Goal: Answer question/provide support

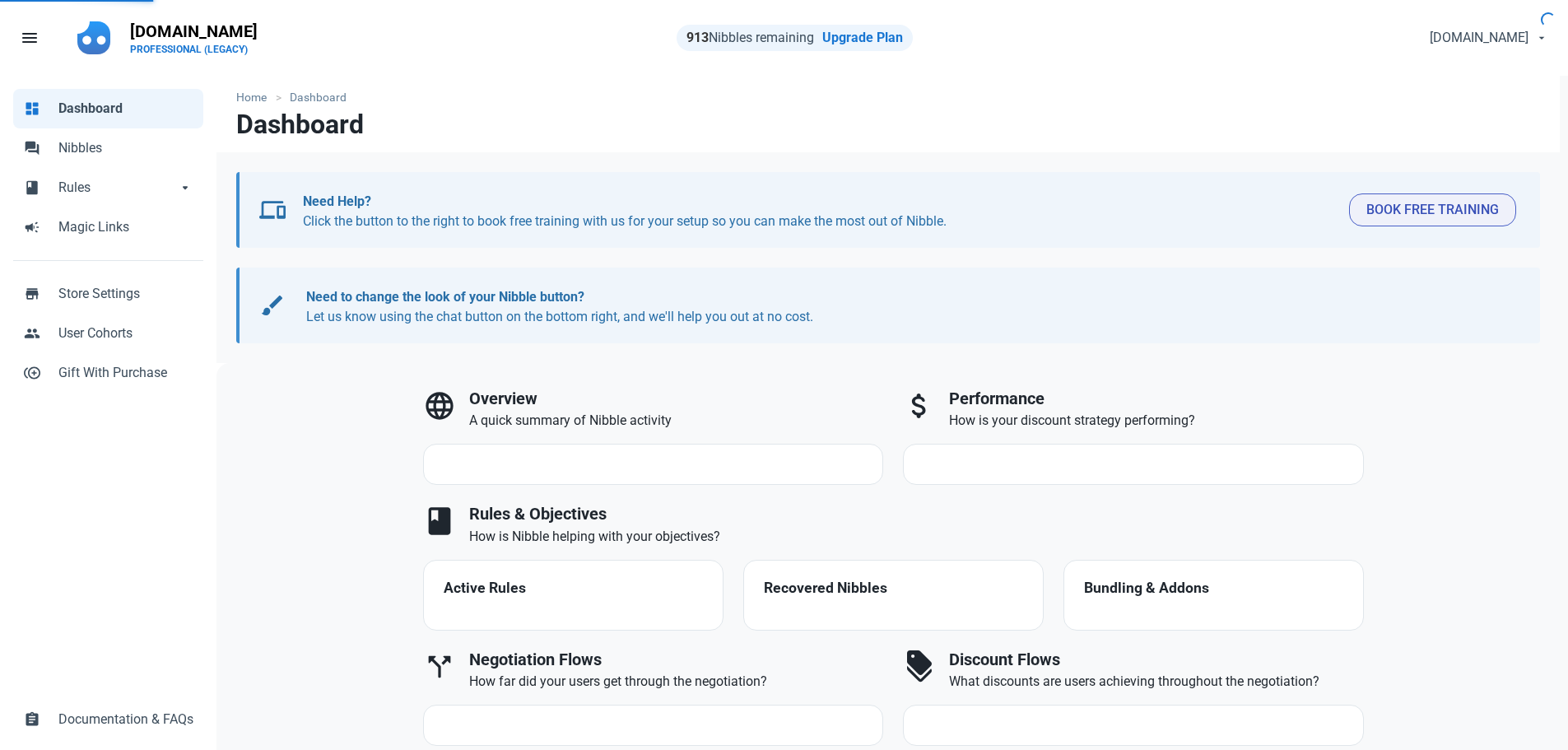
select select "7d"
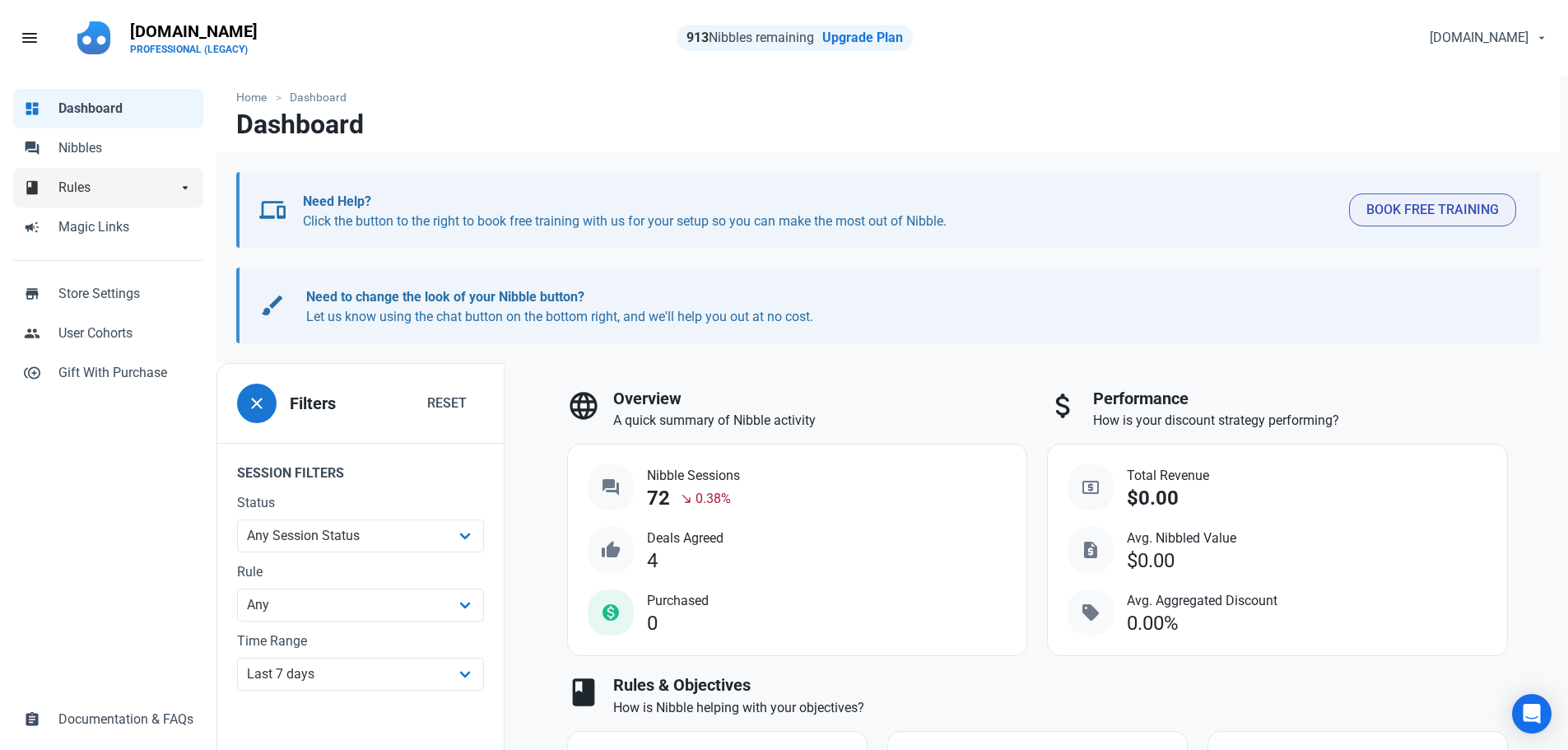
click at [82, 192] on span "Rules" at bounding box center [117, 188] width 118 height 20
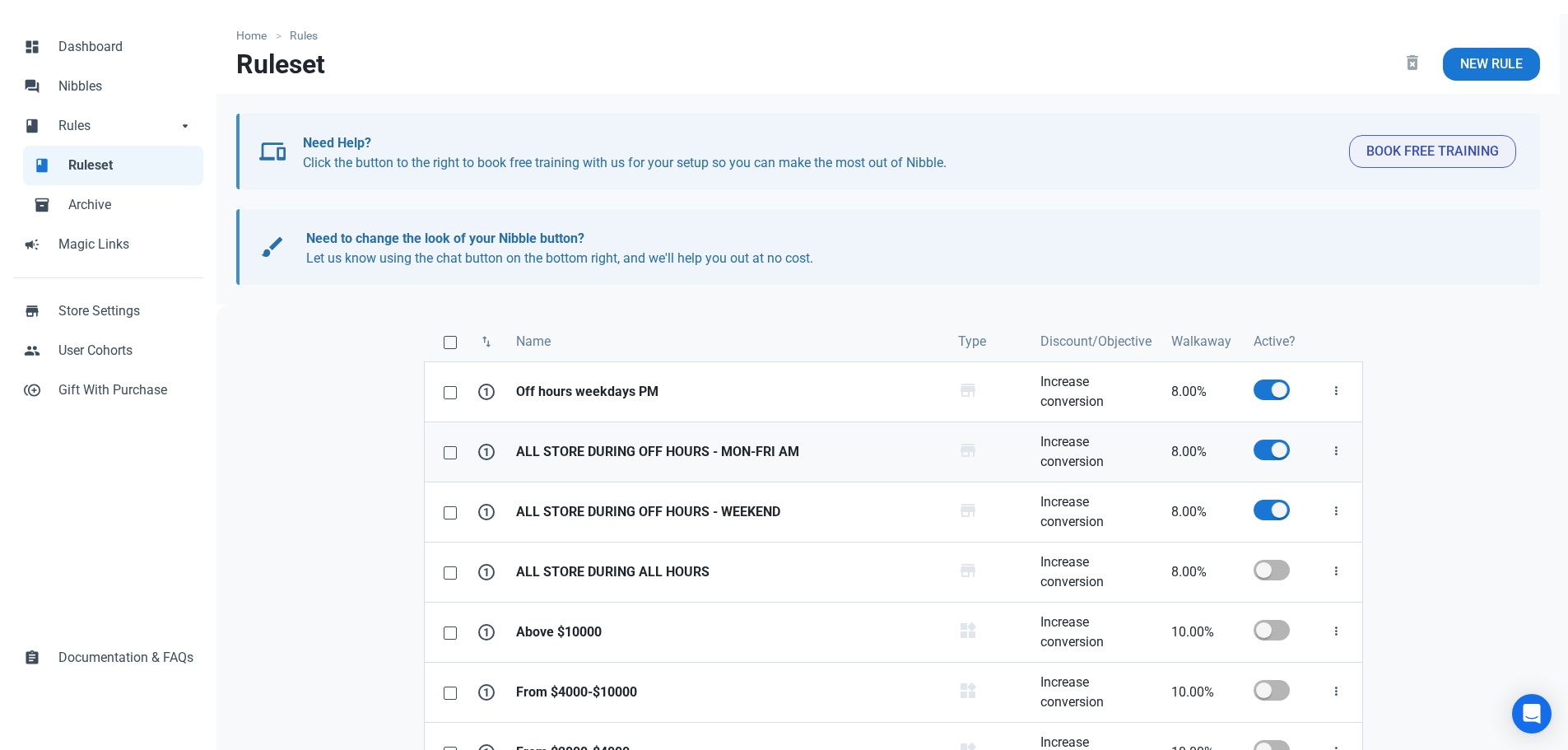
scroll to position [165, 0]
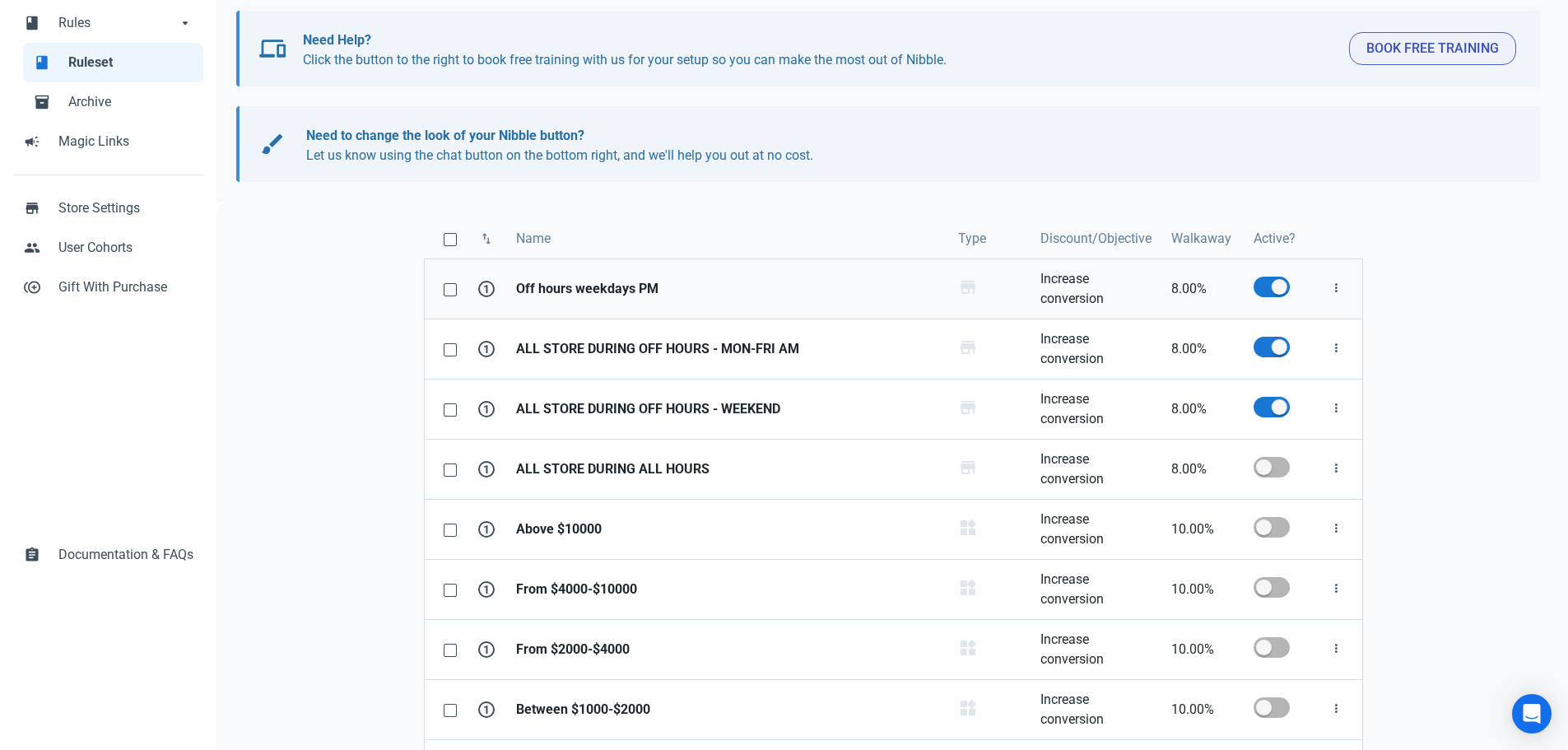
click at [602, 297] on strong "Off hours weekdays PM" at bounding box center [727, 289] width 423 height 20
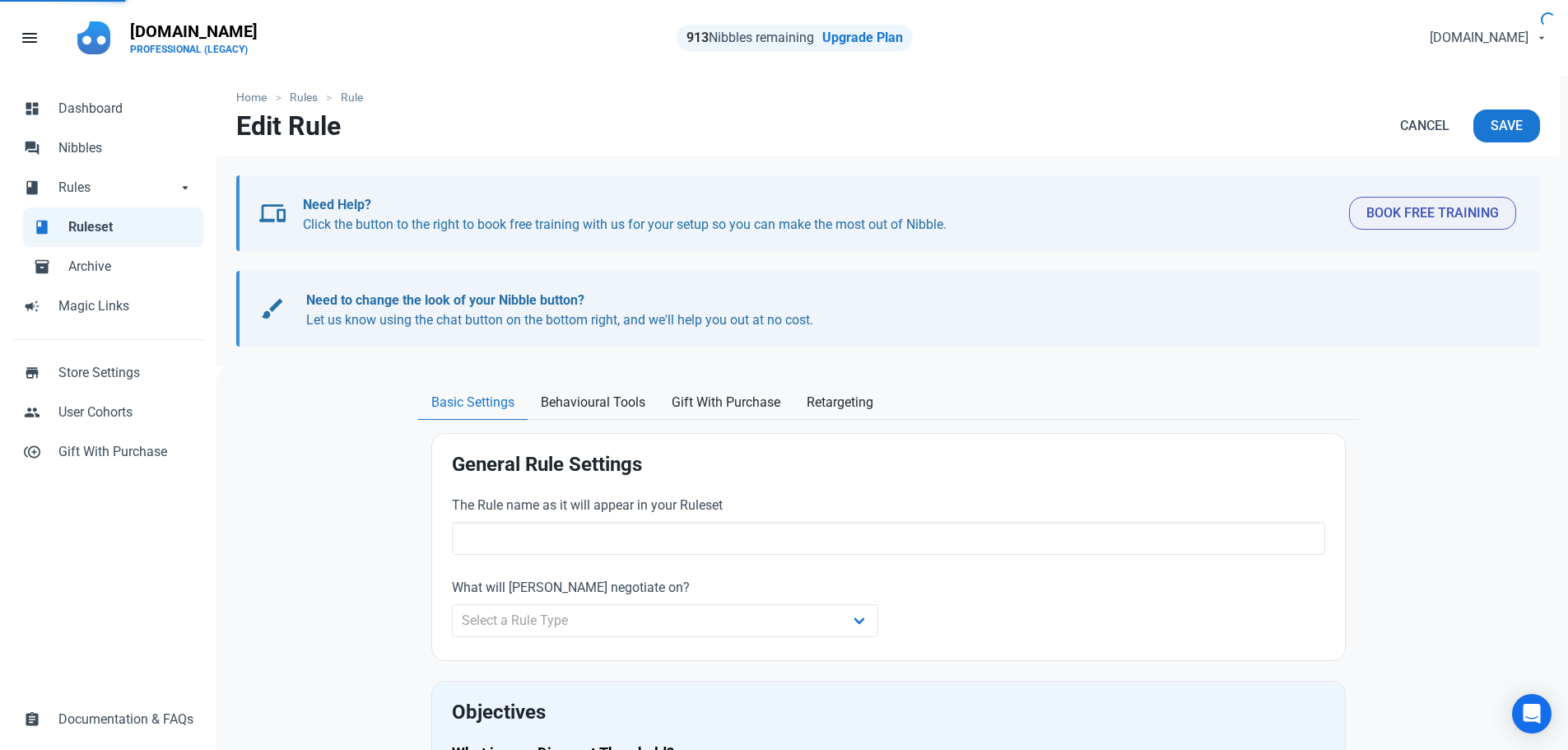
type input "Off hours weekdays PM"
type input "8.00"
radio input "true"
radio input "false"
radio input "true"
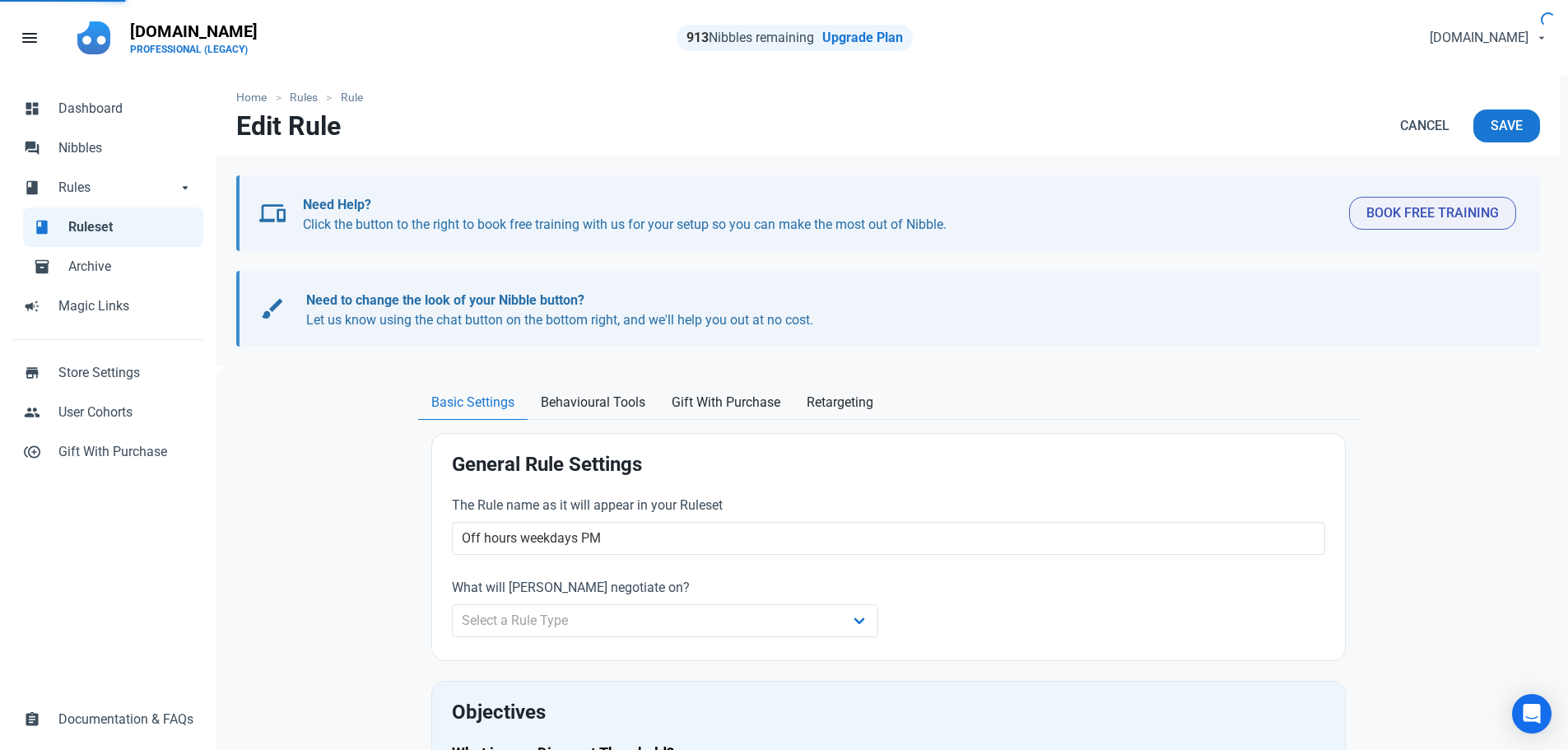
select select "recurring"
select select "working"
select select "07:00 PM"
select select "End of day"
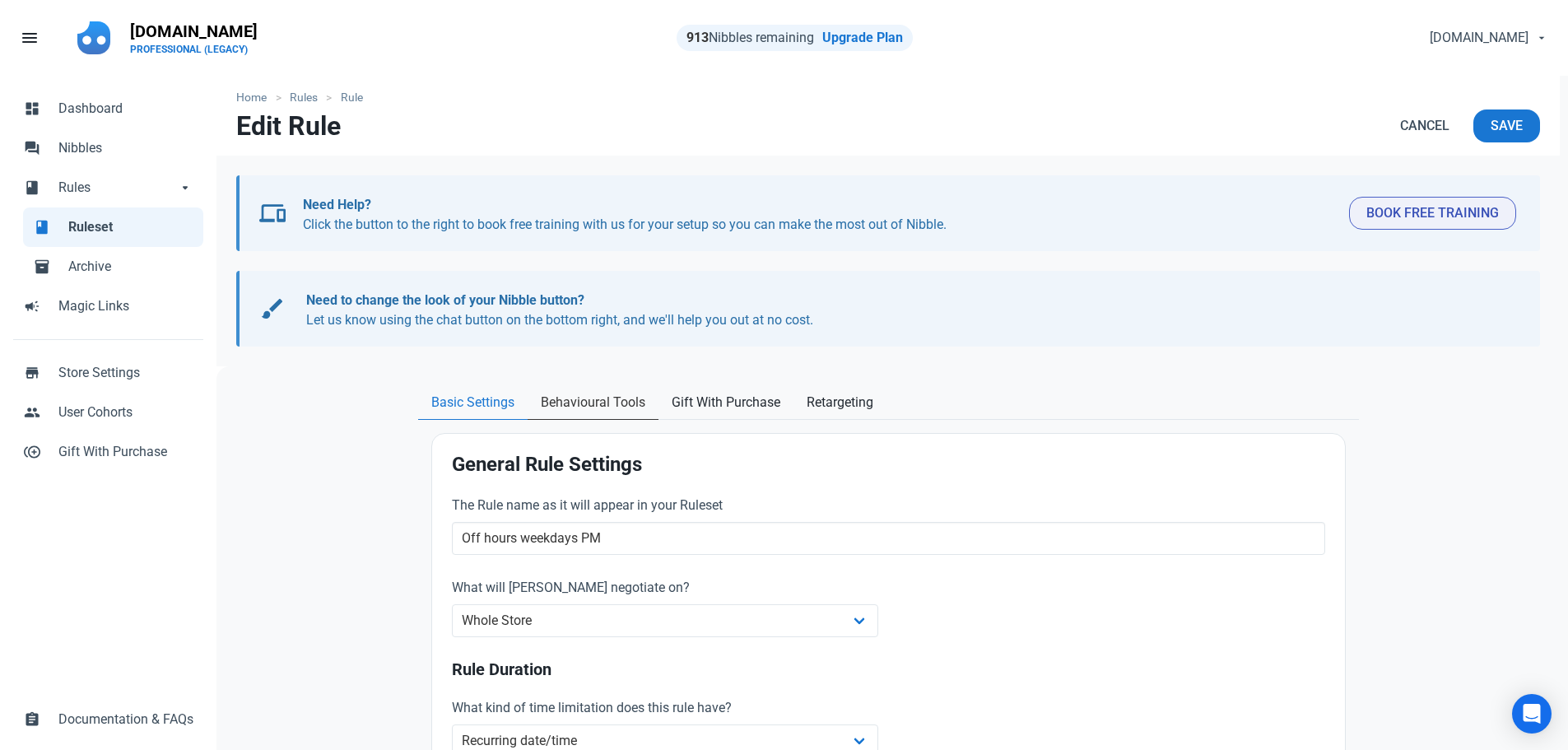
click at [617, 393] on span "Behavioural Tools" at bounding box center [593, 403] width 105 height 20
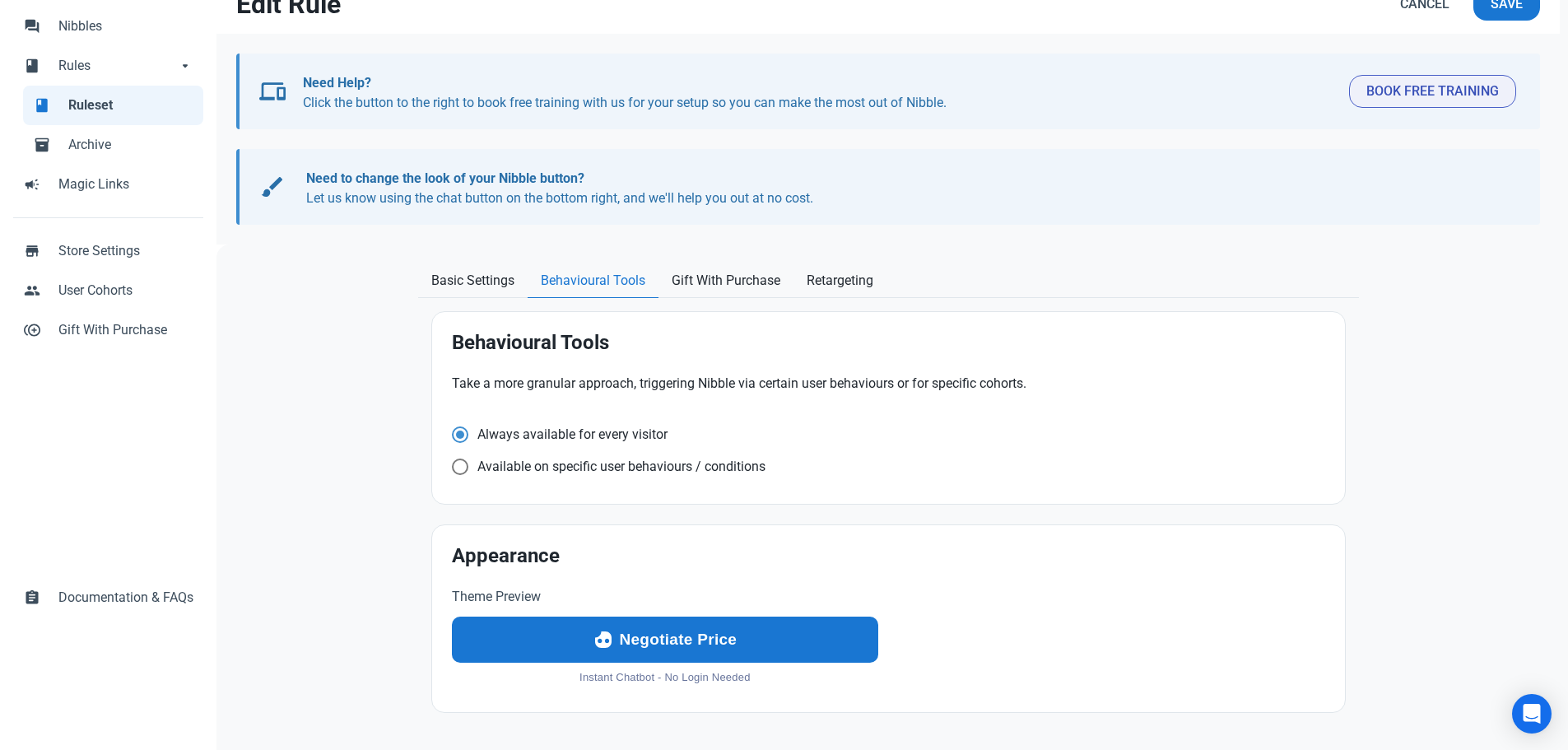
scroll to position [124, 0]
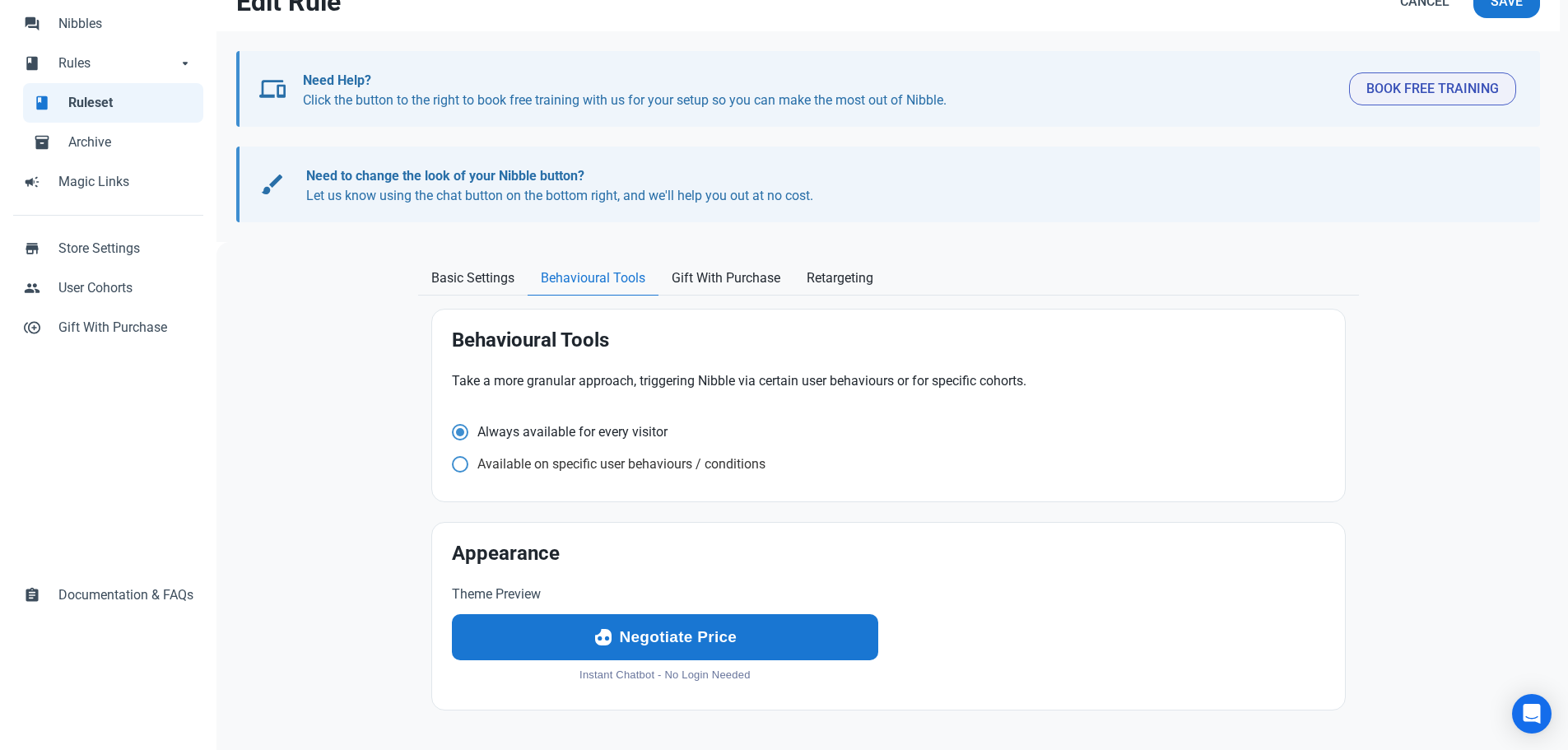
click at [470, 440] on span "Available on specific user behaviours / conditions" at bounding box center [568, 431] width 199 height 16
click at [463, 437] on input "Available on specific user behaviours / conditions" at bounding box center [458, 431] width 11 height 11
radio input "true"
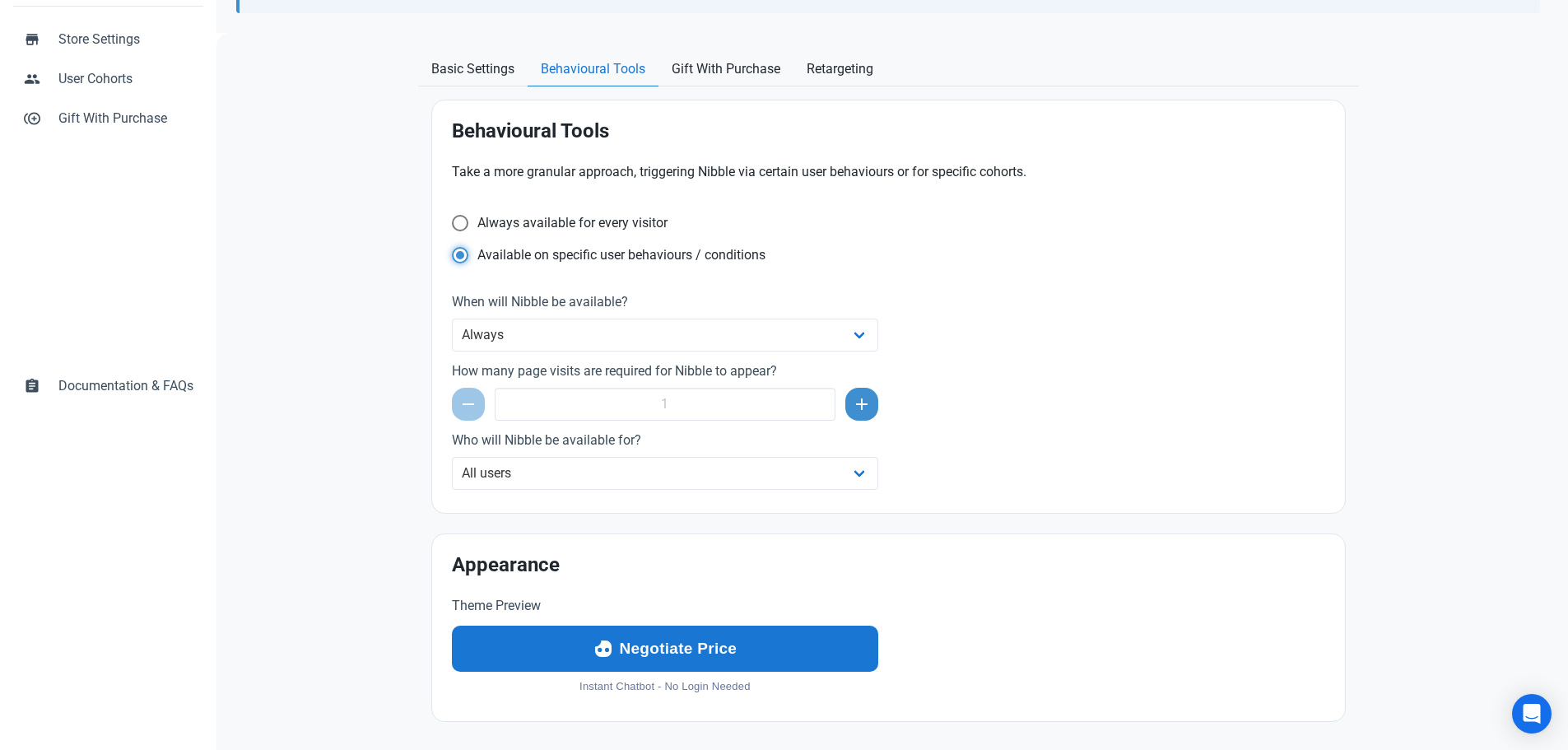
scroll to position [345, 0]
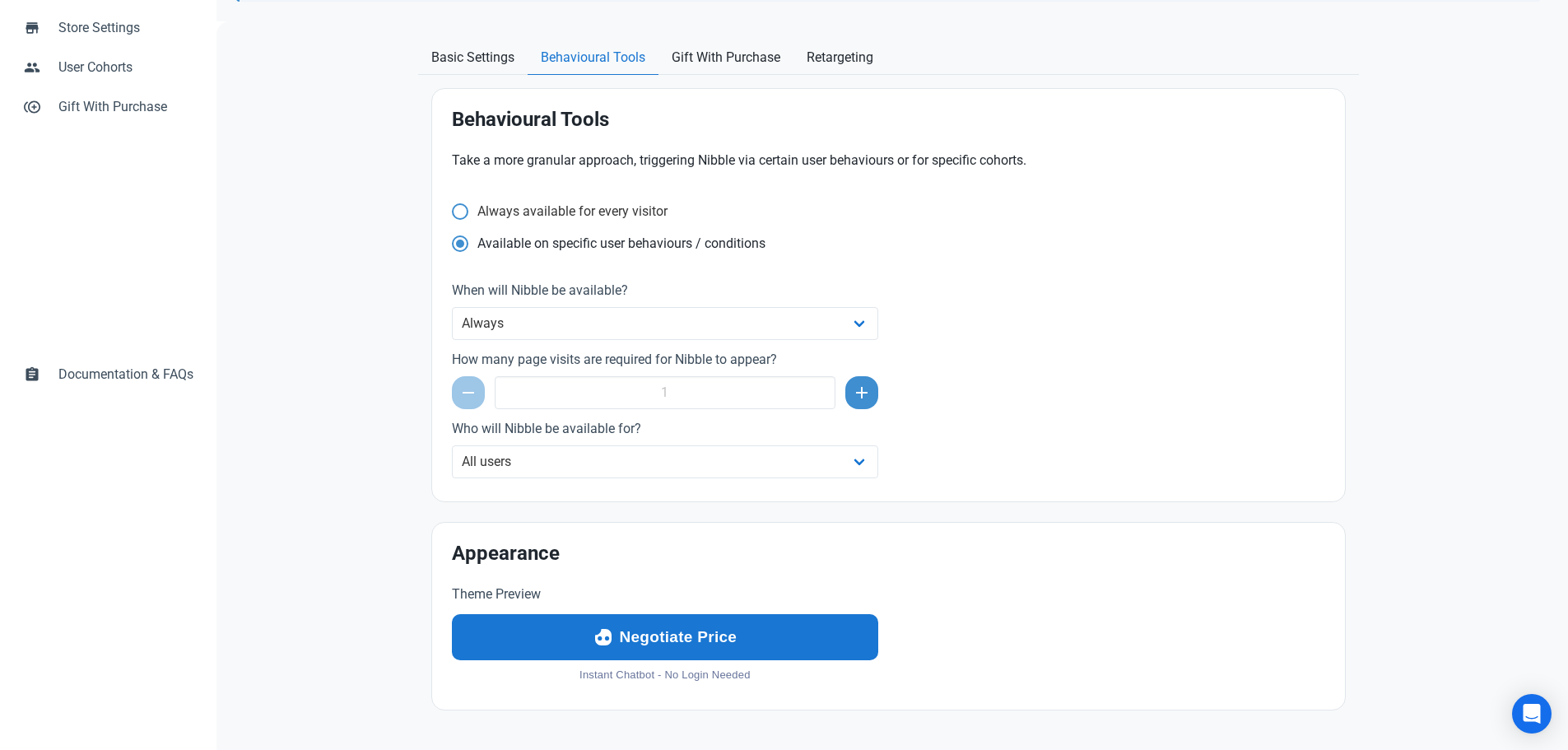
click at [458, 212] on span at bounding box center [460, 211] width 16 height 16
click at [458, 212] on input "Always available for every visitor" at bounding box center [458, 211] width 11 height 11
radio input "true"
radio input "false"
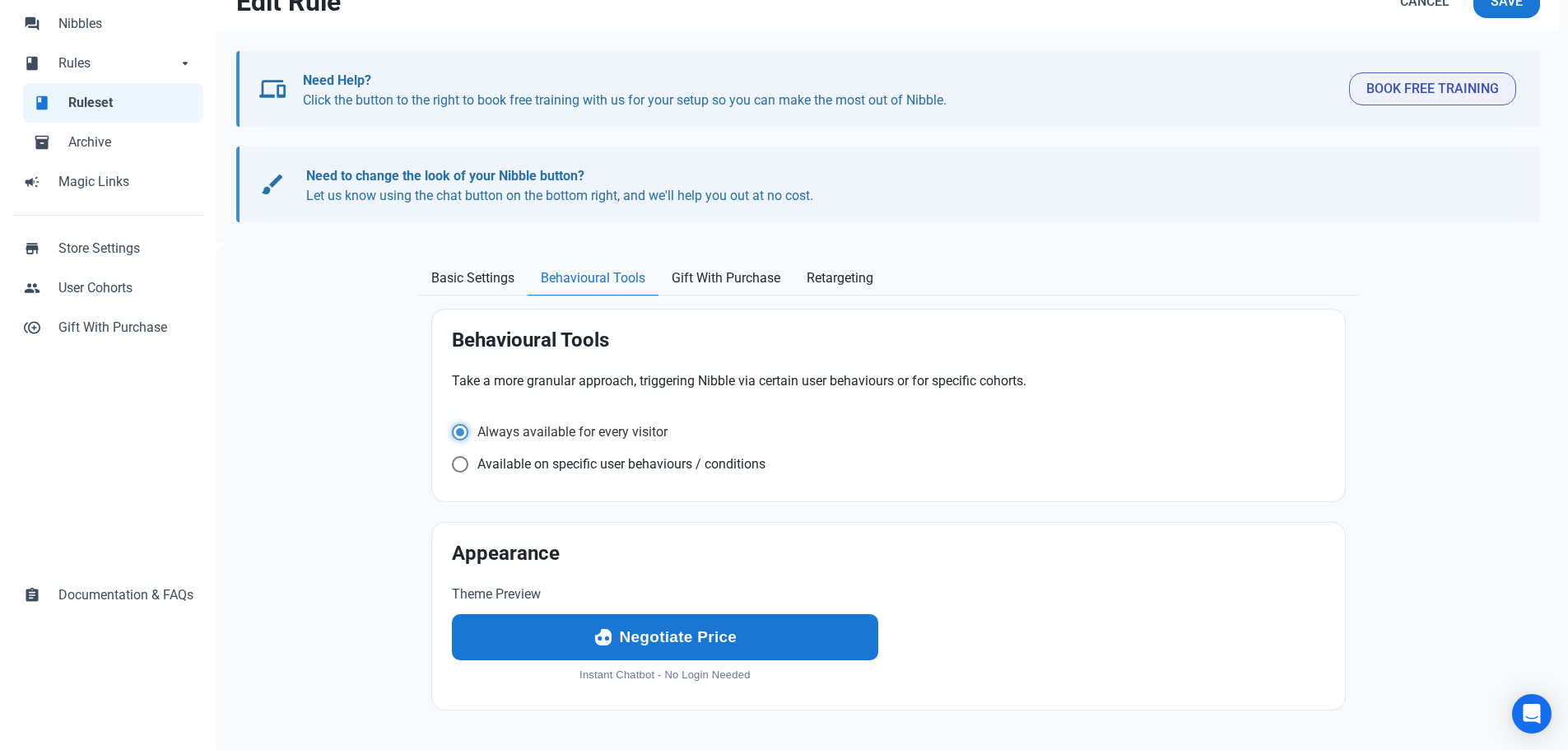
scroll to position [124, 0]
click at [460, 282] on span "Basic Settings" at bounding box center [473, 278] width 83 height 20
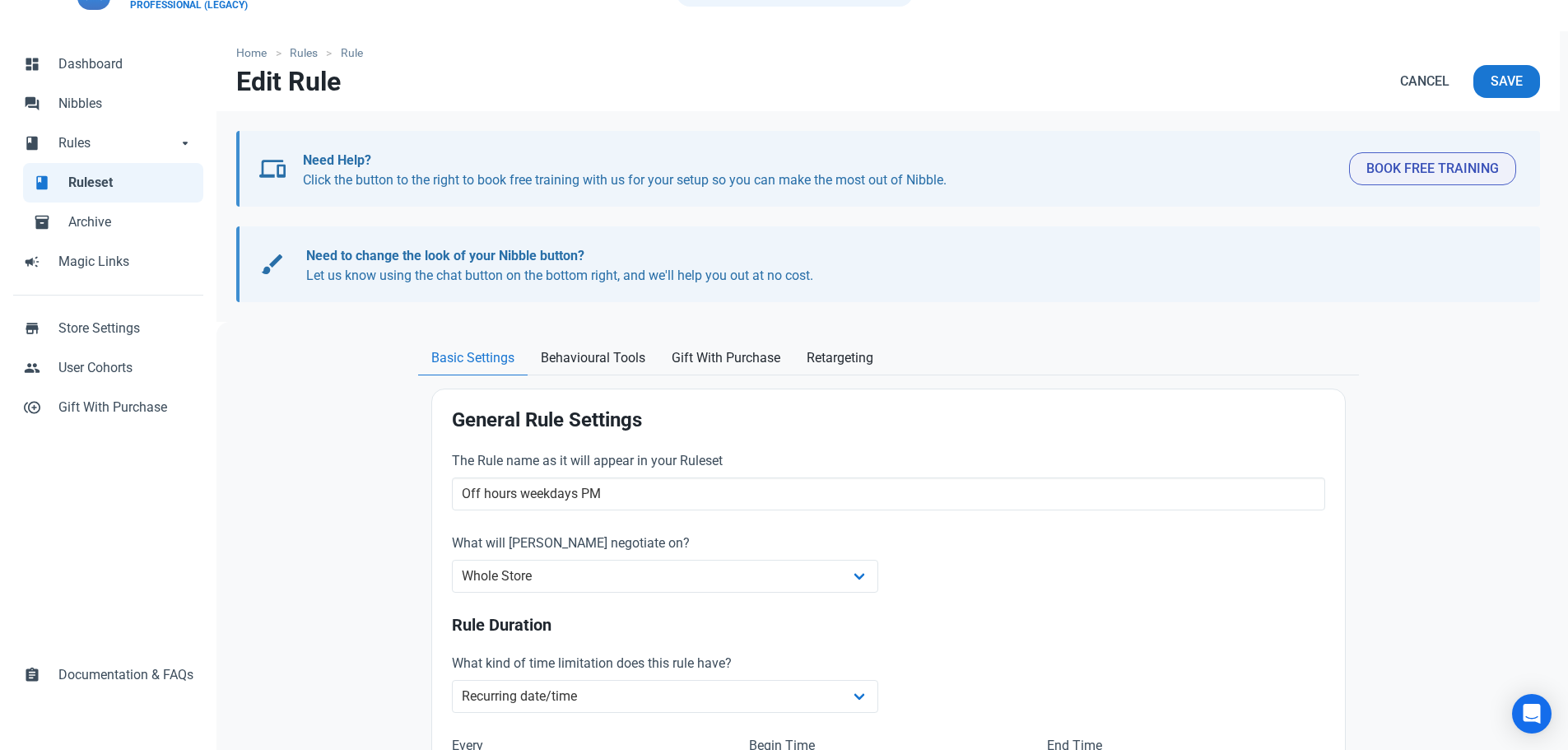
scroll to position [42, 0]
click at [626, 355] on span "Behavioural Tools" at bounding box center [593, 361] width 105 height 20
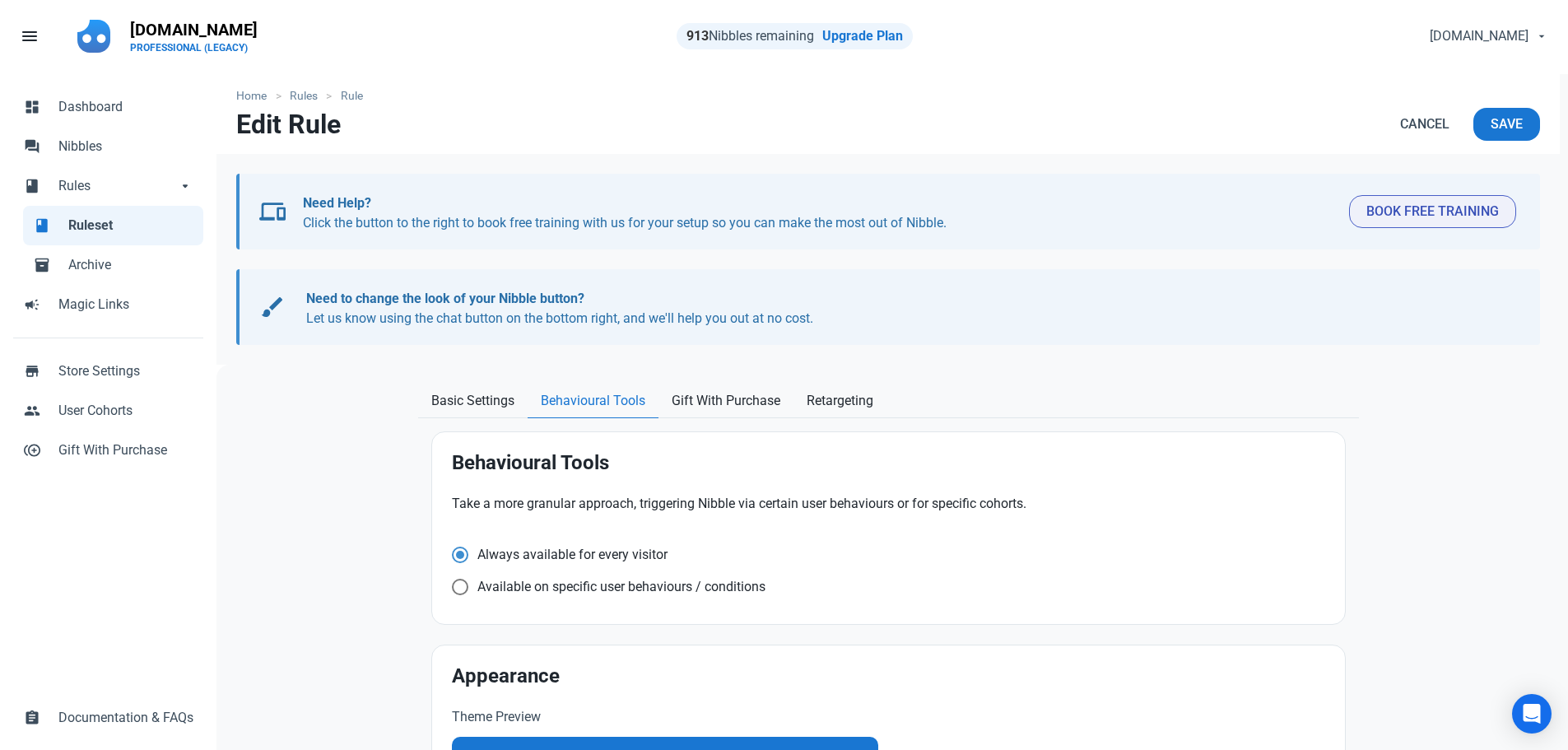
scroll to position [0, 0]
click at [503, 405] on span "Basic Settings" at bounding box center [473, 403] width 83 height 20
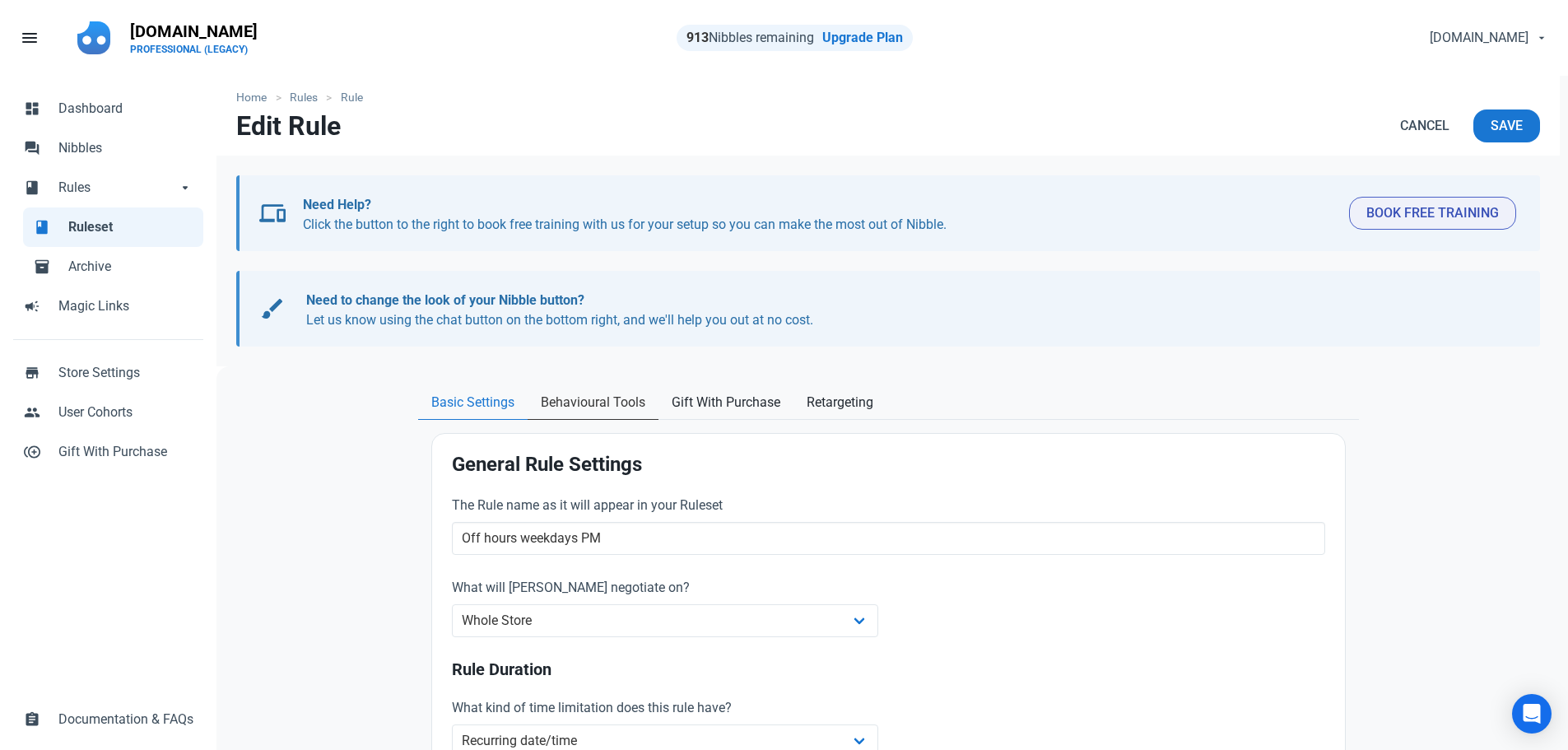
click at [570, 406] on span "Behavioural Tools" at bounding box center [593, 403] width 105 height 20
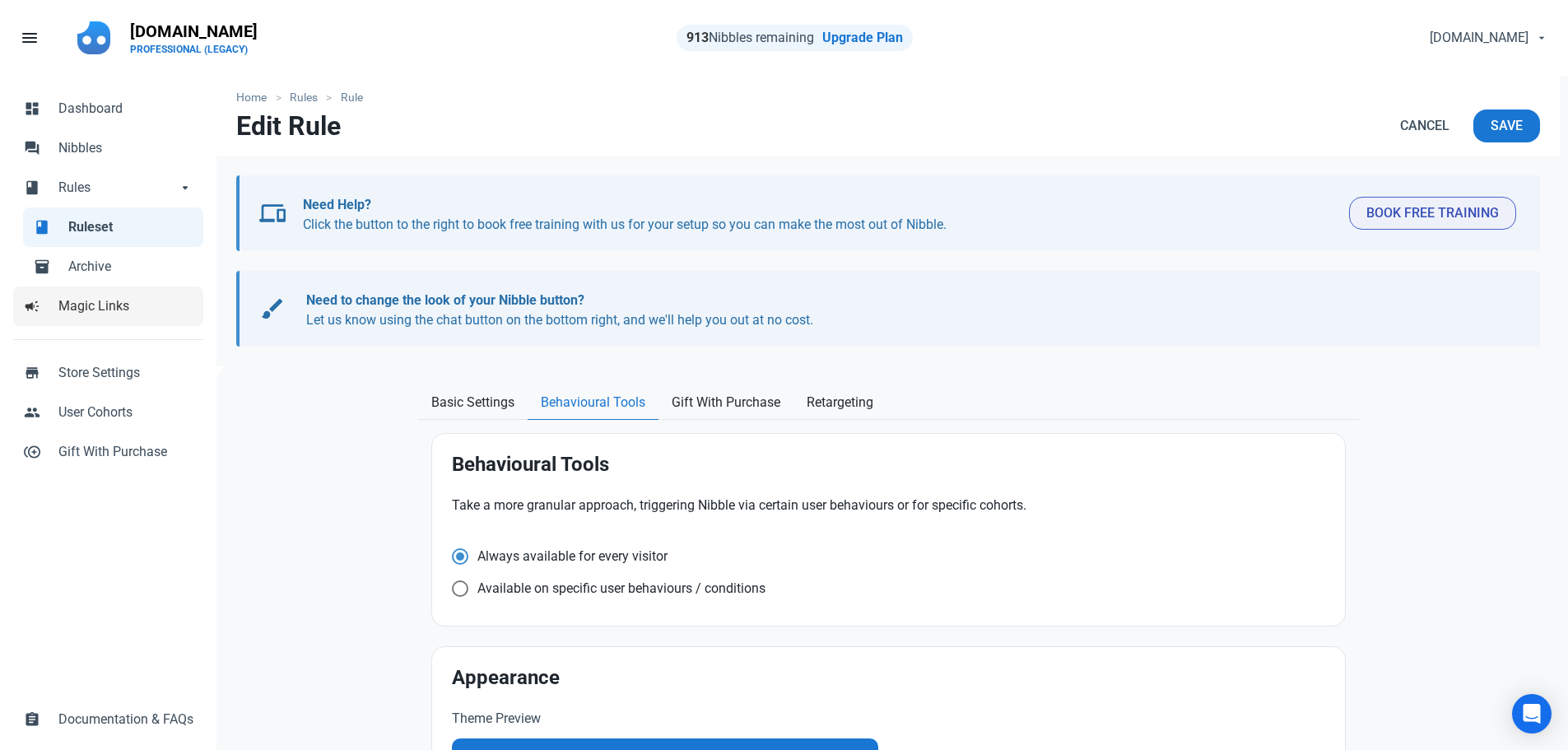
click at [78, 307] on span "Magic Links" at bounding box center [125, 306] width 135 height 20
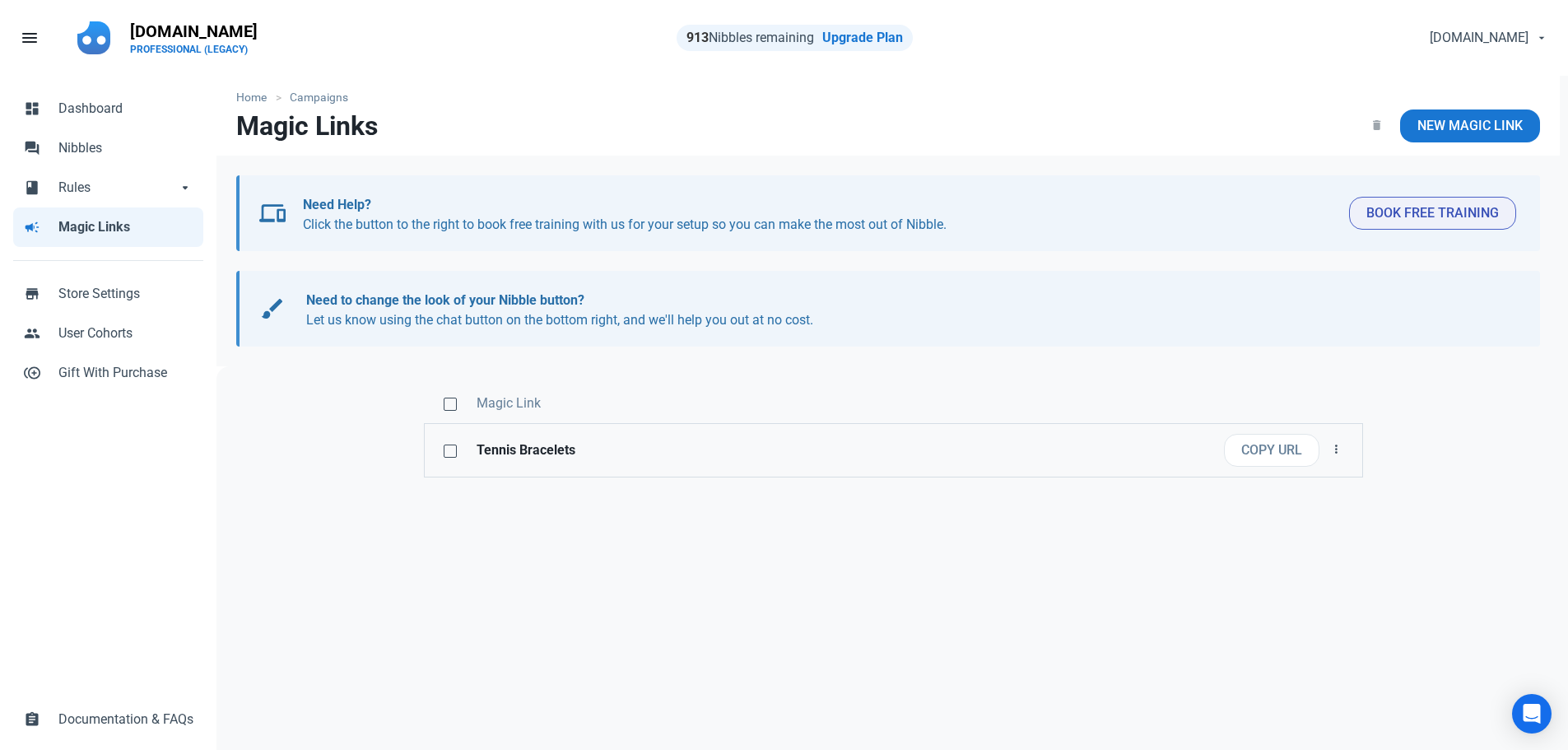
click at [510, 449] on strong "Tennis Bracelets" at bounding box center [816, 450] width 679 height 20
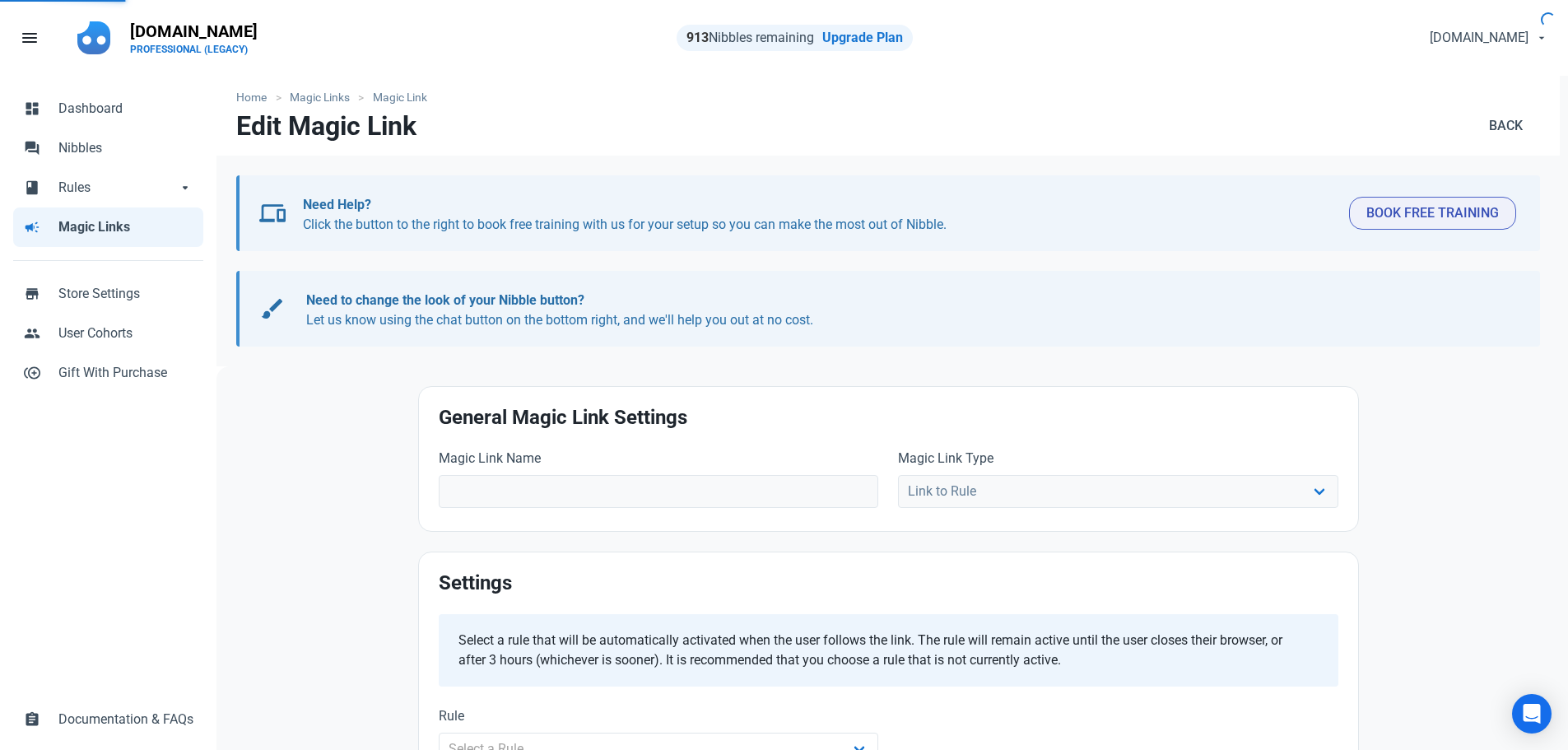
type input "Tennis Bracelets"
select select
type input "https://primestyle.com/collections/ready-to-ship-bracelets/products/certified-6…"
select select
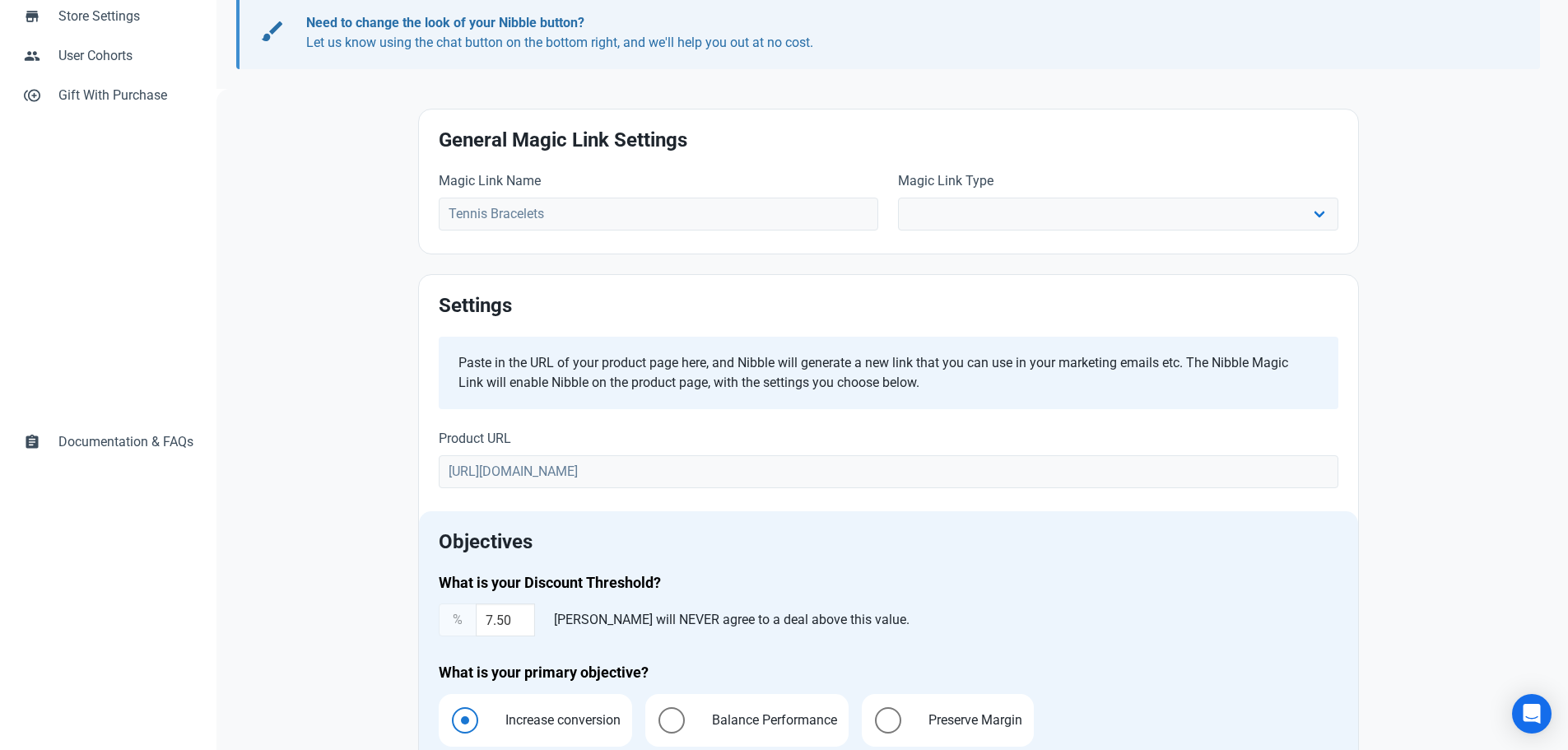
scroll to position [247, 0]
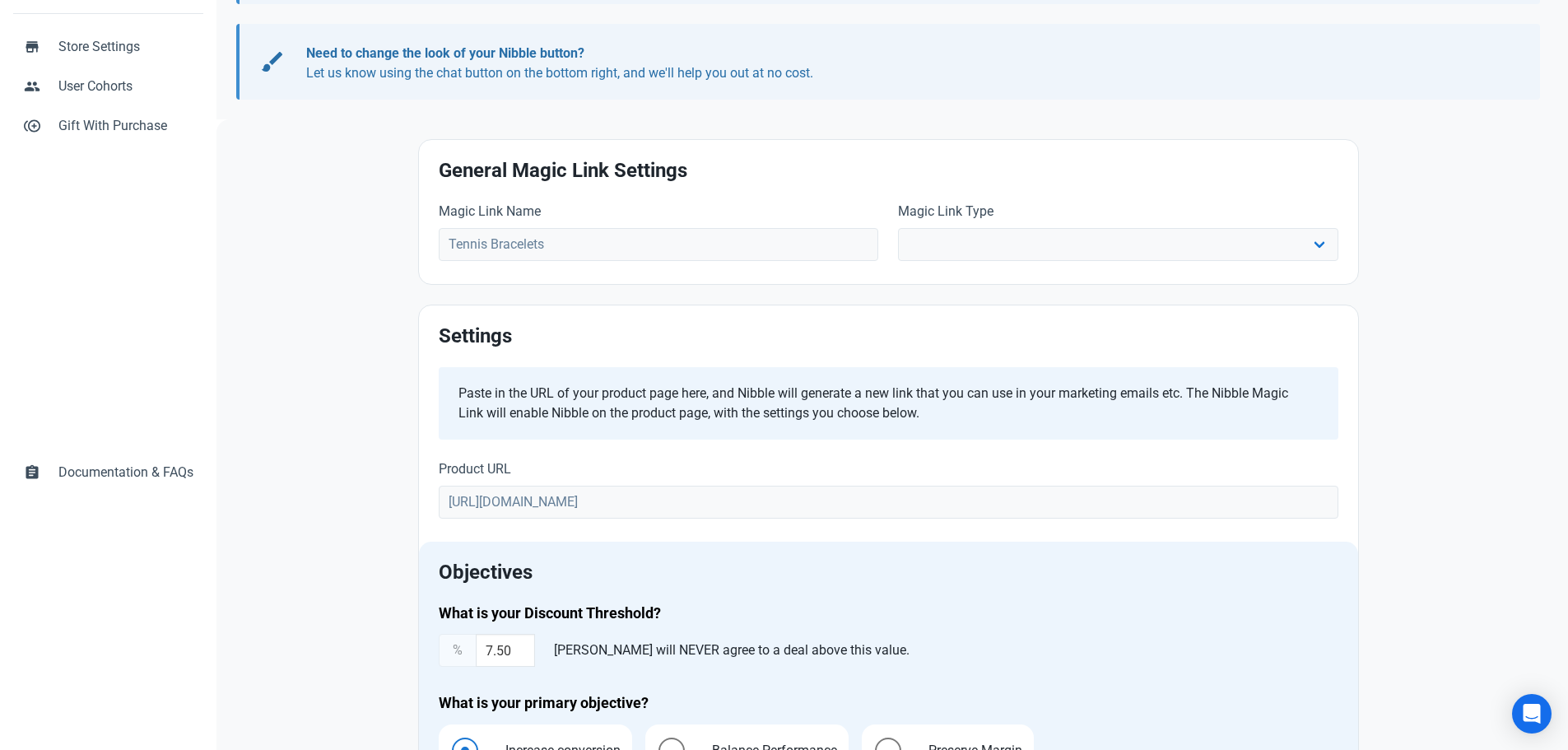
click at [493, 413] on div "Paste in the URL of your product page here, and Nibble will generate a new link…" at bounding box center [882, 403] width 847 height 39
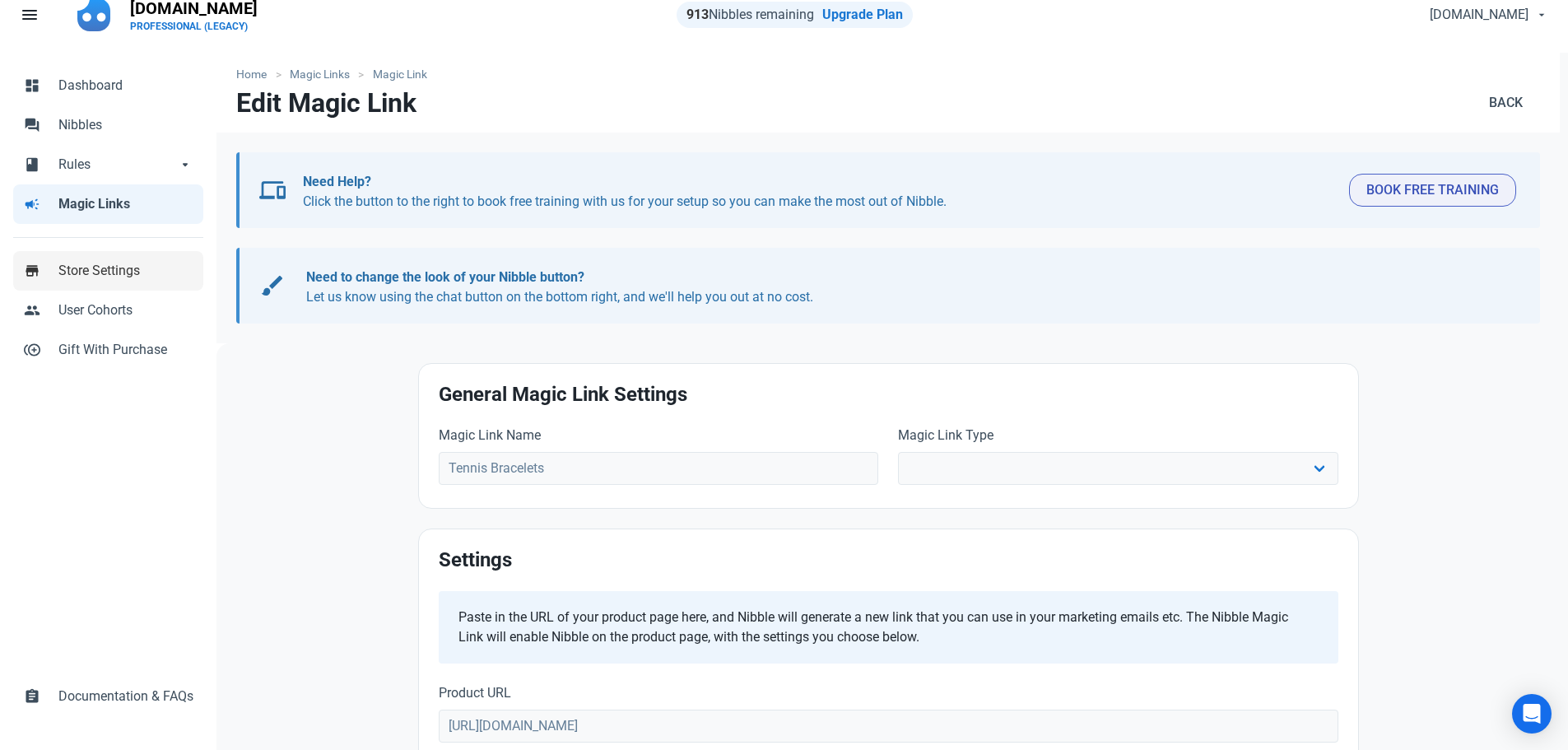
scroll to position [0, 0]
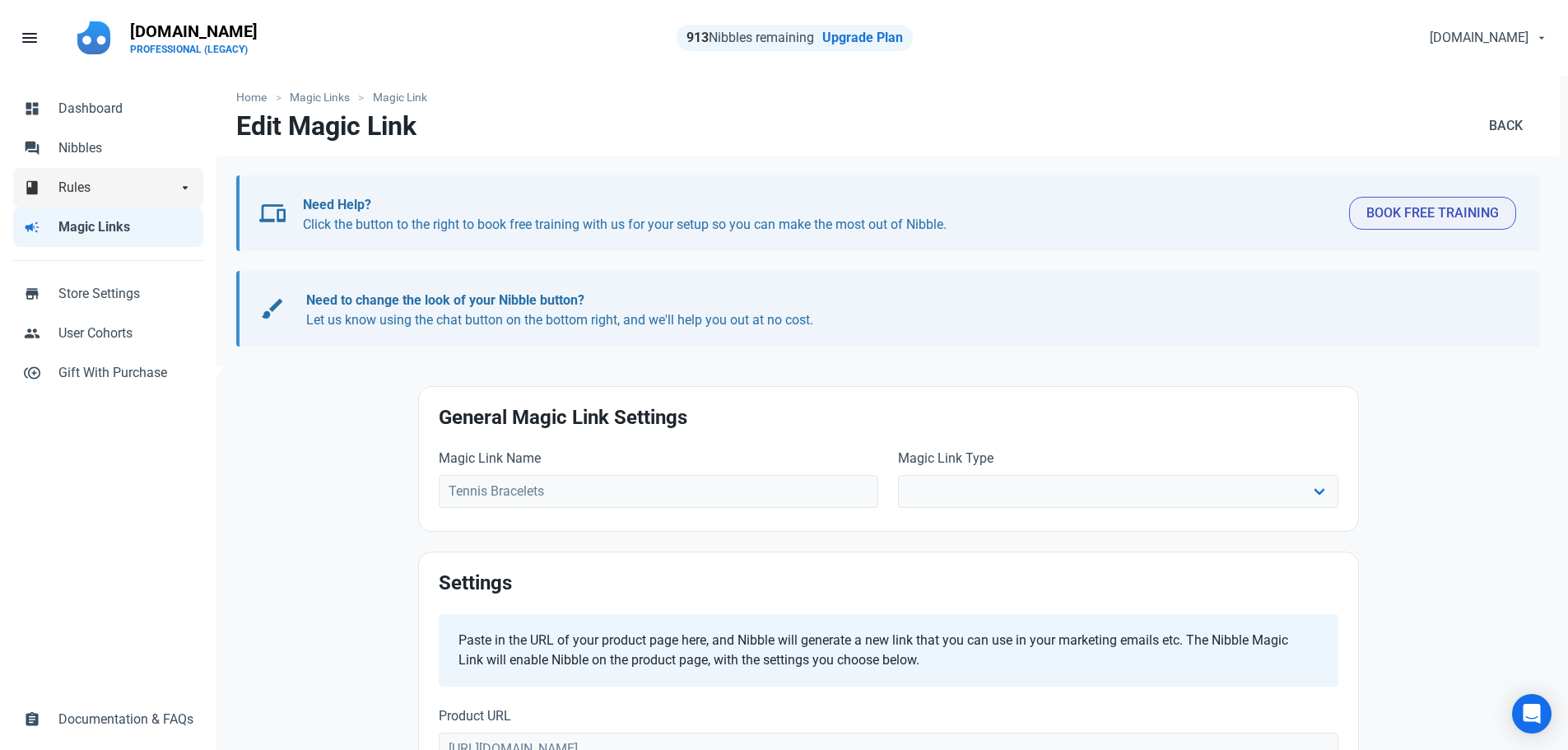
click at [64, 182] on span "Rules" at bounding box center [117, 188] width 118 height 20
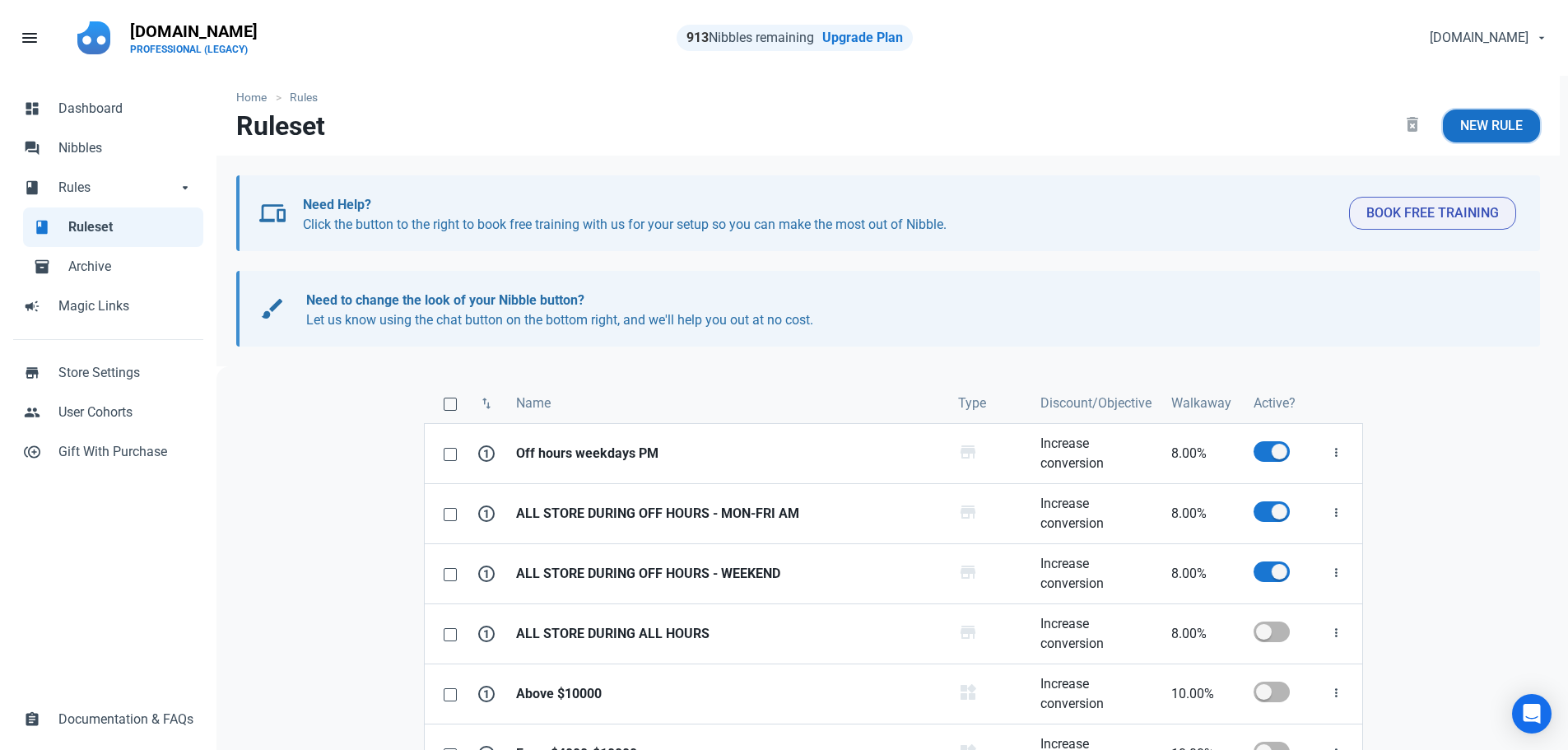
click at [1467, 112] on link "New Rule" at bounding box center [1492, 125] width 97 height 33
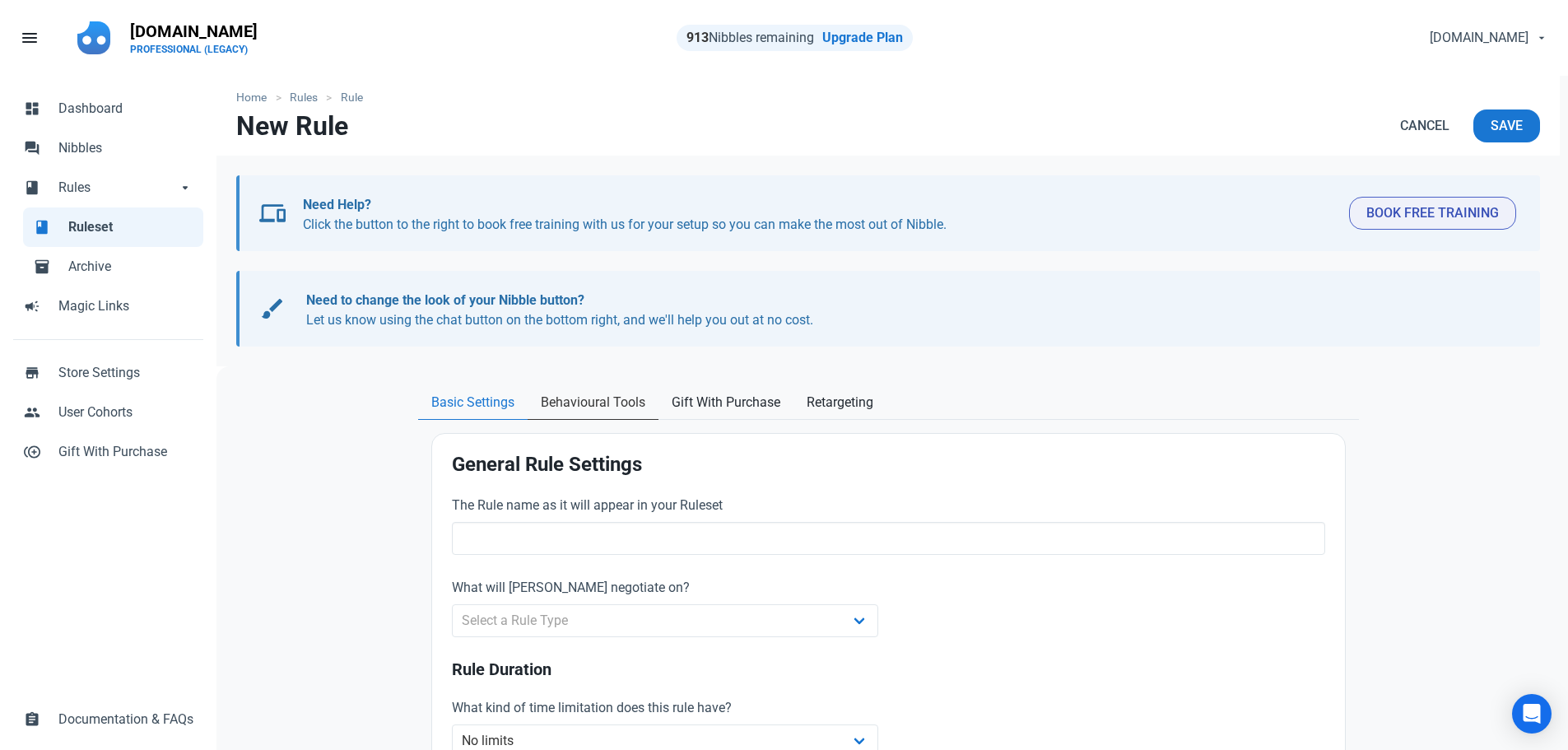
click at [589, 413] on link "Behavioural Tools" at bounding box center [593, 403] width 131 height 34
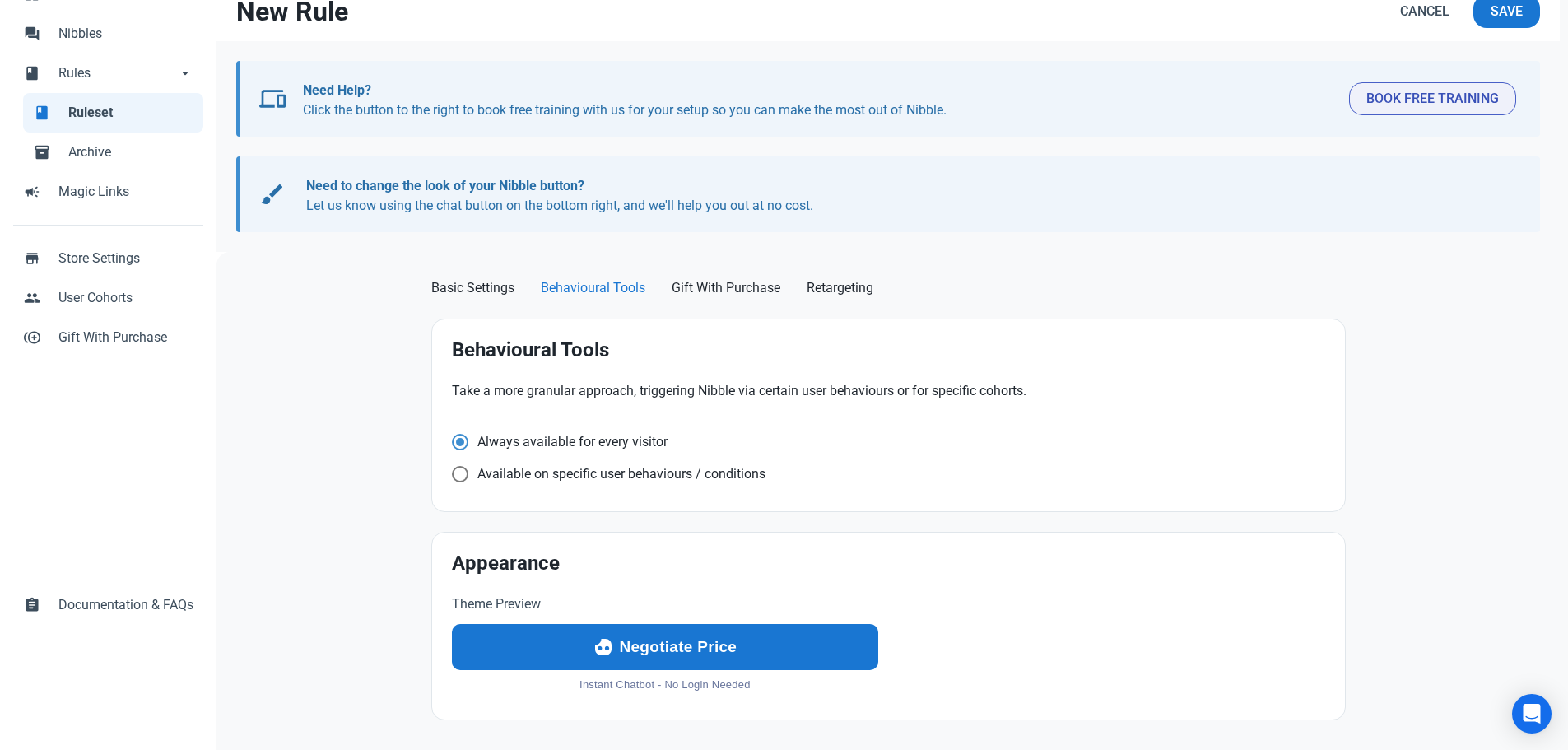
scroll to position [124, 0]
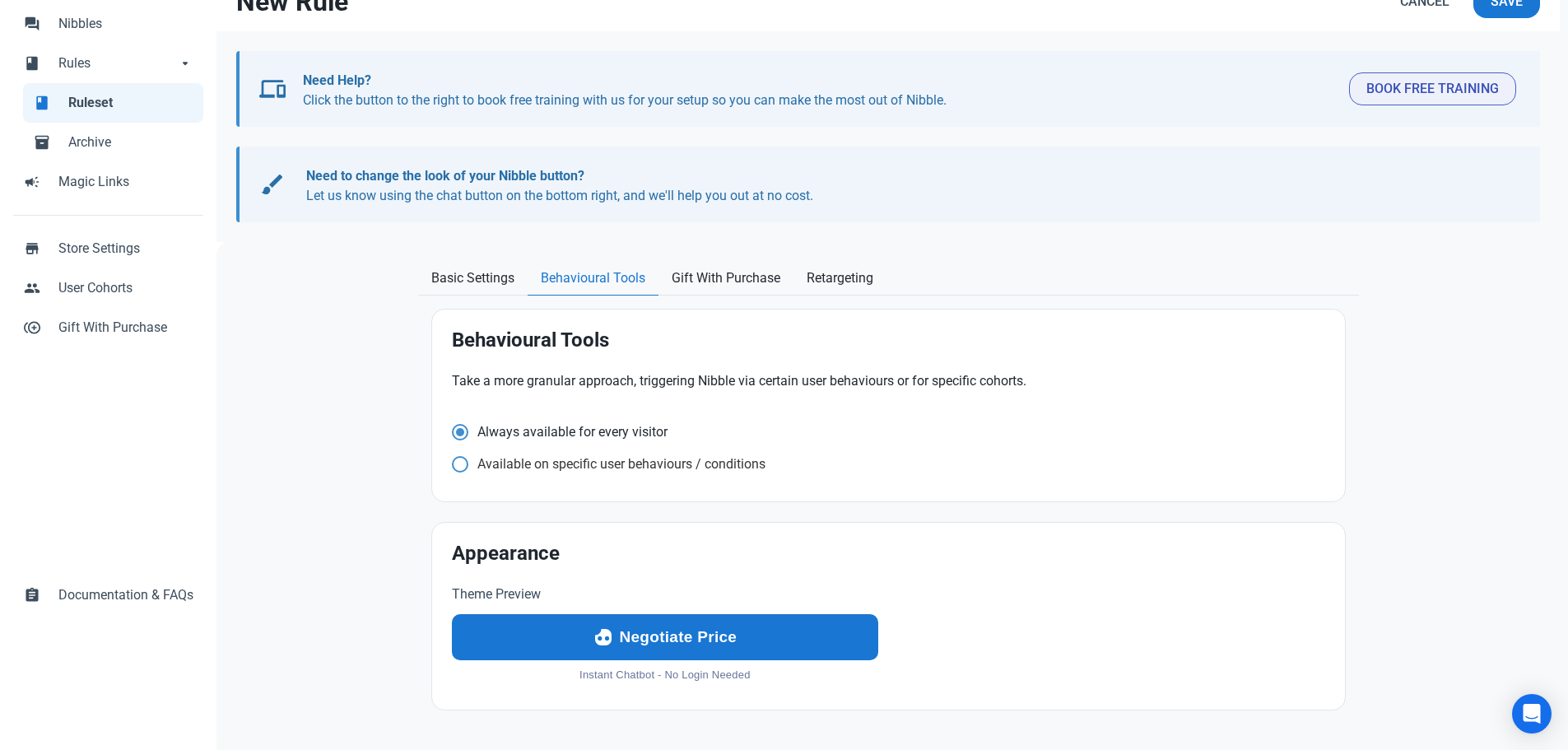
click at [476, 440] on span "Available on specific user behaviours / conditions" at bounding box center [568, 431] width 199 height 16
click at [463, 437] on input "Available on specific user behaviours / conditions" at bounding box center [458, 431] width 11 height 11
radio input "true"
radio input "false"
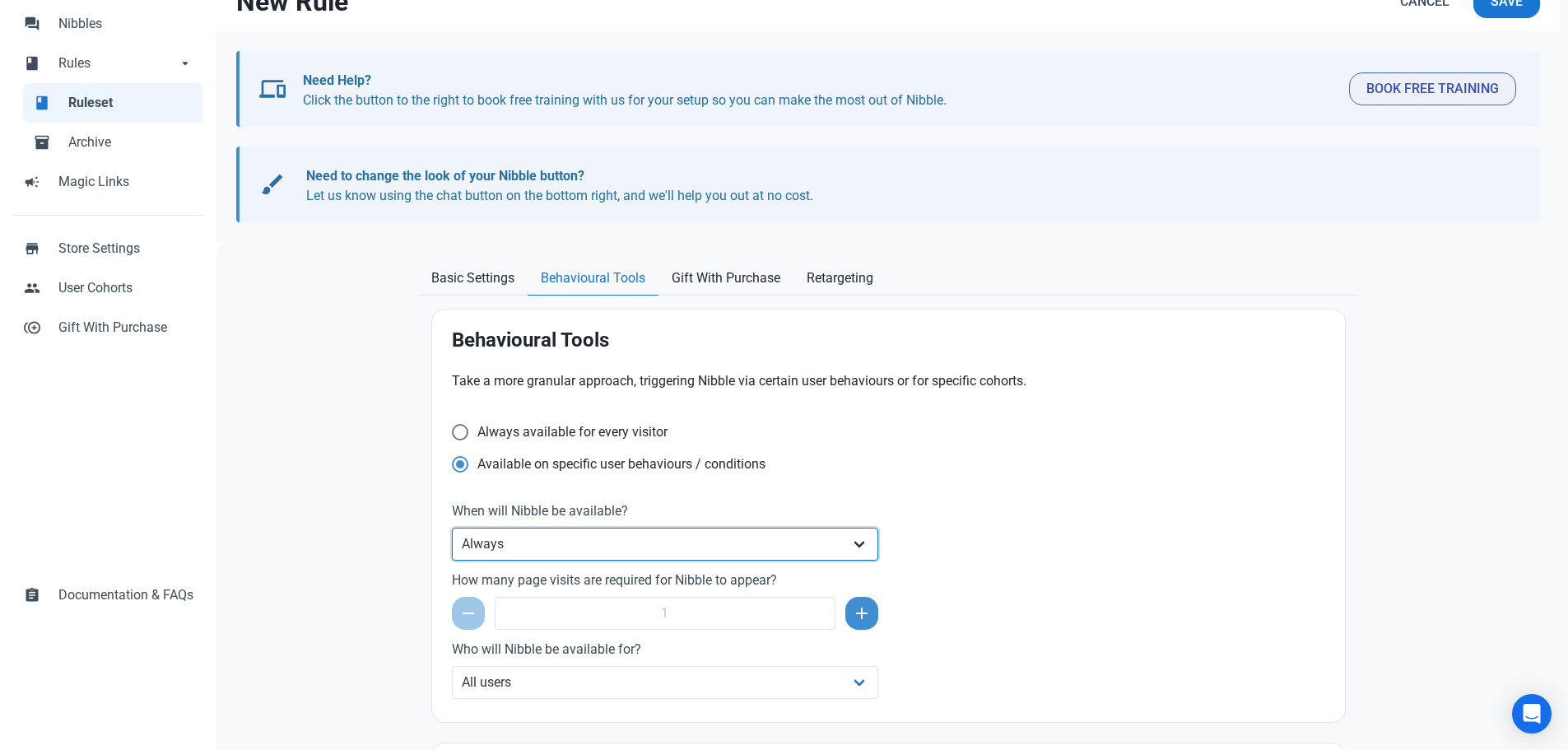
click at [536, 548] on select "Always After a set amount of time during a page visit Before the user leaves th…" at bounding box center [665, 543] width 427 height 33
select select "exit_intent"
click at [452, 527] on select "Always After a set amount of time during a page visit Before the user leaves th…" at bounding box center [665, 543] width 427 height 33
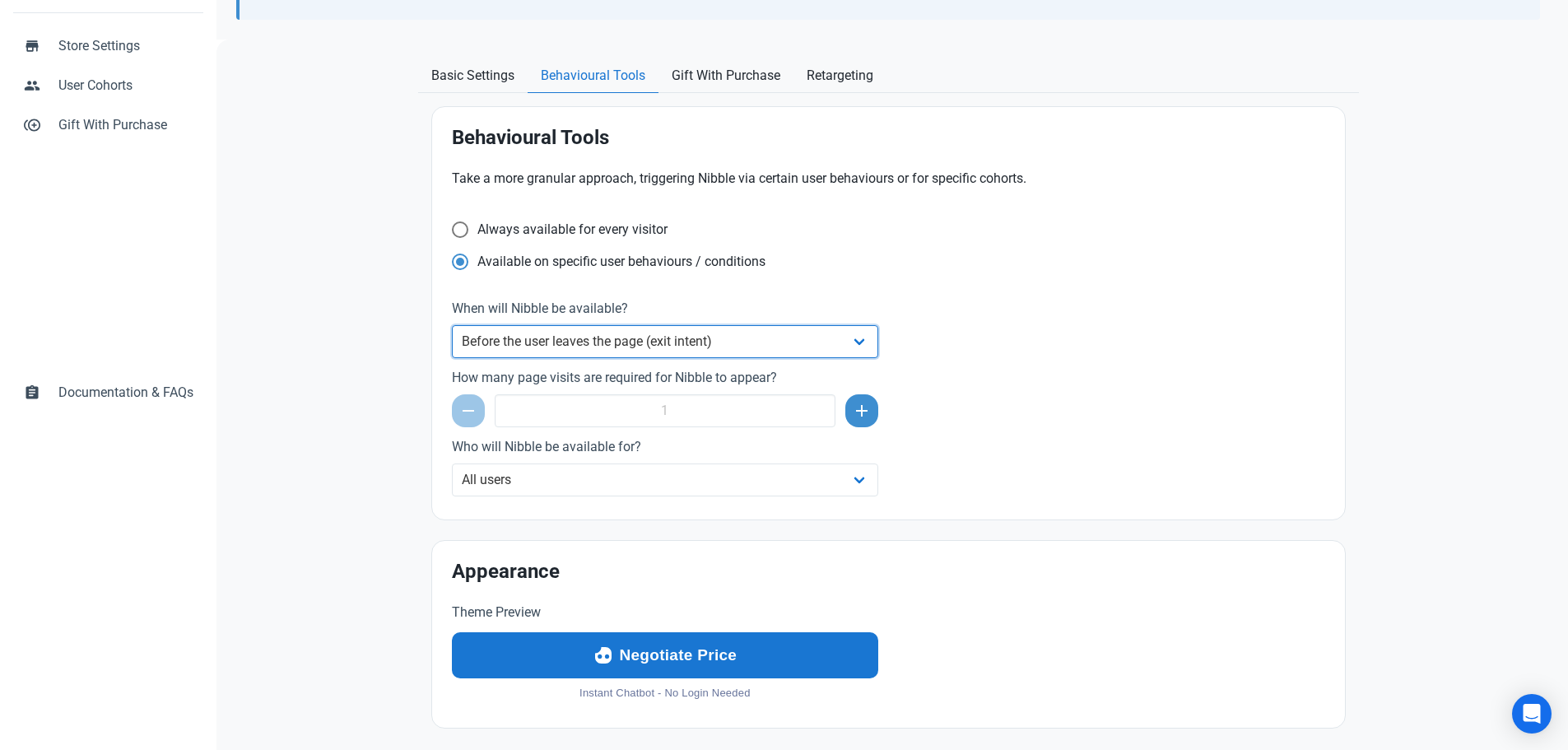
scroll to position [329, 0]
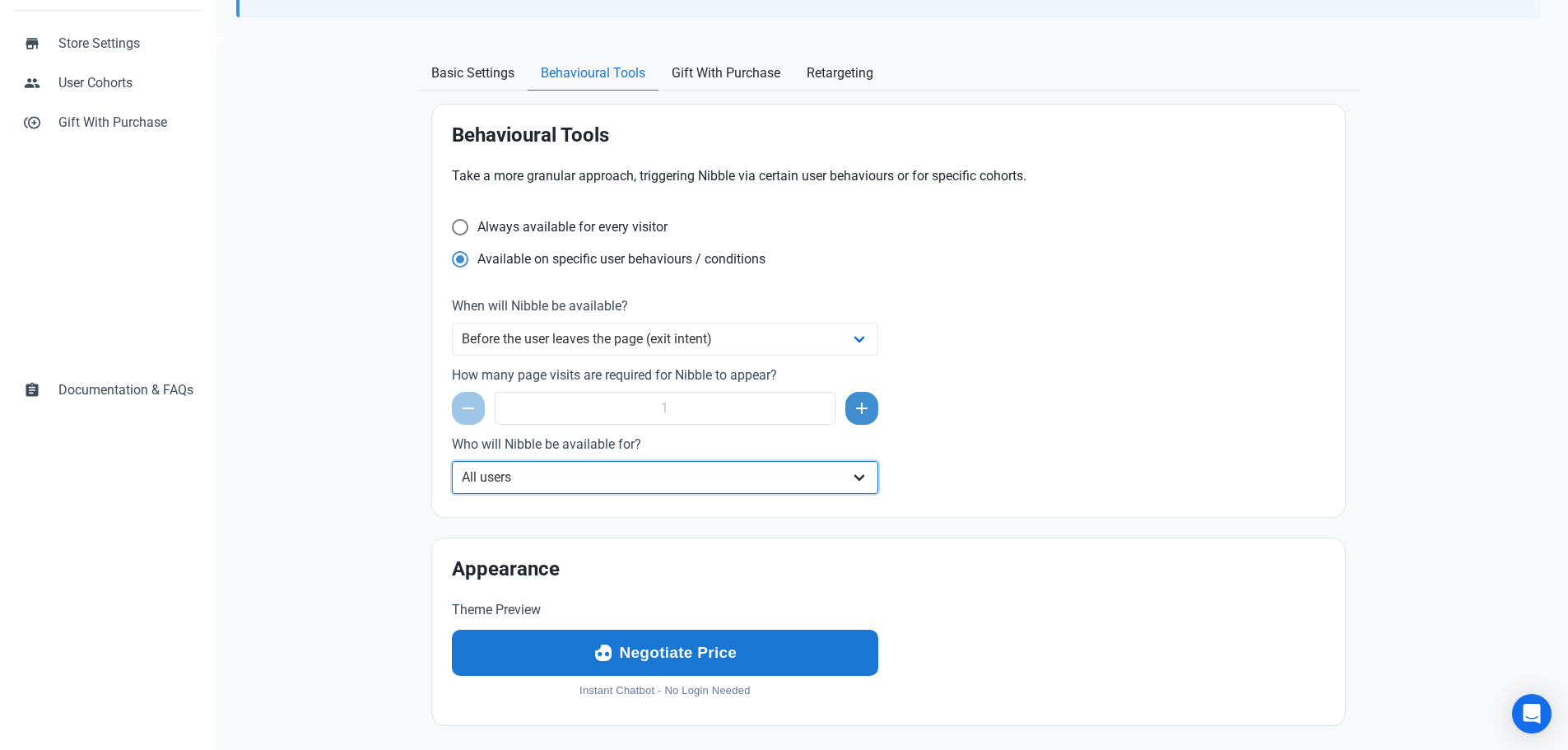
click at [559, 474] on select "All users Specific user cohort(s)" at bounding box center [665, 477] width 427 height 33
select select "cohorts"
click at [452, 461] on select "All users Specific user cohort(s)" at bounding box center [665, 477] width 427 height 33
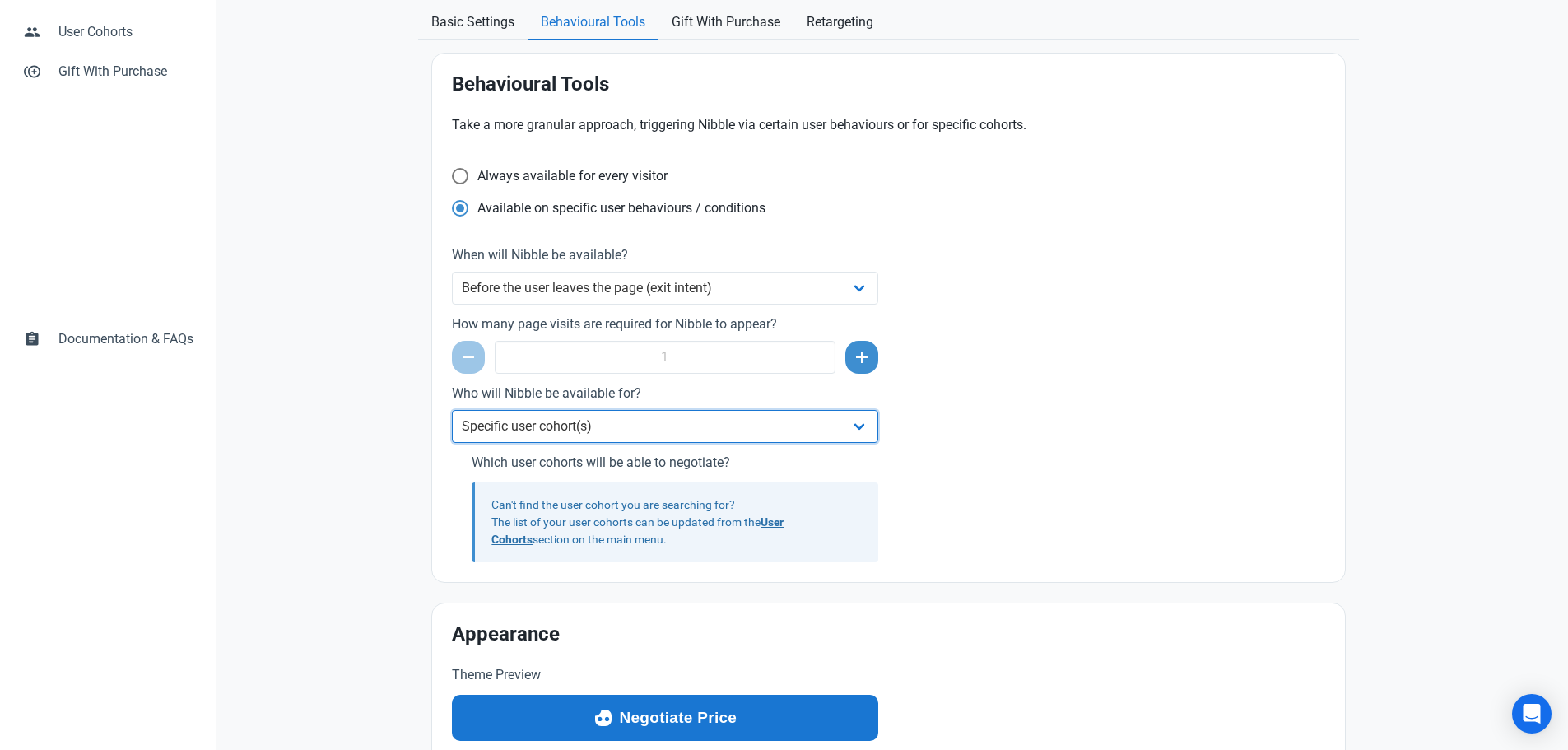
scroll to position [461, 0]
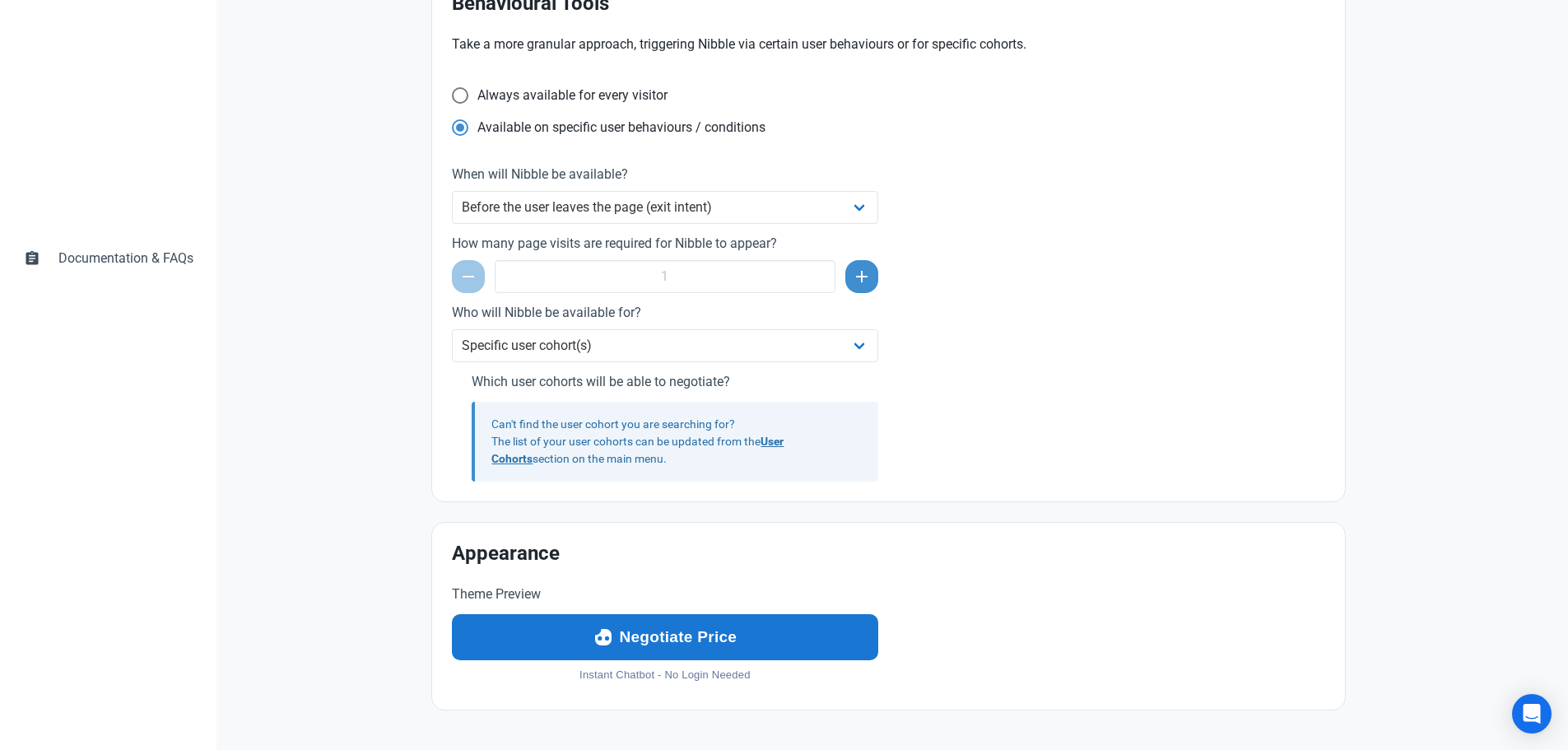
click at [784, 442] on b "User Cohorts" at bounding box center [638, 449] width 292 height 30
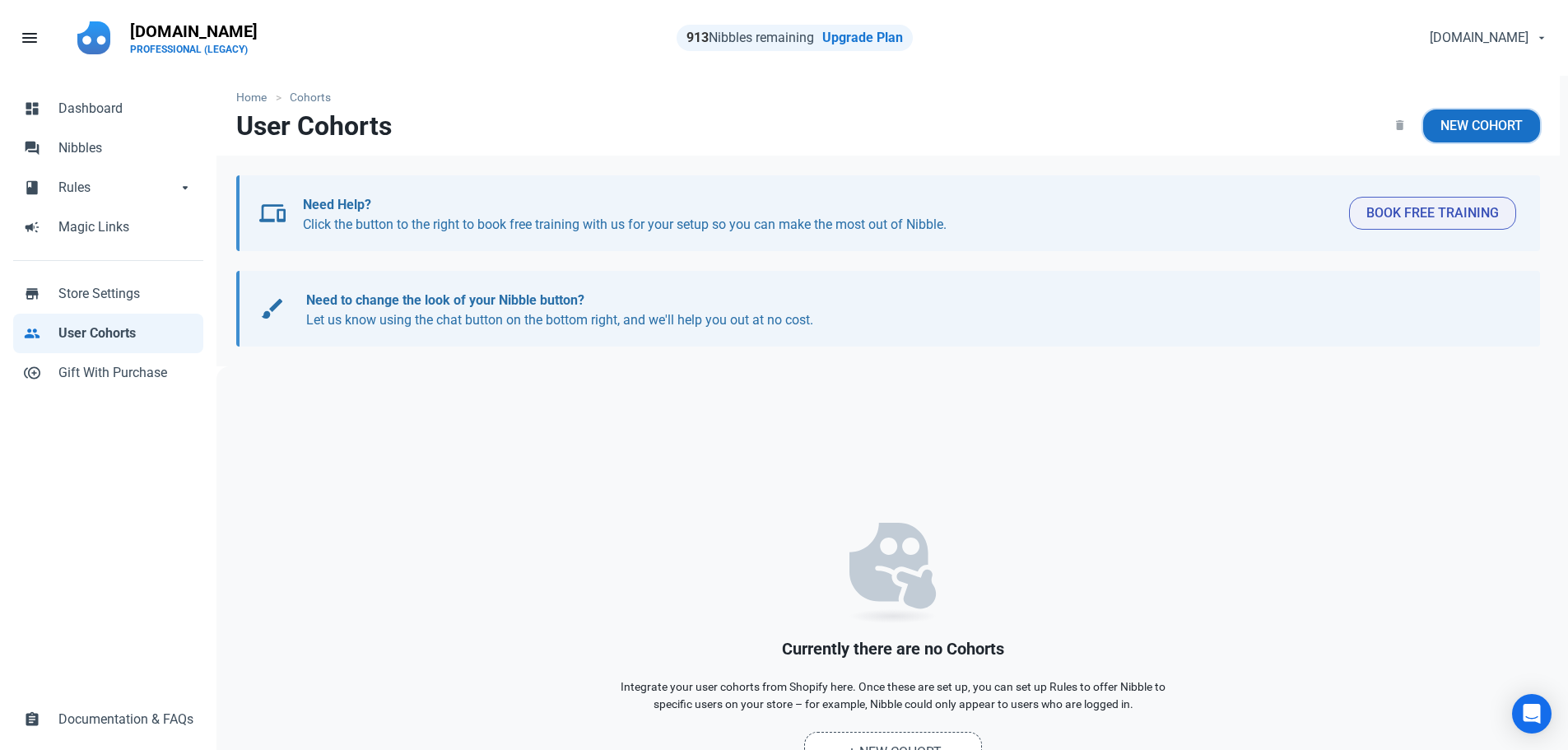
click at [1495, 117] on span "New Cohort" at bounding box center [1482, 126] width 82 height 20
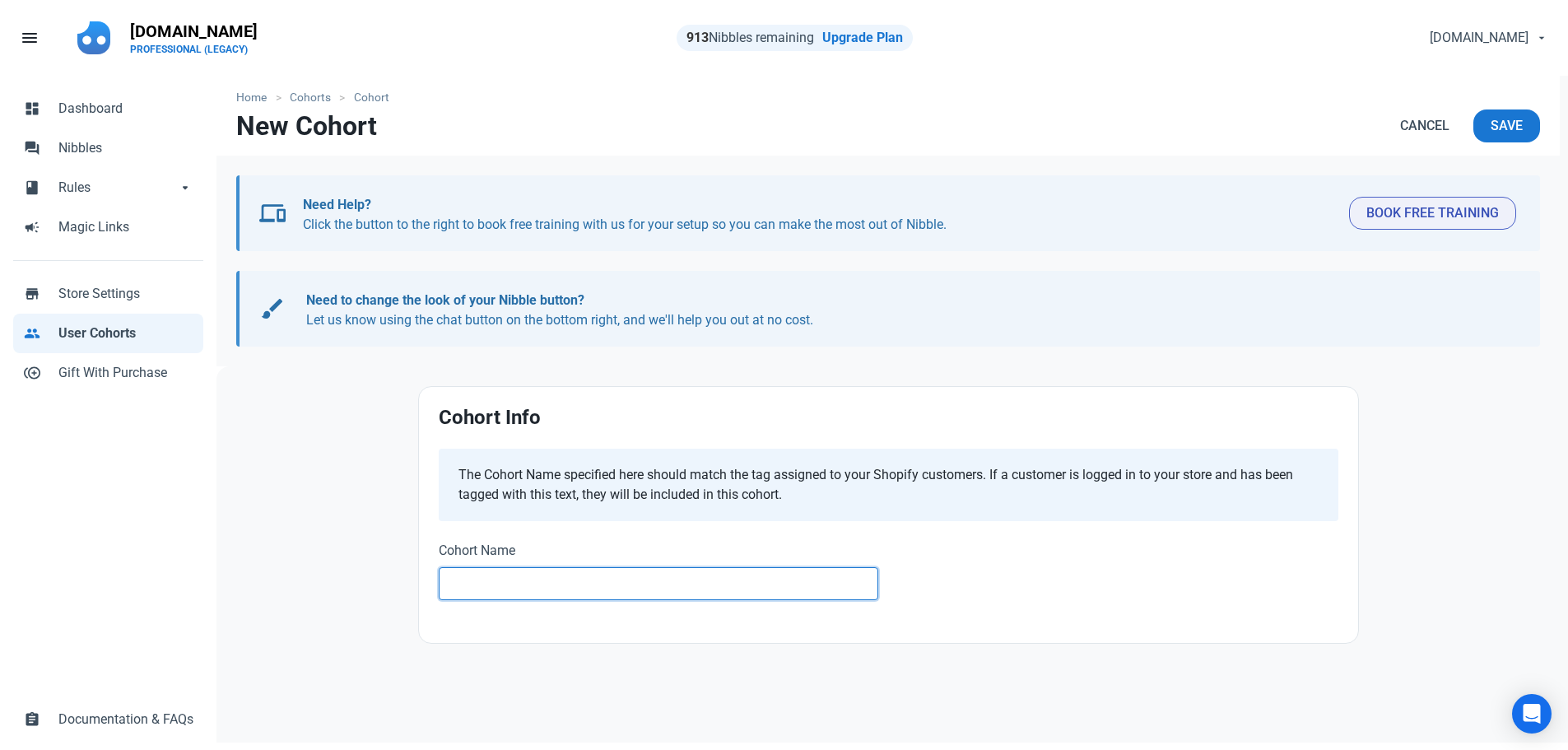
click at [561, 576] on input "text" at bounding box center [659, 583] width 441 height 33
type input "test"
click at [968, 537] on div at bounding box center [1118, 572] width 460 height 82
click at [662, 640] on div "Cohort Info The Cohort Name specified here should match the tag assigned to you…" at bounding box center [888, 515] width 939 height 256
click at [618, 587] on input "test" at bounding box center [659, 583] width 441 height 33
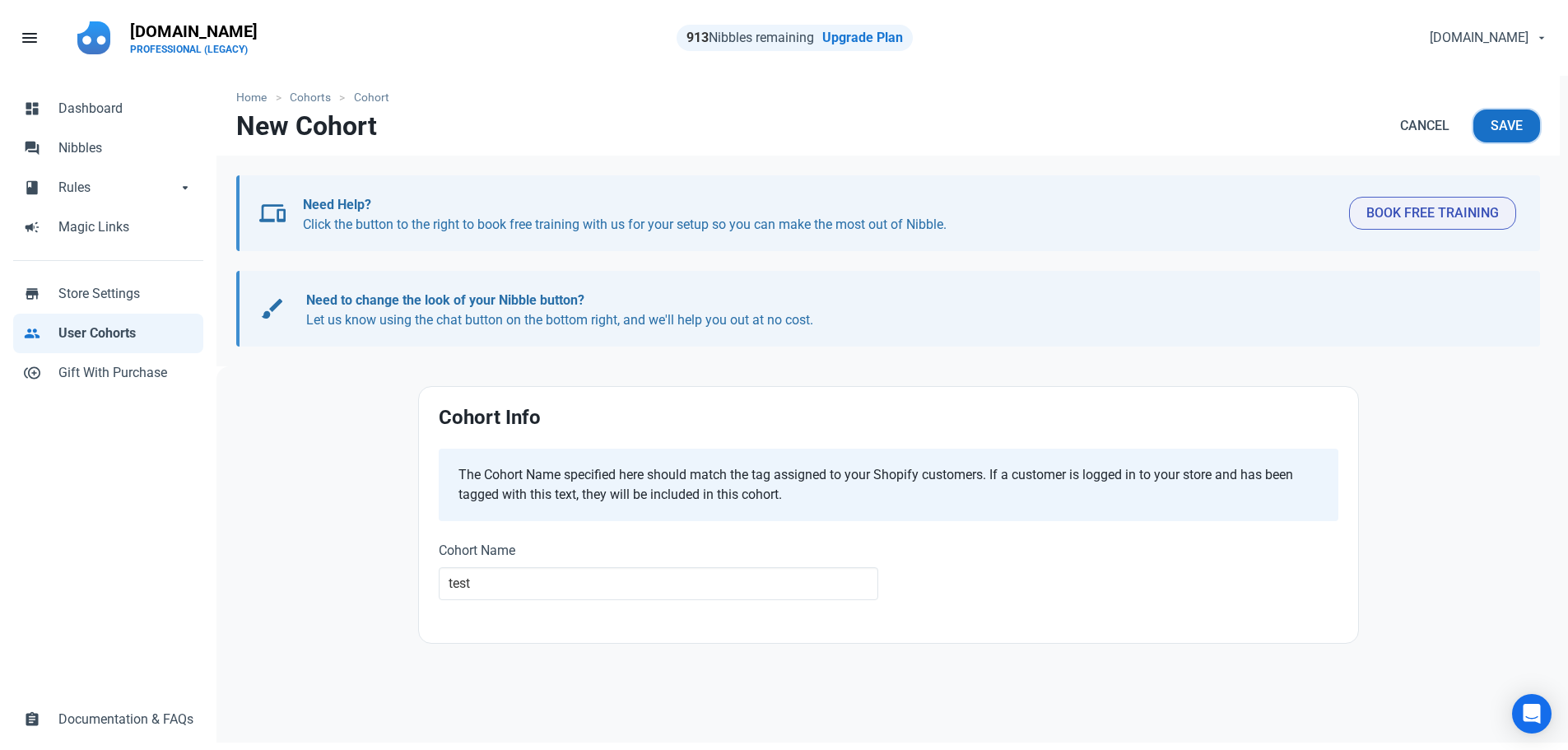
click at [1506, 129] on span "Save" at bounding box center [1507, 126] width 32 height 20
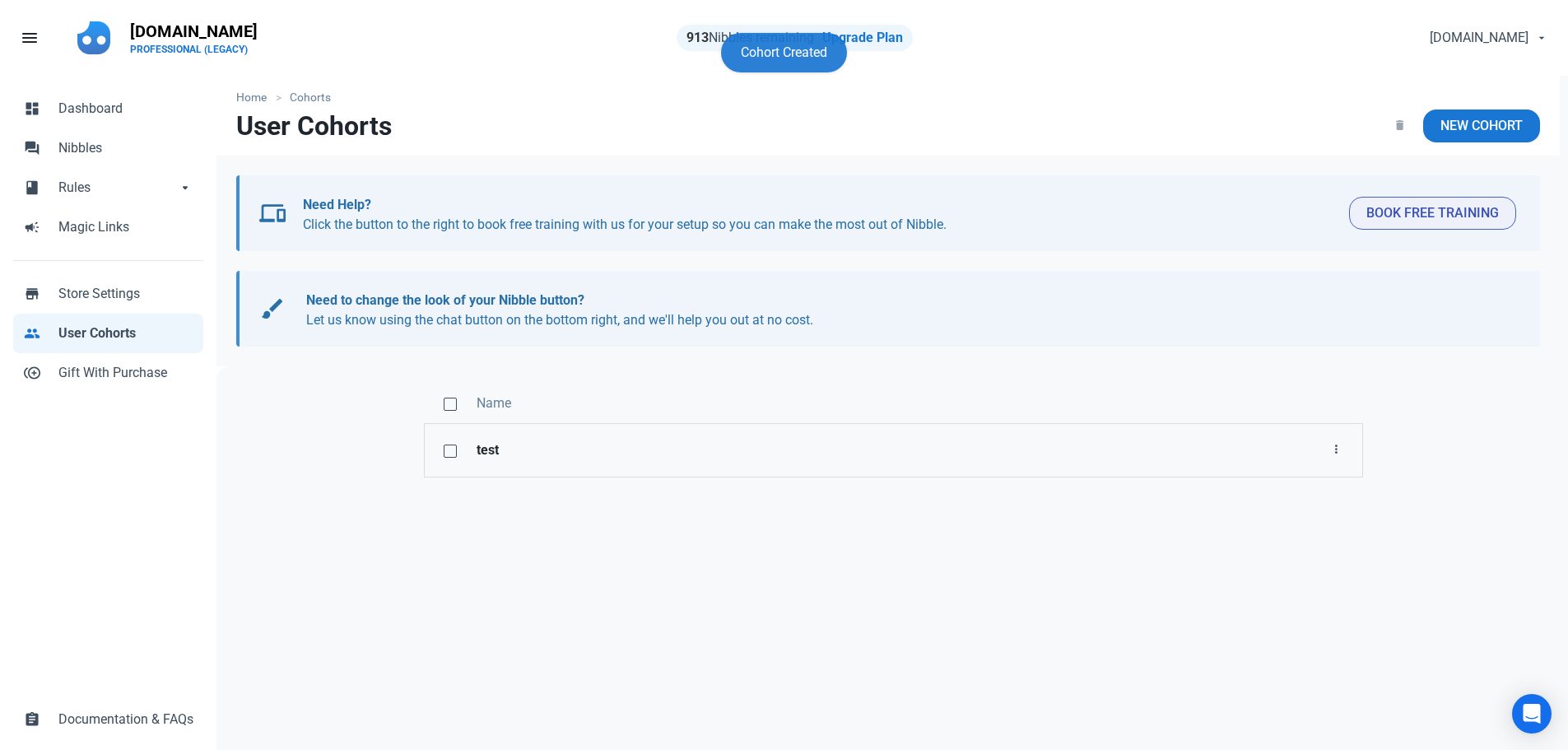
click at [485, 452] on strong "test" at bounding box center [692, 450] width 433 height 20
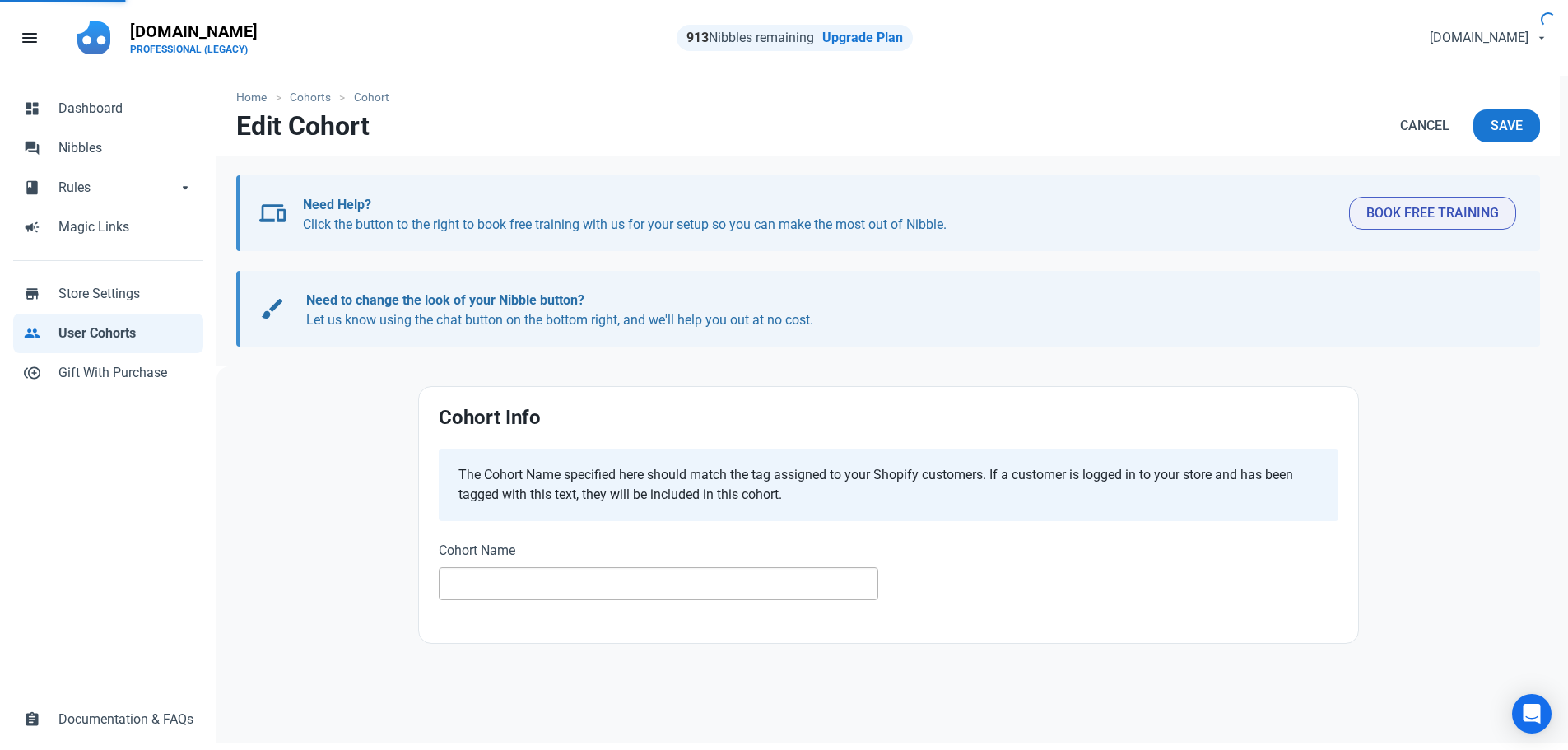
type input "test"
click at [1496, 133] on span "Save" at bounding box center [1507, 126] width 32 height 20
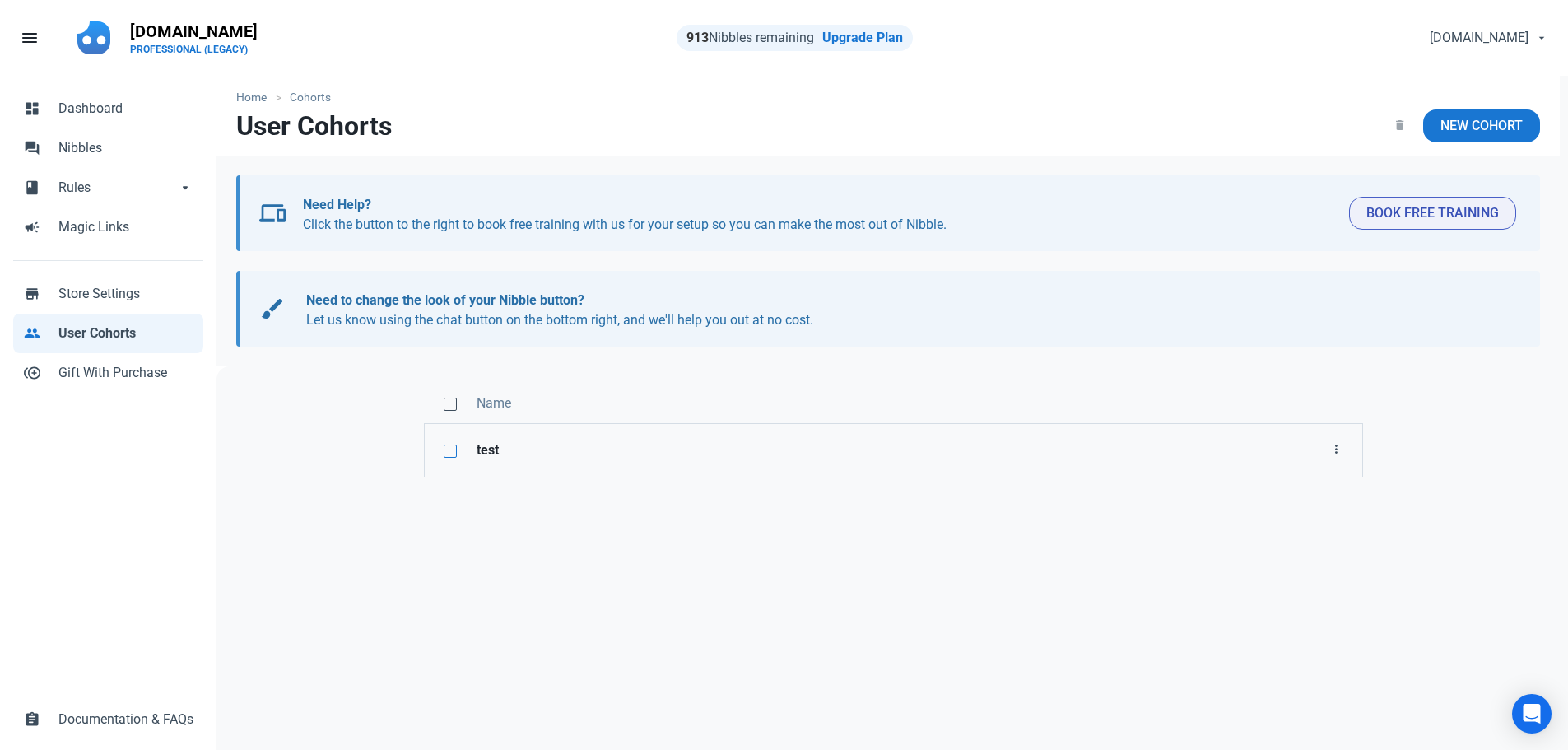
click at [447, 456] on span at bounding box center [450, 450] width 13 height 13
checkbox input "true"
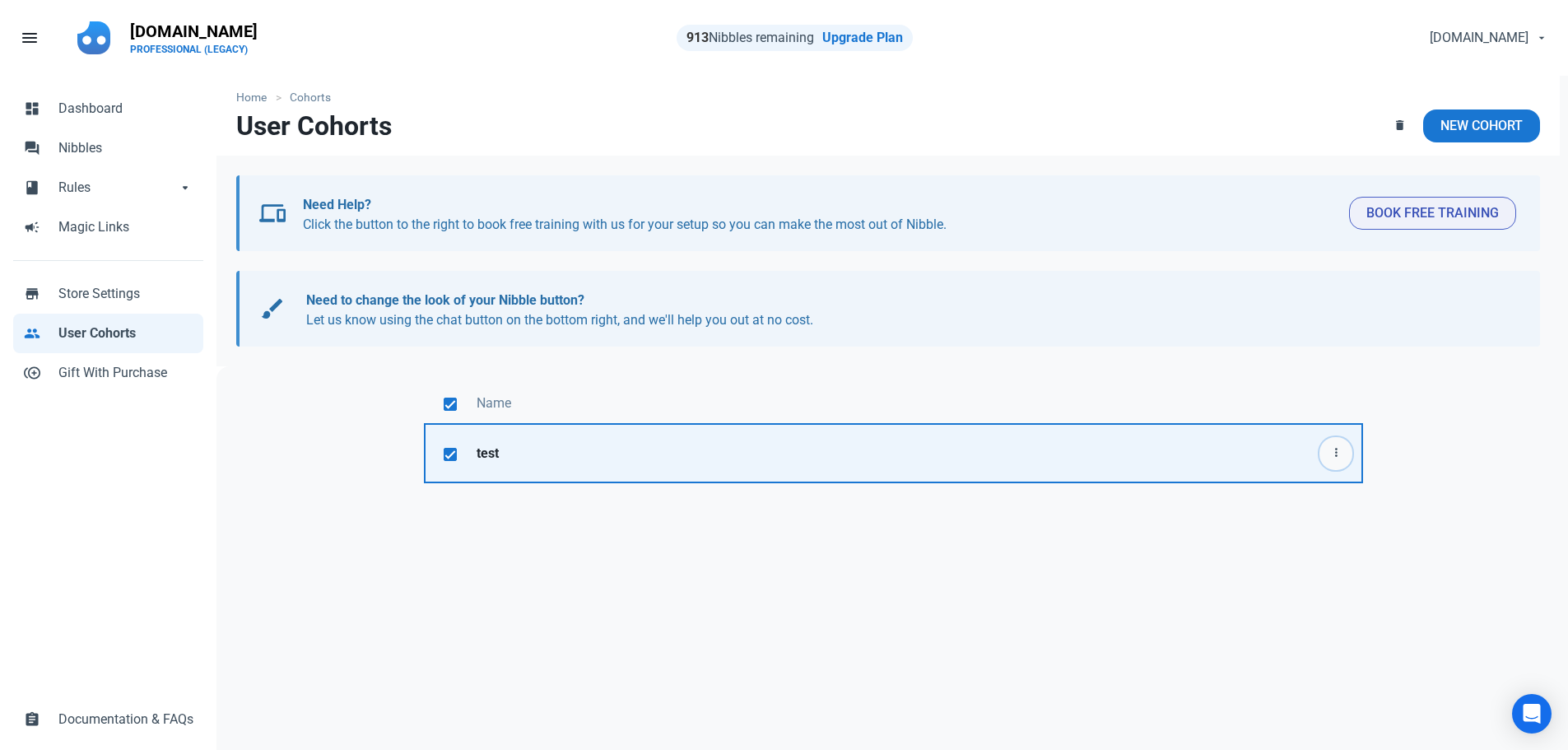
click at [1332, 442] on button "button" at bounding box center [1336, 453] width 33 height 33
drag, startPoint x: 1304, startPoint y: 495, endPoint x: 1308, endPoint y: 516, distance: 21.4
click at [1308, 518] on div "Edit Delete" at bounding box center [1311, 507] width 84 height 67
click at [1308, 516] on link "Delete" at bounding box center [1311, 520] width 84 height 27
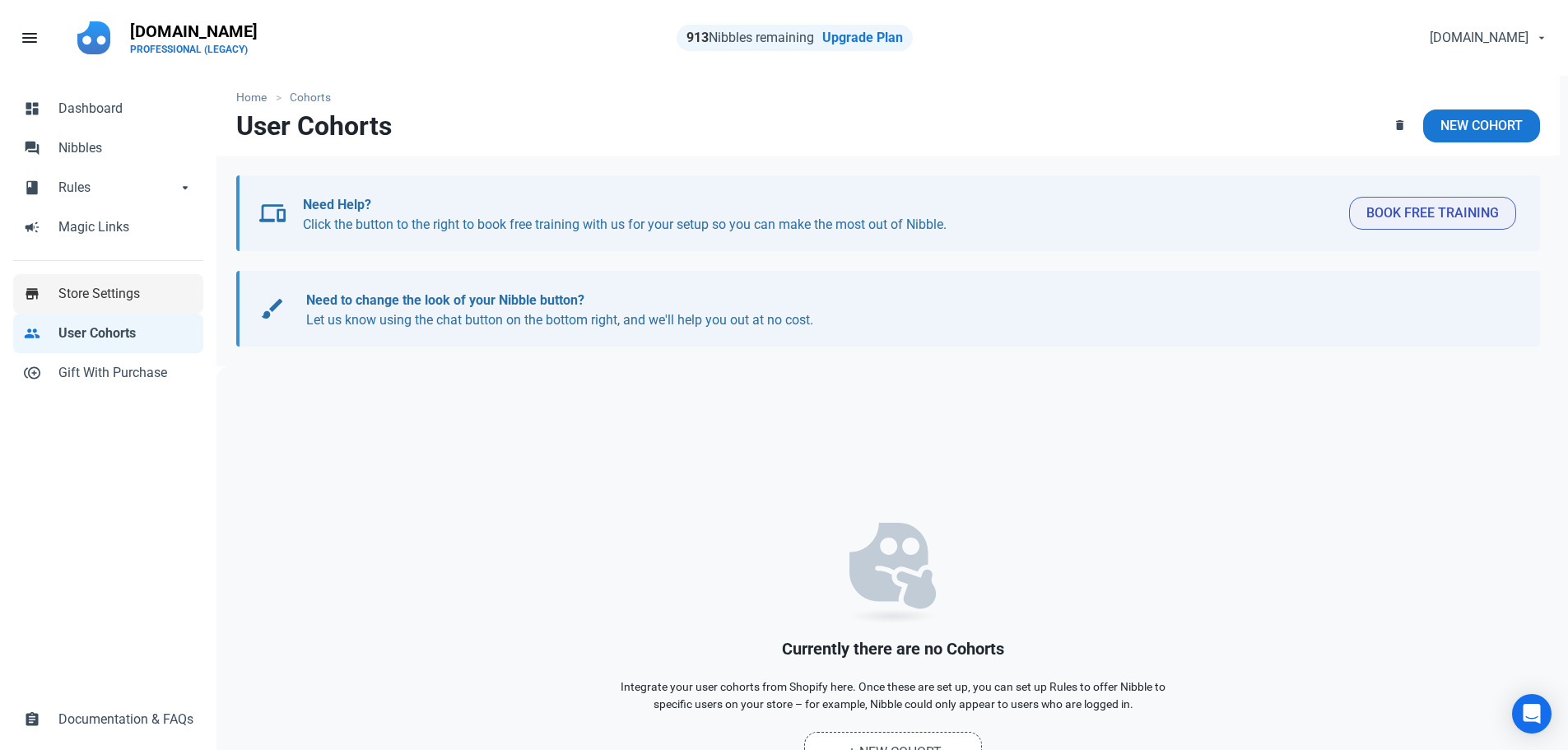
click at [98, 297] on span "Store Settings" at bounding box center [125, 294] width 135 height 20
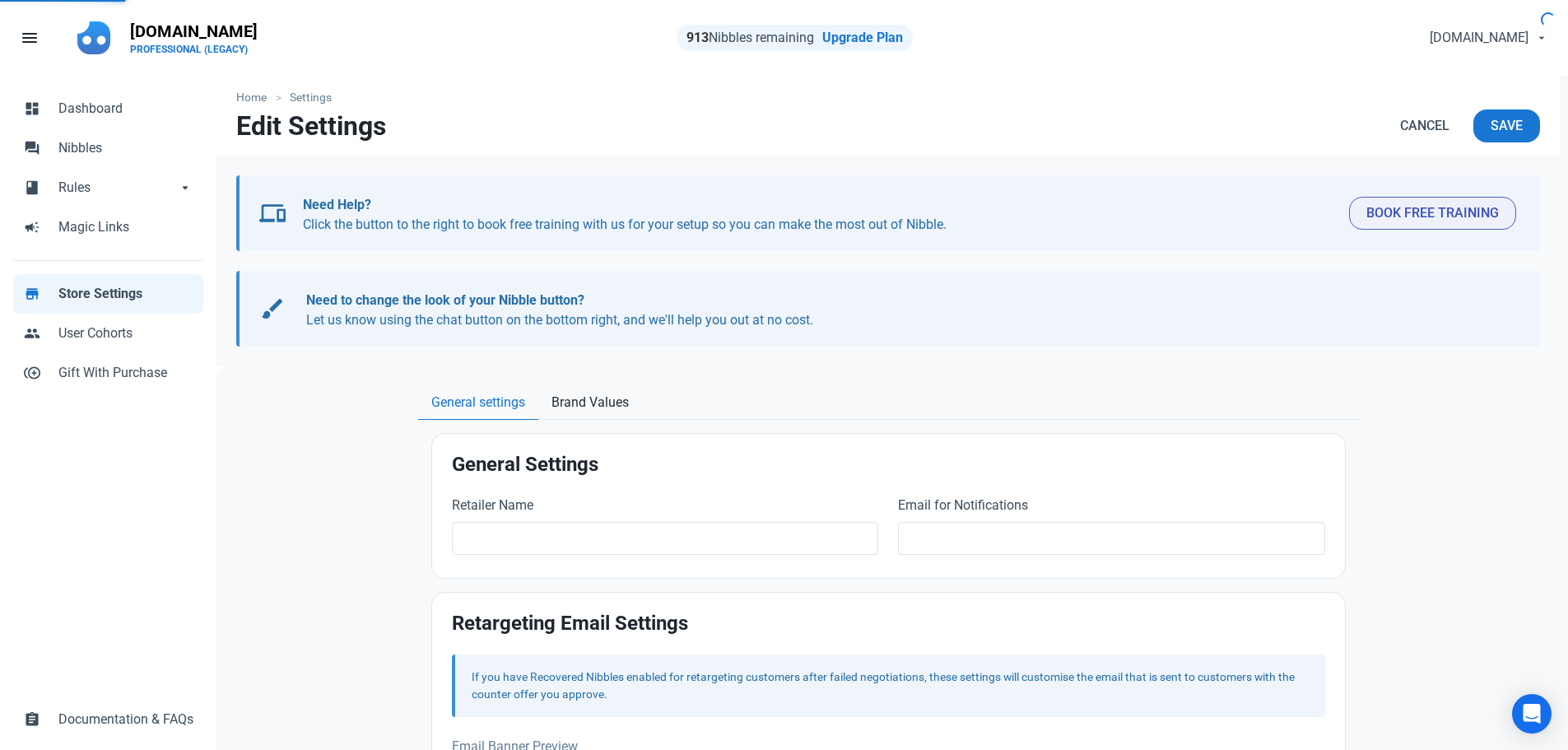
type input "[DOMAIN_NAME]"
click at [587, 402] on span "Brand Values" at bounding box center [590, 403] width 77 height 20
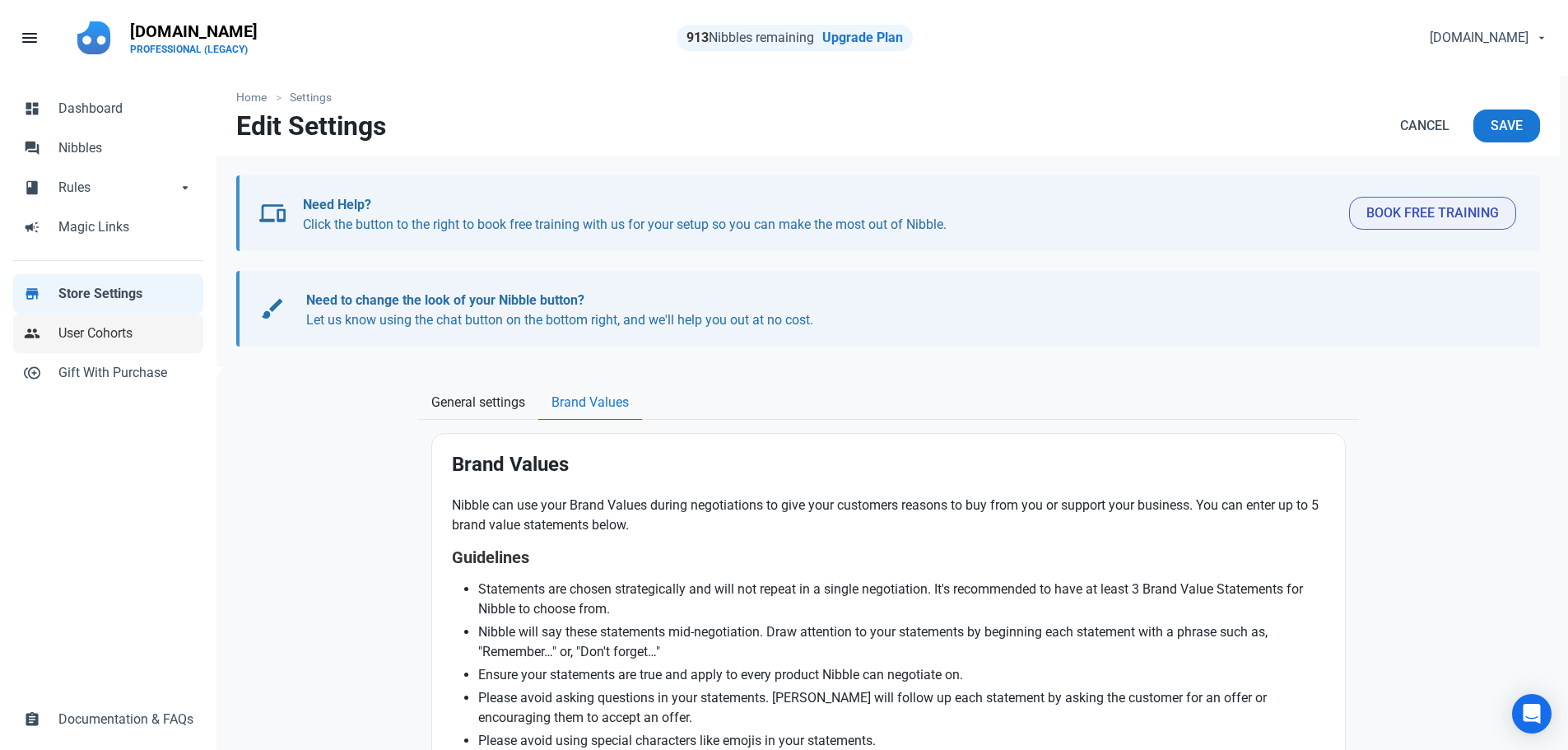
click at [113, 337] on span "User Cohorts" at bounding box center [125, 333] width 135 height 20
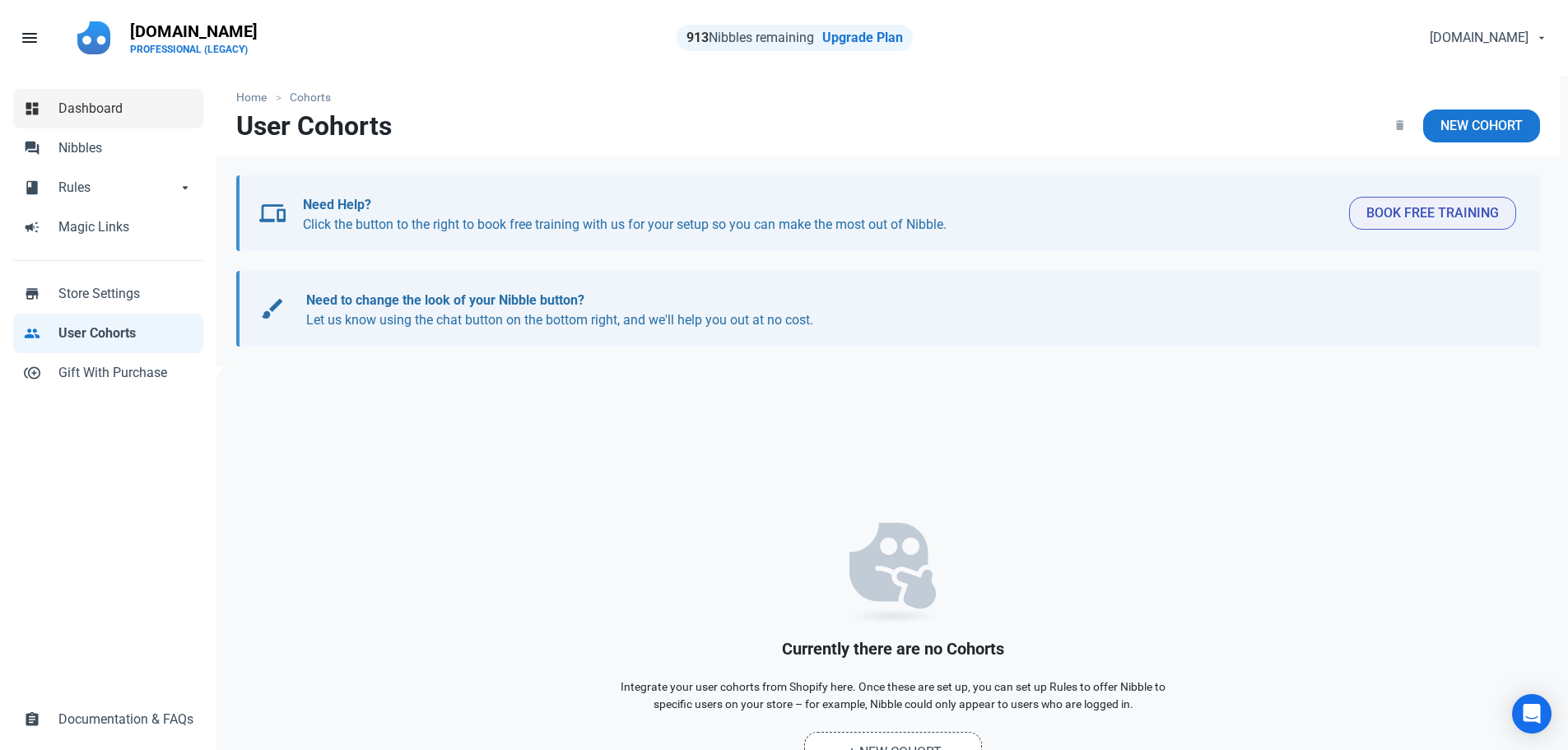
click at [104, 104] on span "Dashboard" at bounding box center [125, 108] width 135 height 20
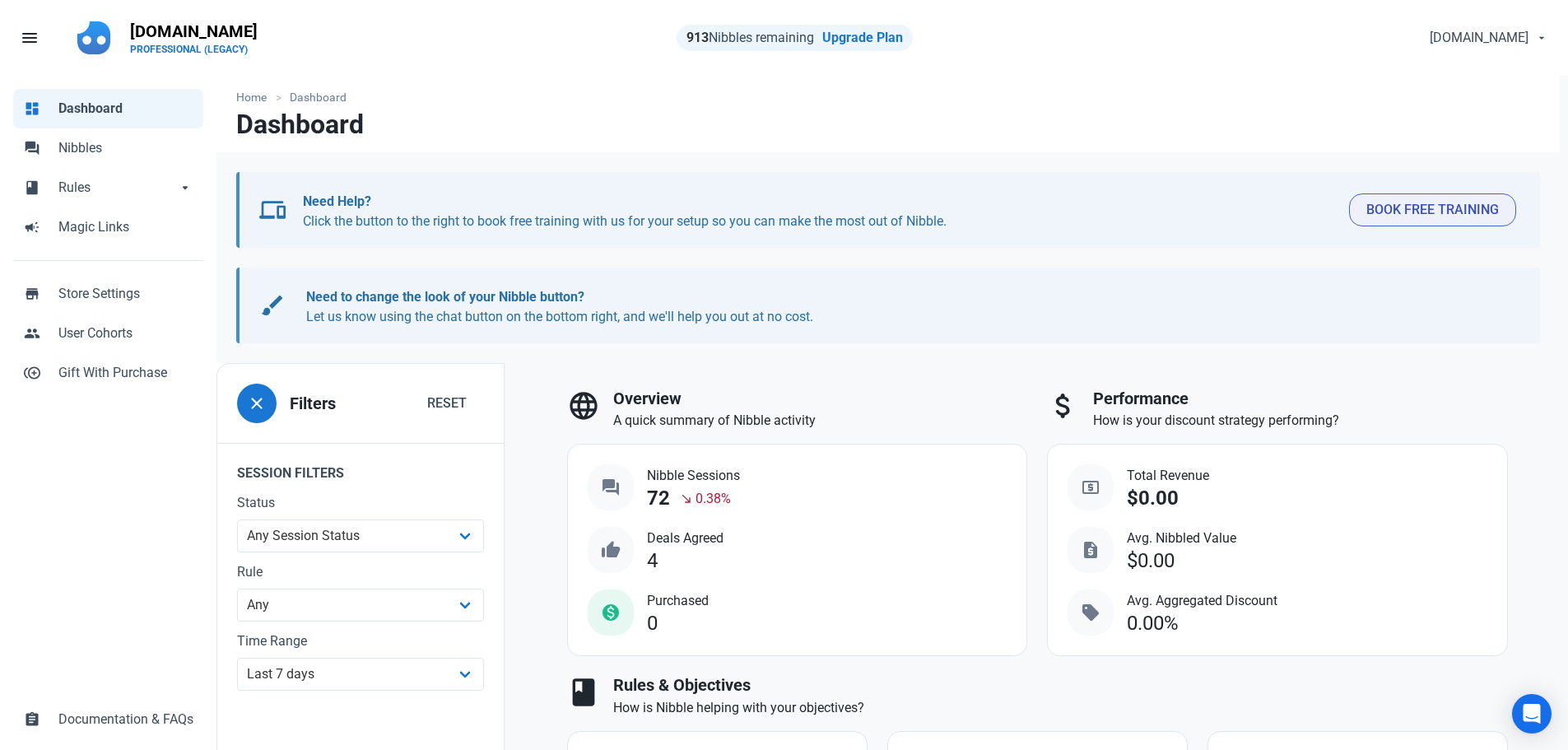
drag, startPoint x: 741, startPoint y: 497, endPoint x: 671, endPoint y: 499, distance: 70.0
click at [671, 499] on div "question_answer Nibble Sessions 72 south_east 0.38% thumb_up Deals Agreed 4 mon…" at bounding box center [797, 550] width 420 height 171
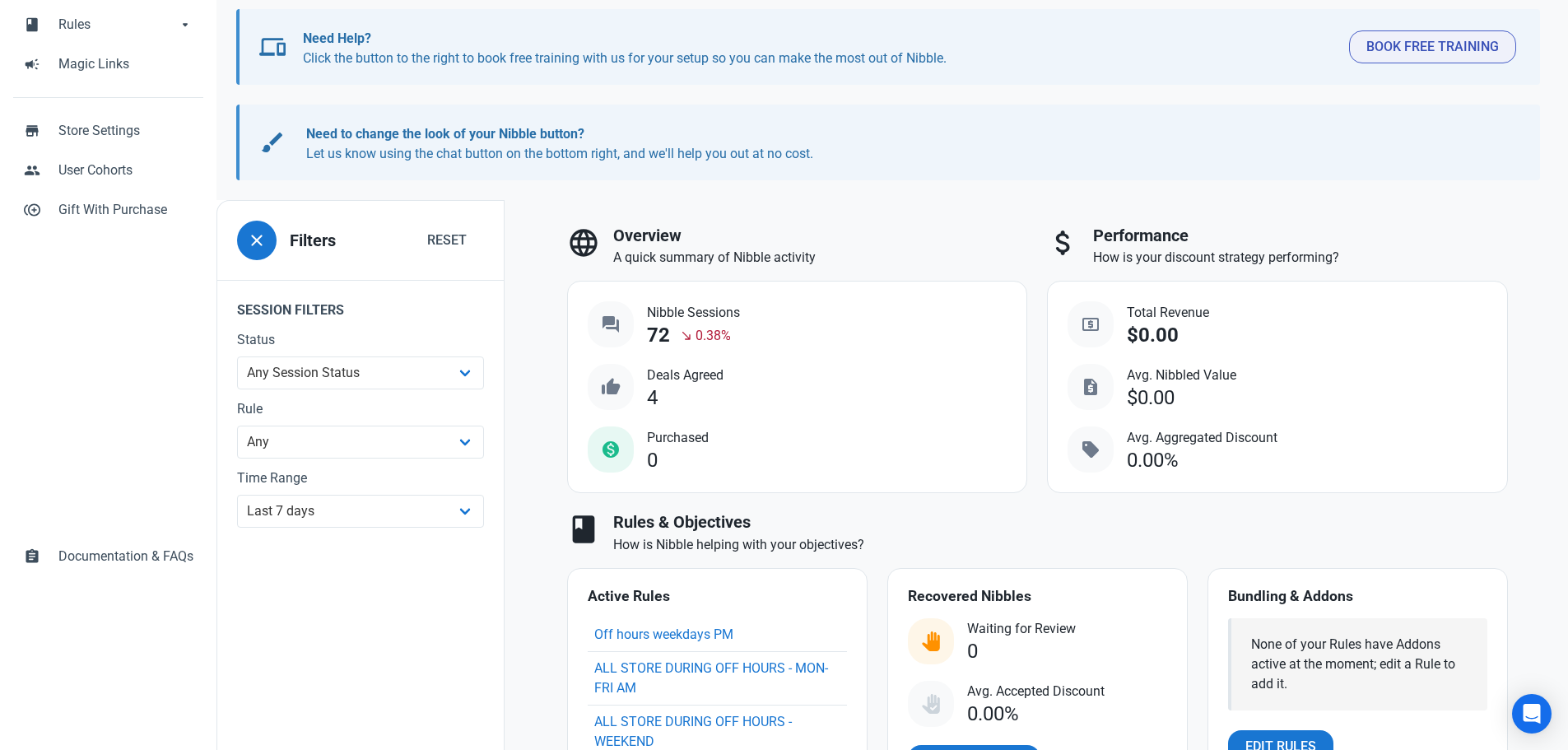
scroll to position [165, 0]
click at [393, 516] on select "All Time Last day Last 7 days Last 30 days Last 90 days Last 180 days Last 365 …" at bounding box center [361, 509] width 247 height 33
select select "1d"
click at [237, 525] on select "All Time Last day Last 7 days Last 30 days Last 90 days Last 180 days Last 365 …" at bounding box center [361, 509] width 247 height 33
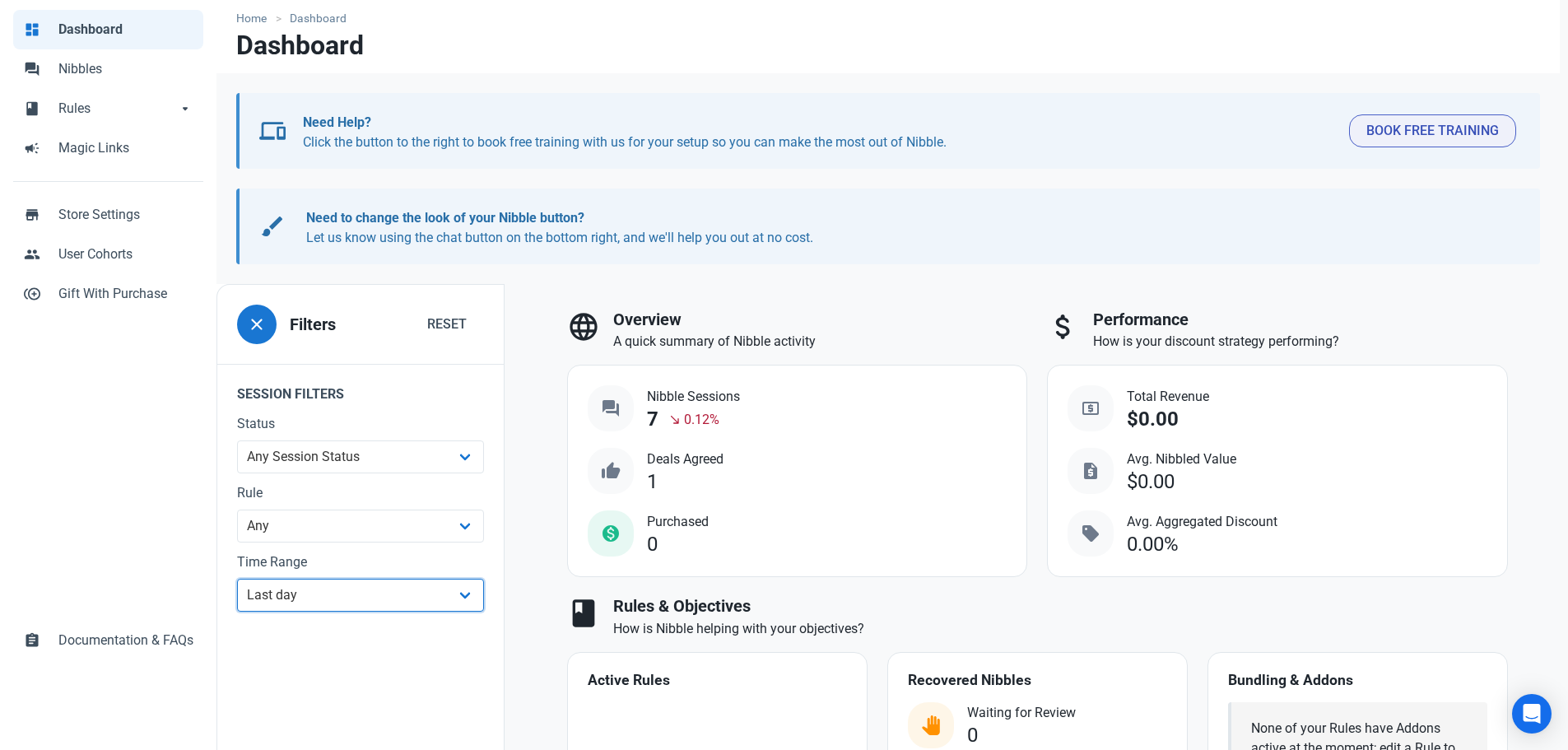
scroll to position [165, 0]
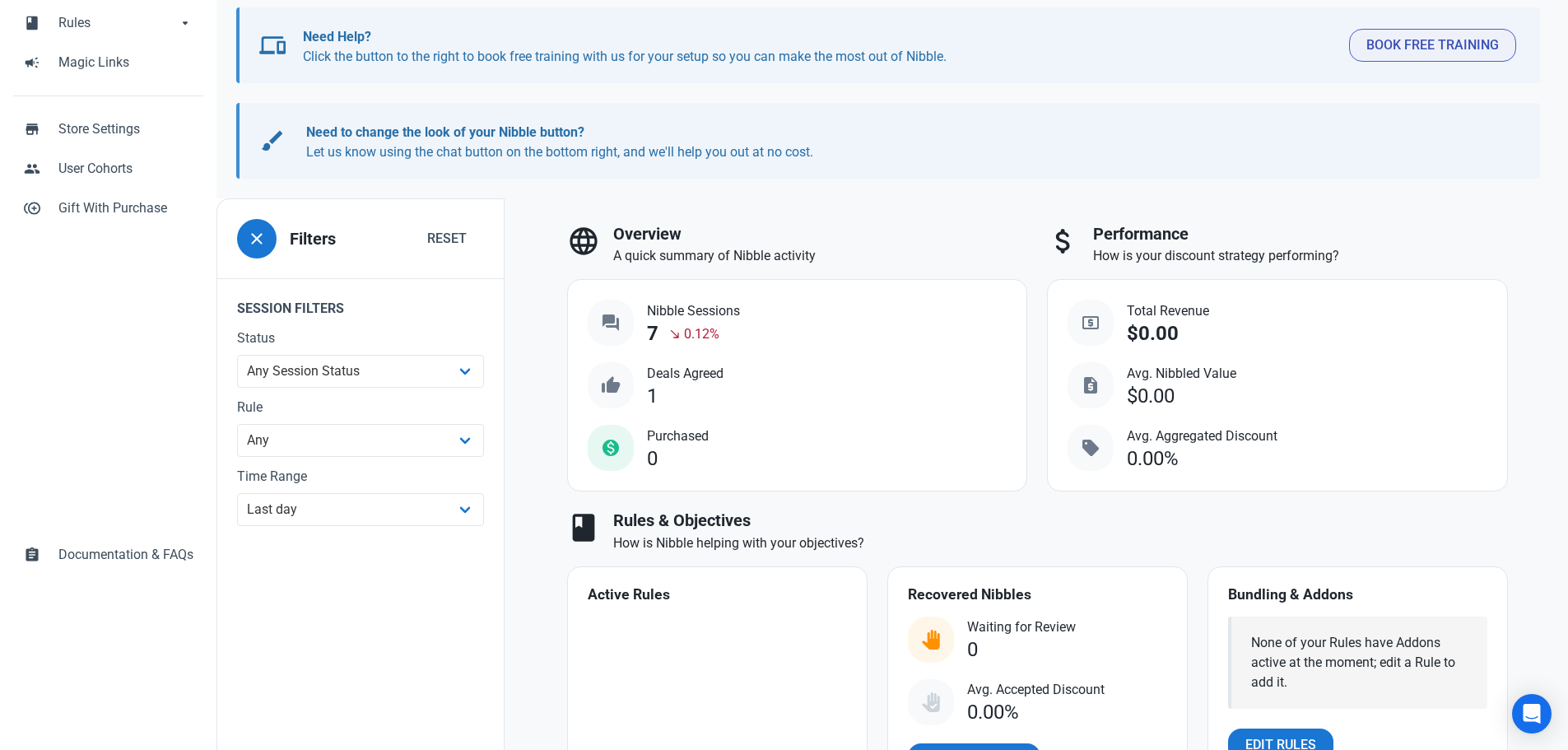
click at [675, 308] on span "Nibble Sessions" at bounding box center [694, 311] width 93 height 20
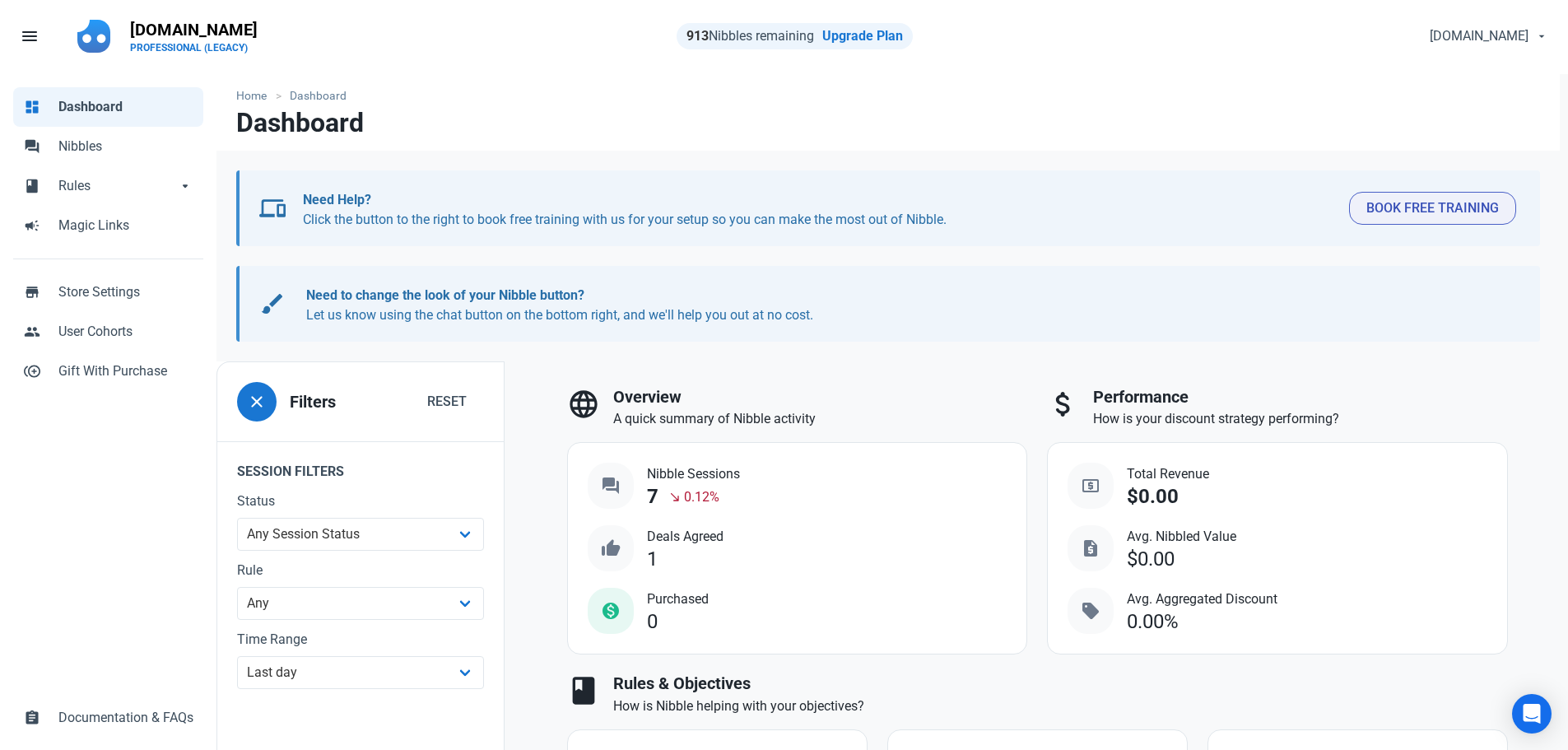
scroll to position [0, 0]
click at [69, 158] on link "forum Nibbles" at bounding box center [108, 148] width 190 height 39
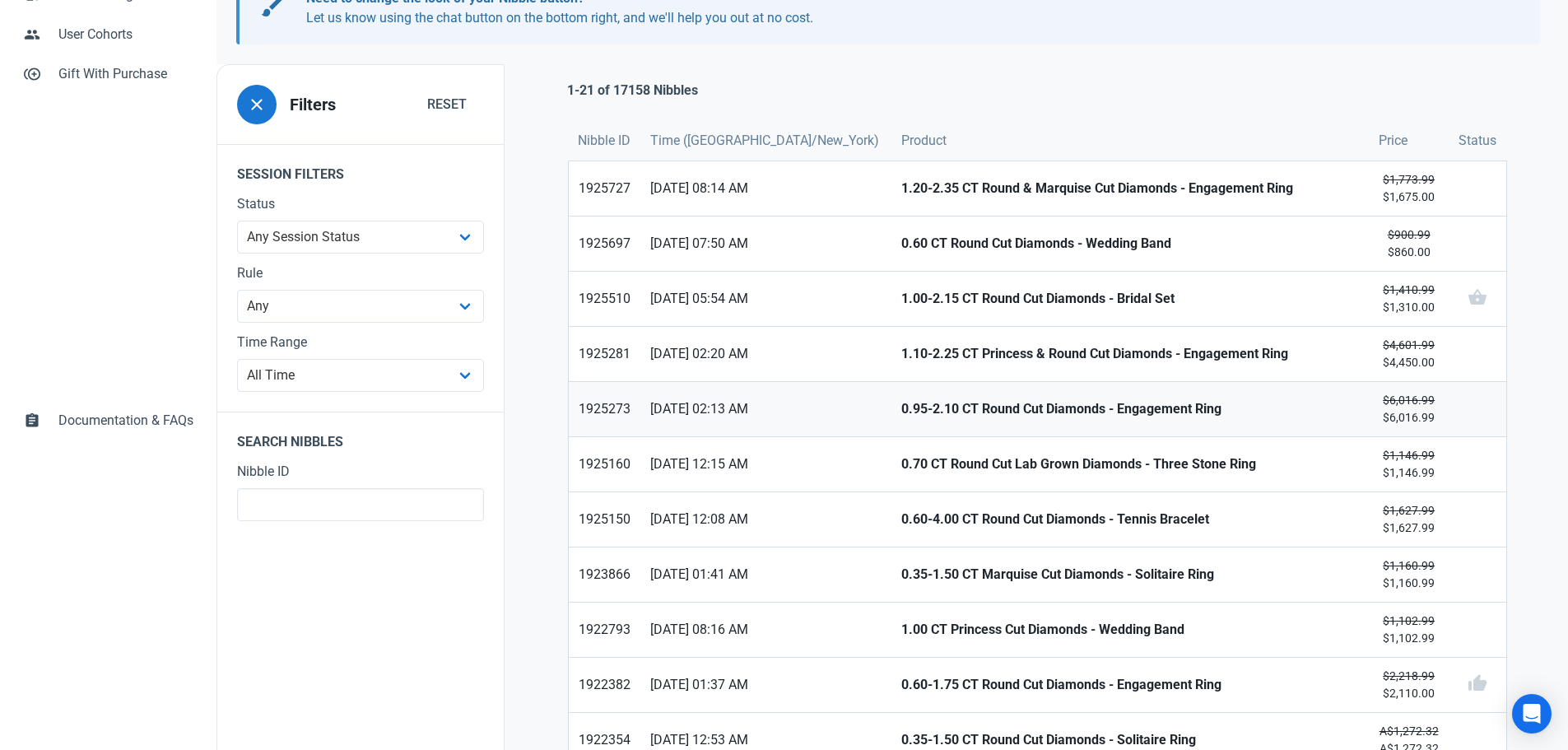
scroll to position [148, 0]
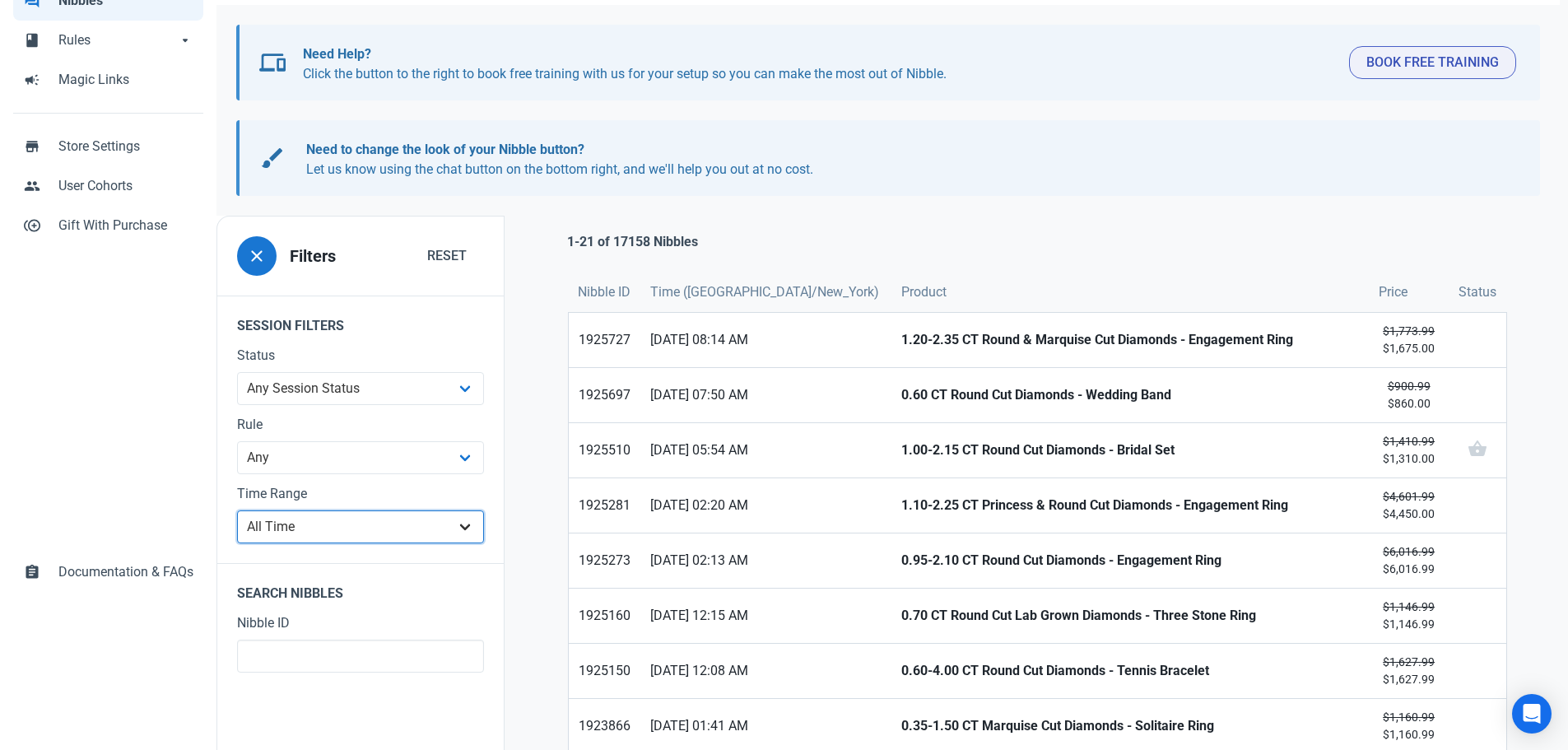
click at [388, 534] on select "All Time Last day Last 7 days Last 30 days Last 90 days Last 180 days Last 365 …" at bounding box center [361, 526] width 247 height 33
select select "1d"
click at [237, 543] on select "All Time Last day Last 7 days Last 30 days Last 90 days Last 180 days Last 365 …" at bounding box center [361, 526] width 247 height 33
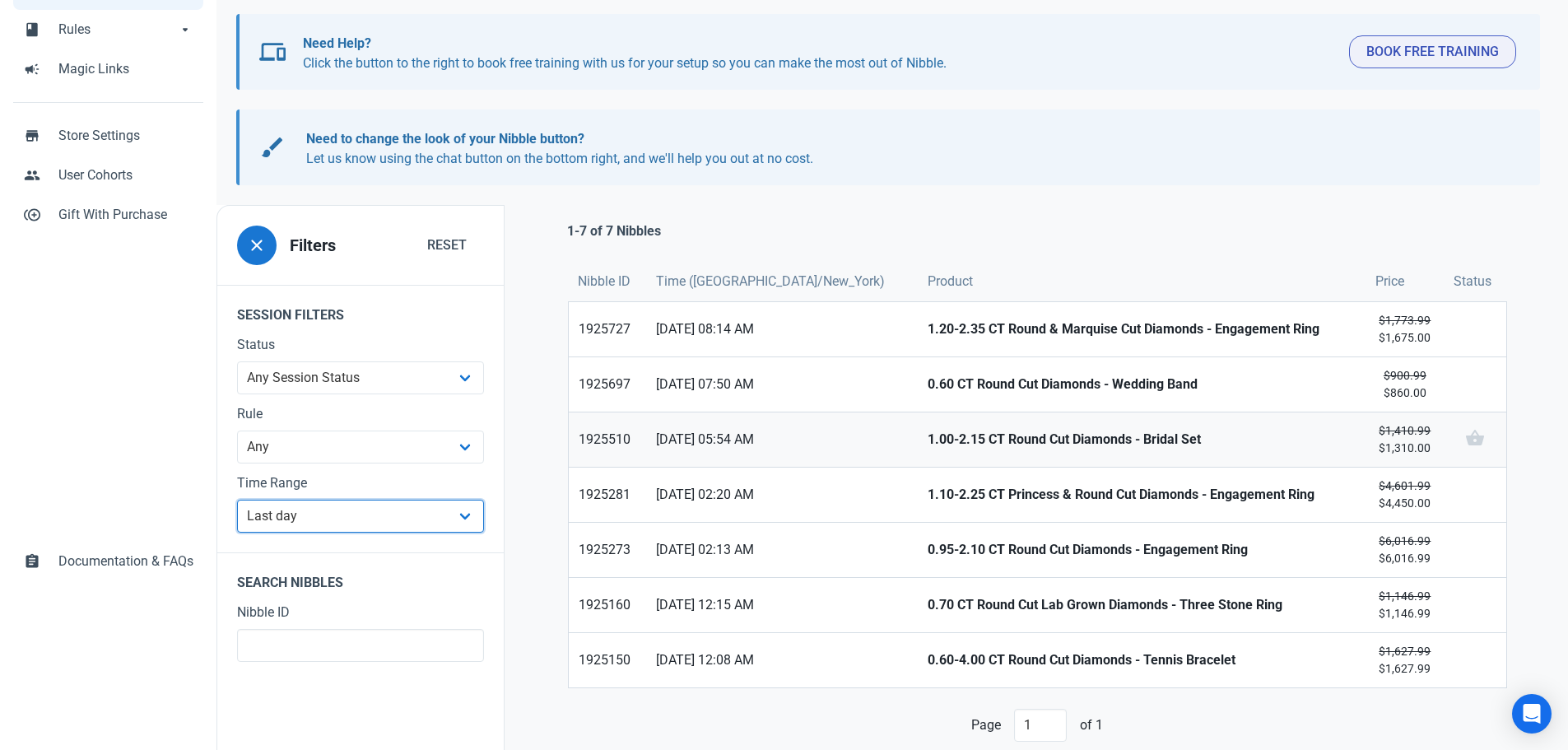
scroll to position [165, 0]
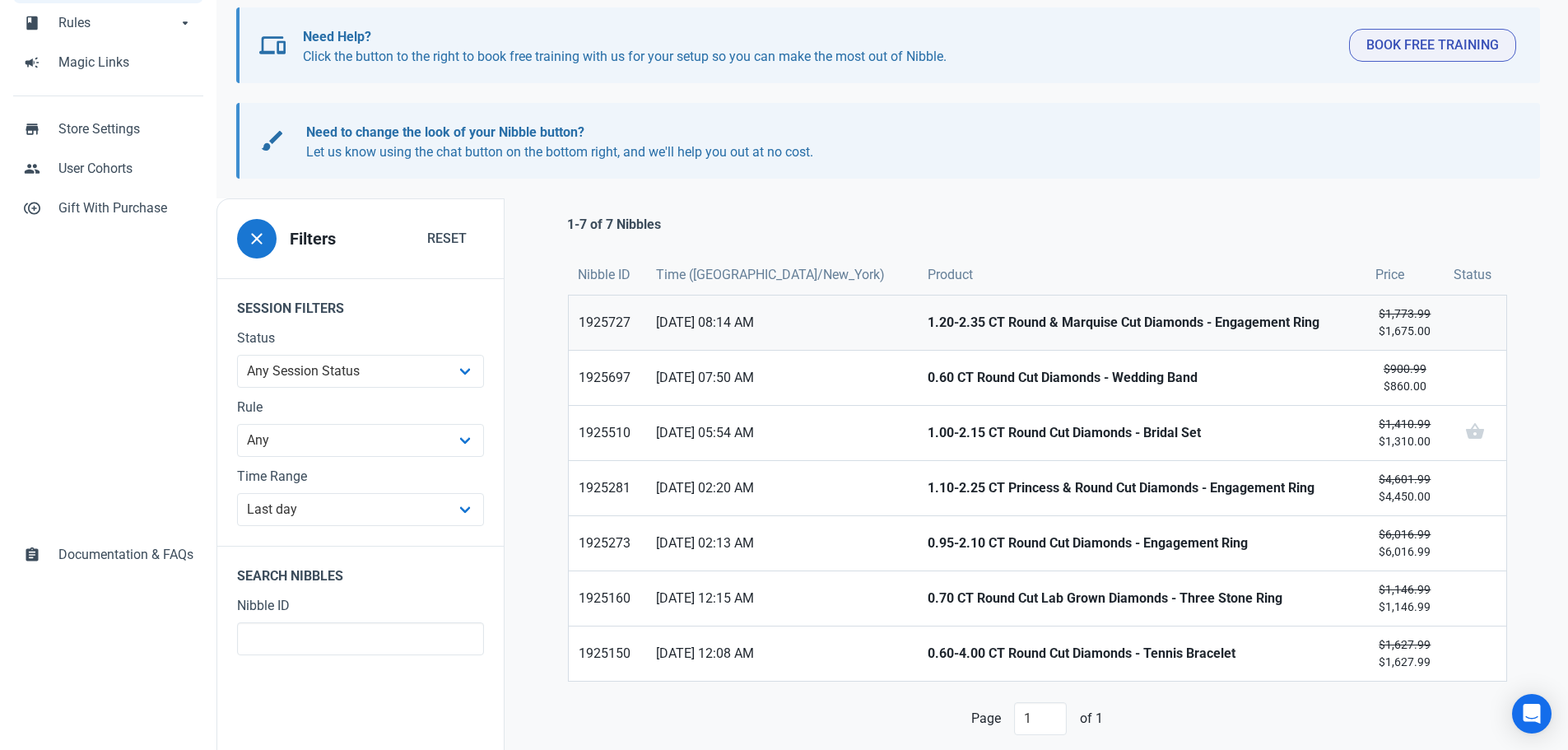
click at [1072, 326] on strong "1.20-2.35 CT Round & Marquise Cut Diamonds - Engagement Ring" at bounding box center [1142, 322] width 429 height 20
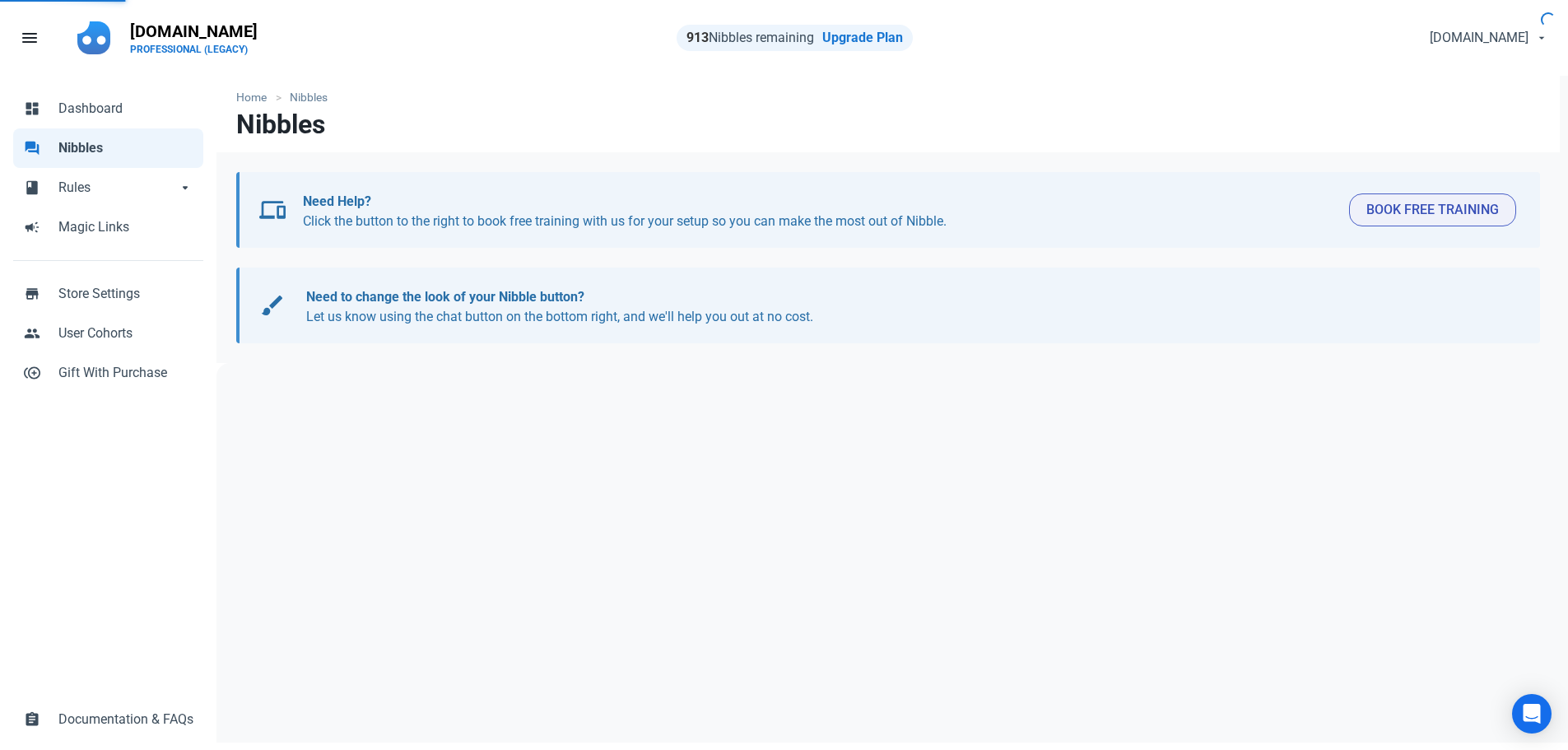
select select "1d"
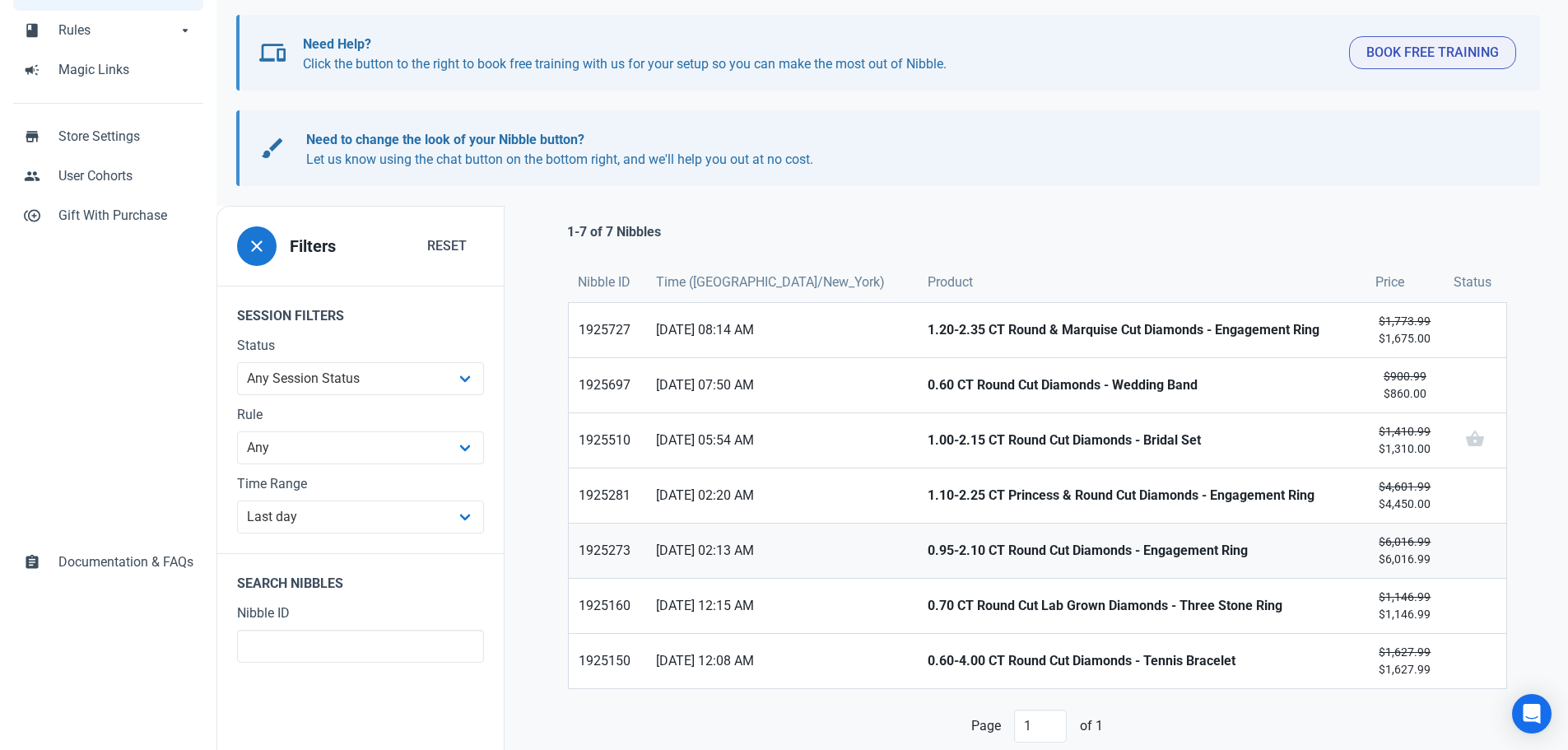
scroll to position [165, 0]
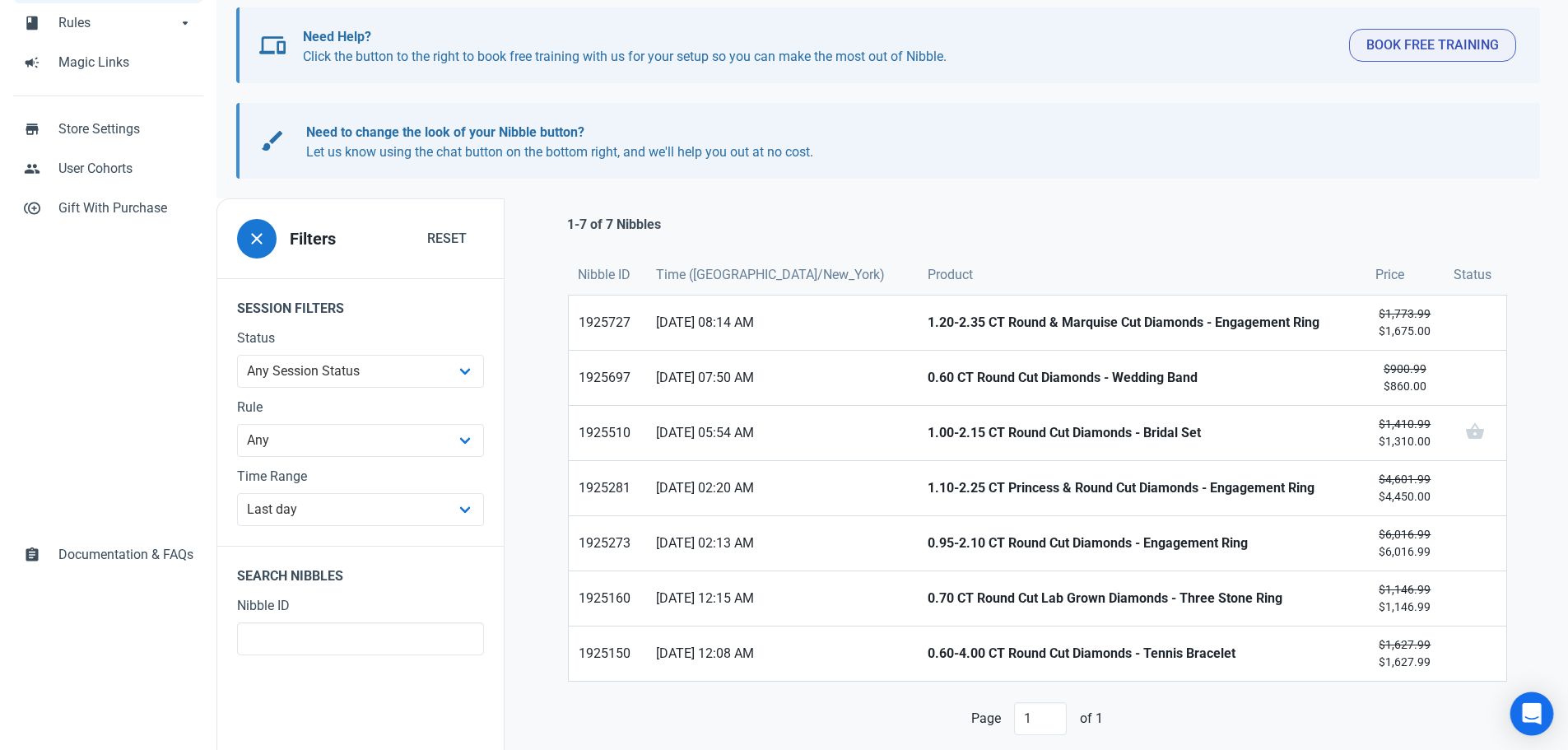
click at [1529, 711] on icon "Open Intercom Messenger" at bounding box center [1531, 713] width 19 height 21
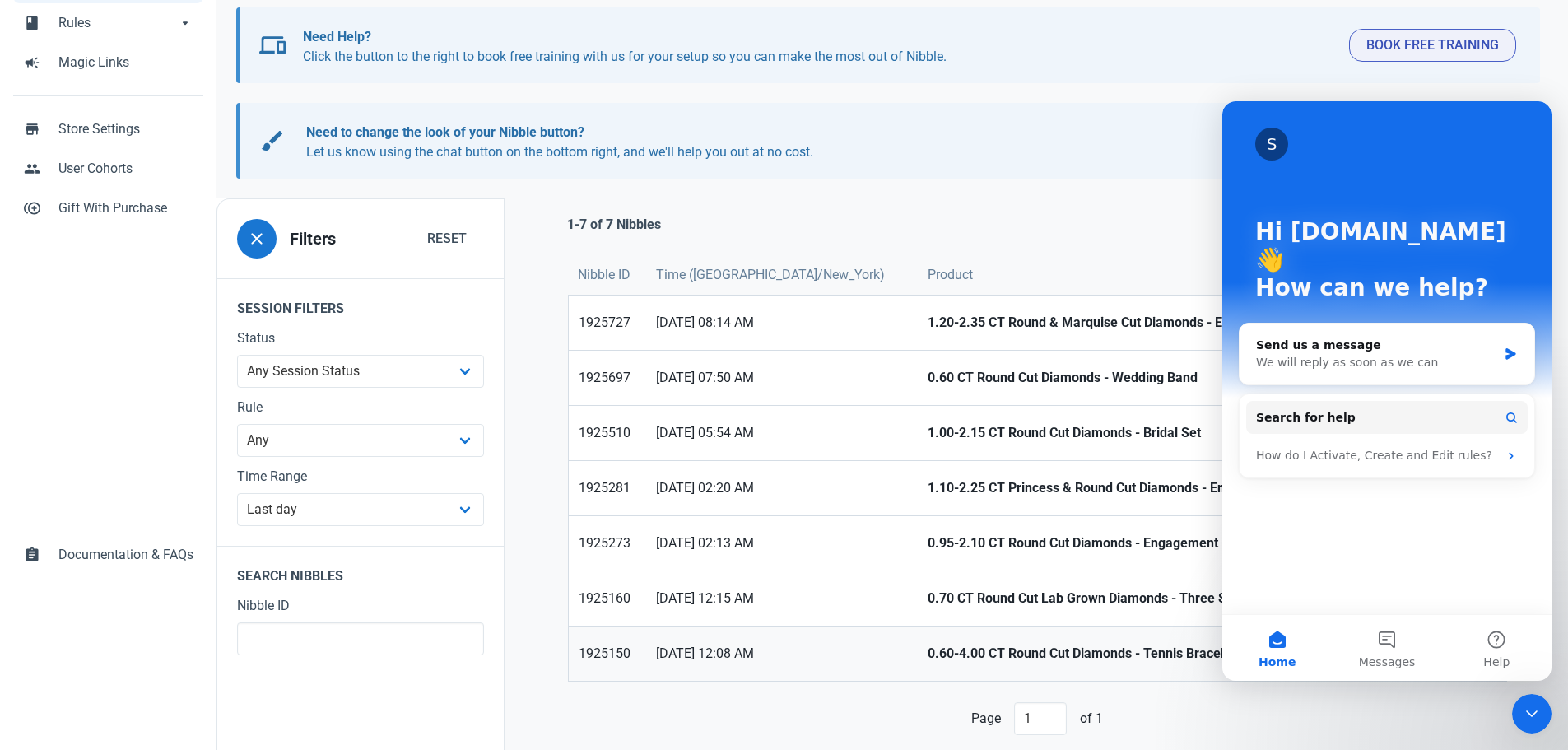
scroll to position [0, 0]
click at [1428, 354] on div "We will reply as soon as we can" at bounding box center [1376, 362] width 241 height 17
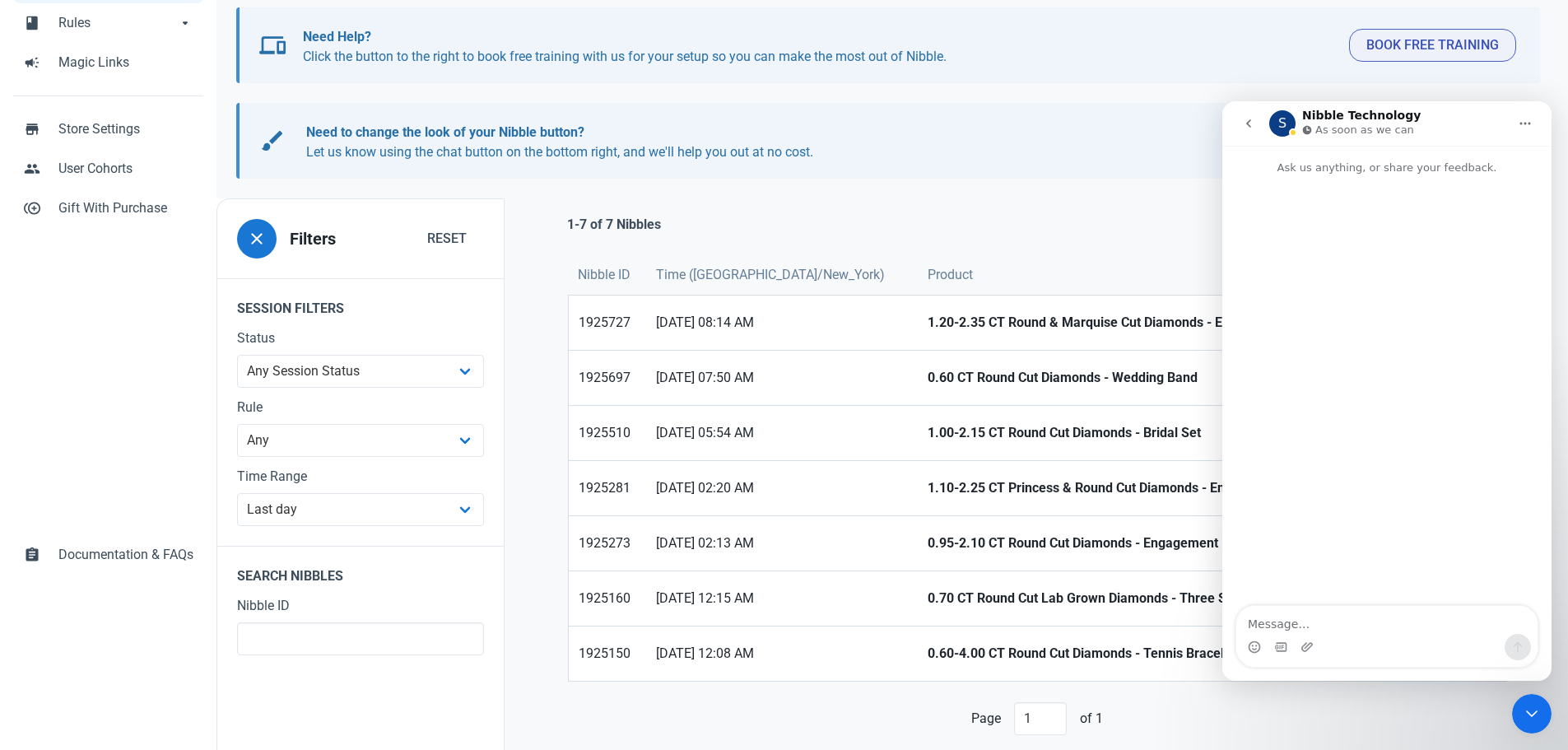
click at [1309, 625] on textarea "Message…" at bounding box center [1387, 619] width 301 height 28
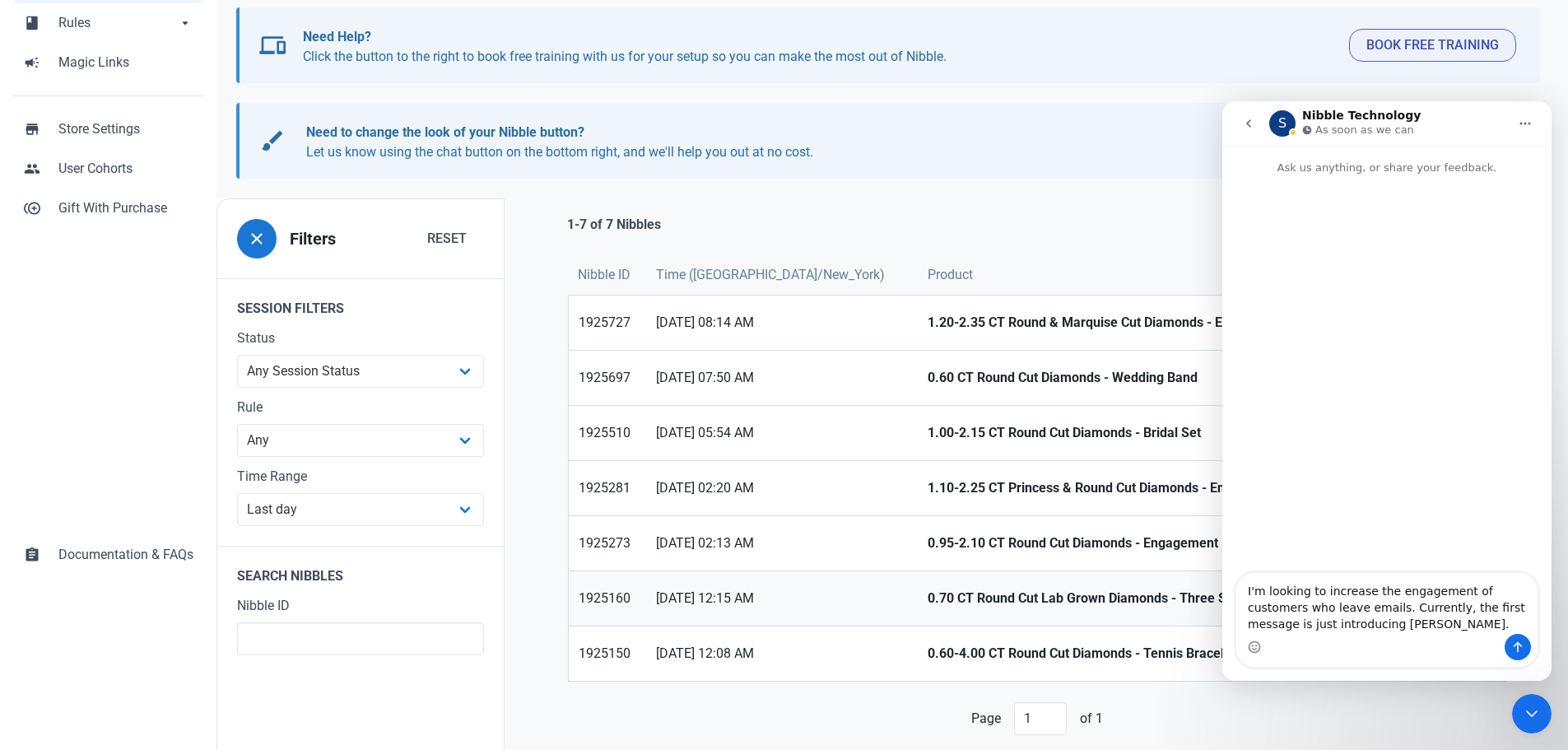
type textarea "I'm looking to increase the engagement of customers who leave emails. Currently…"
click at [928, 599] on strong "0.70 CT Round Cut Lab Grown Diamonds - Three Stone Ring" at bounding box center [1142, 598] width 429 height 20
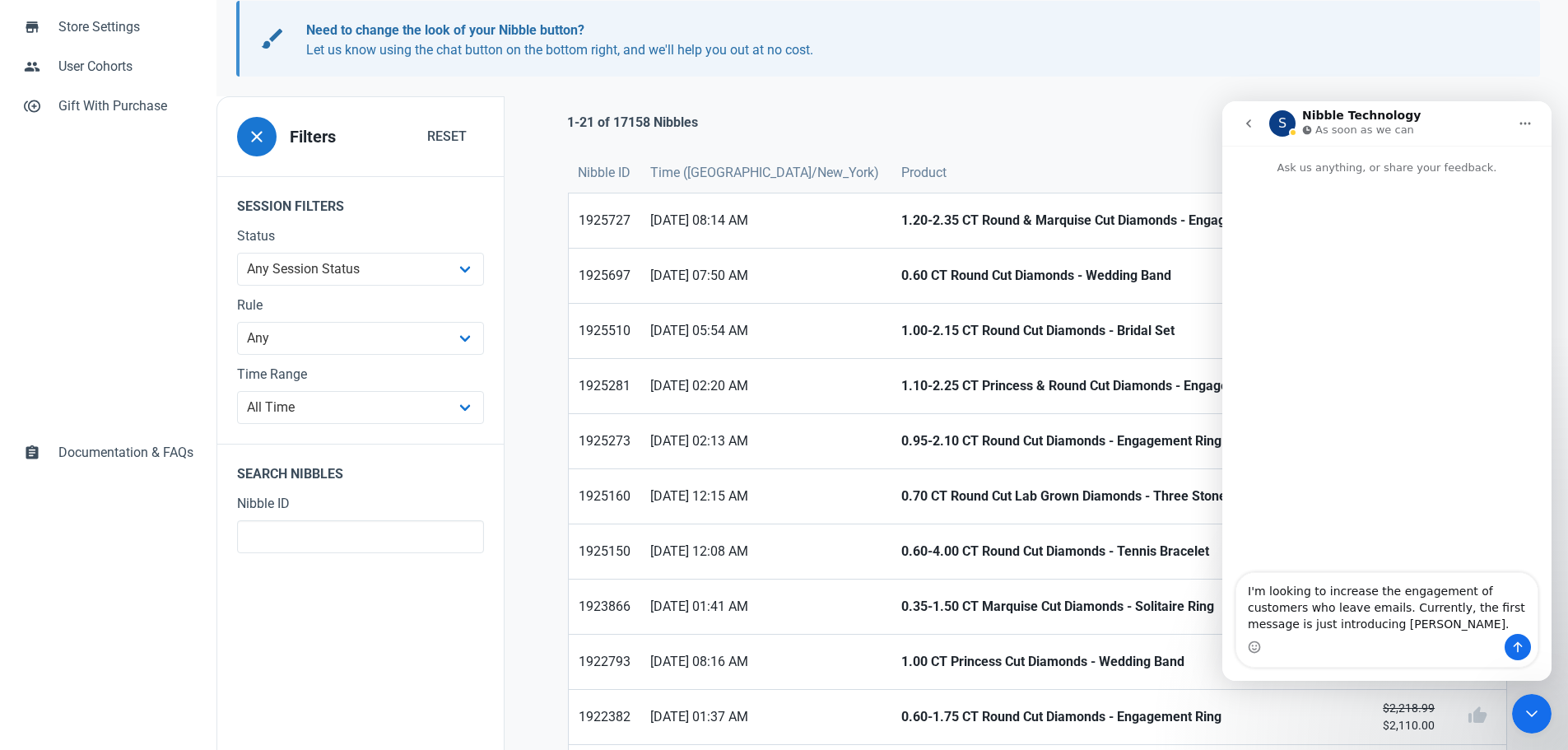
scroll to position [494, 0]
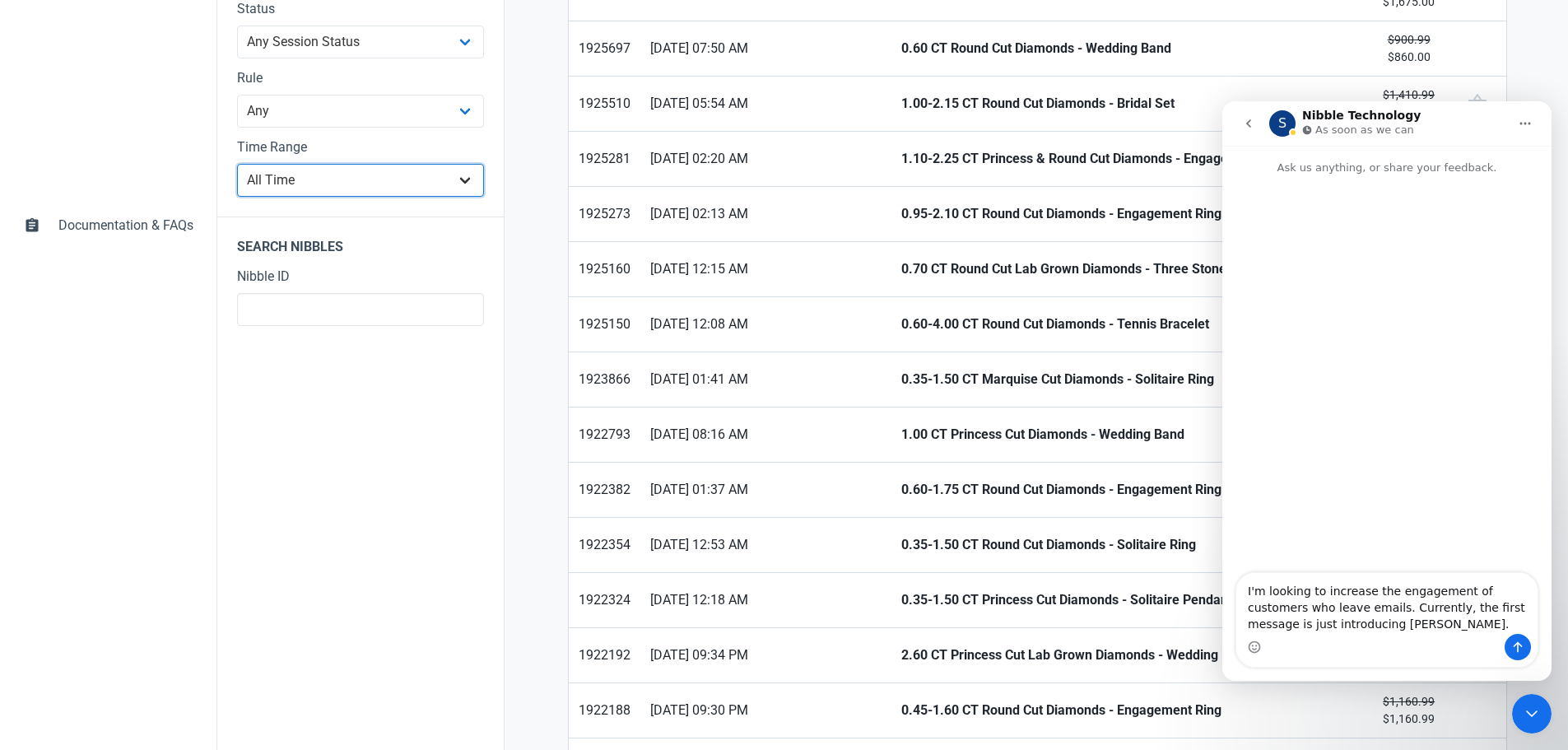
drag, startPoint x: 274, startPoint y: 191, endPoint x: 287, endPoint y: 196, distance: 13.9
click at [274, 190] on select "All Time Last day Last 7 days Last 30 days Last 90 days Last 180 days Last 365 …" at bounding box center [361, 180] width 247 height 33
select select "1d"
click at [237, 197] on select "All Time Last day Last 7 days Last 30 days Last 90 days Last 180 days Last 365 …" at bounding box center [361, 180] width 247 height 33
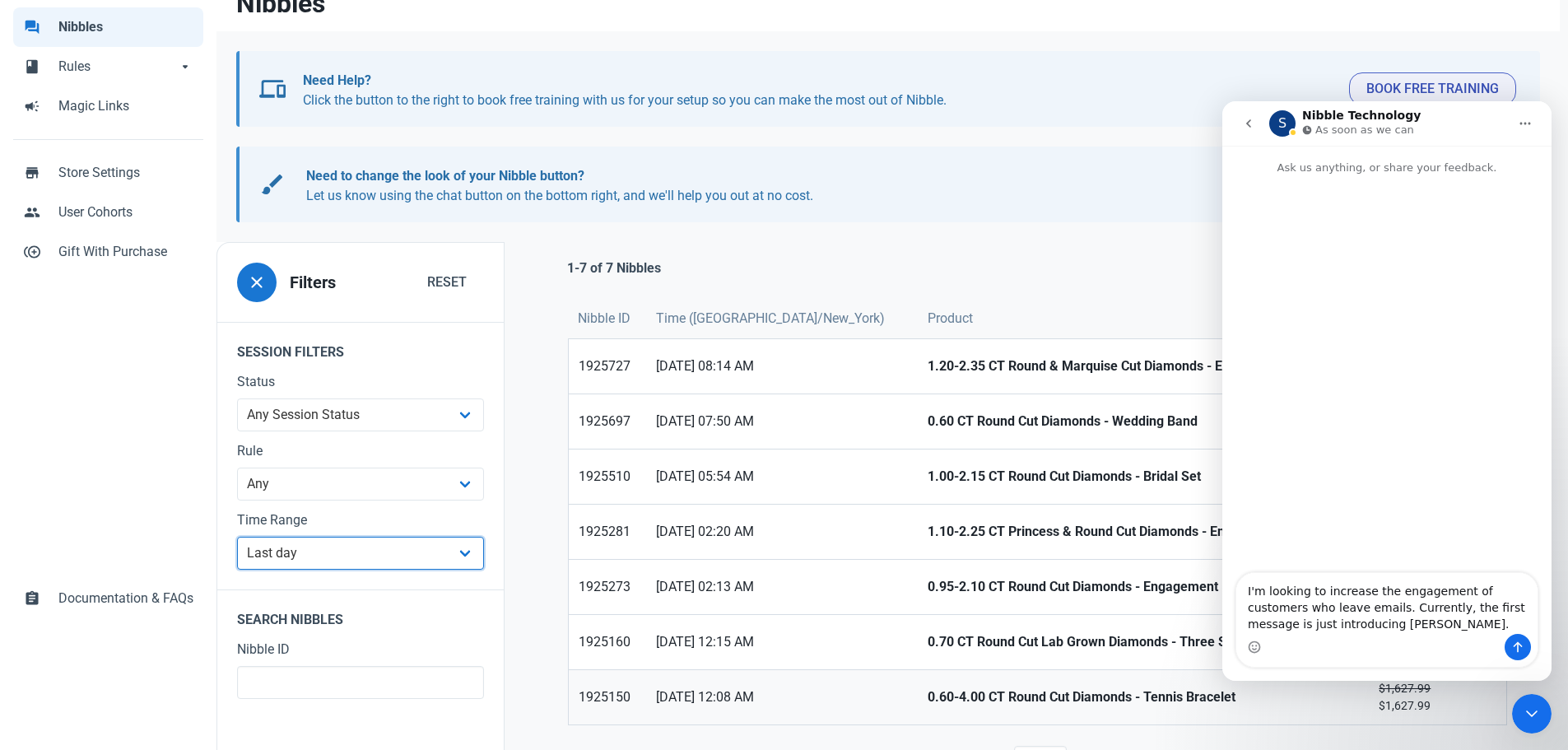
scroll to position [198, 0]
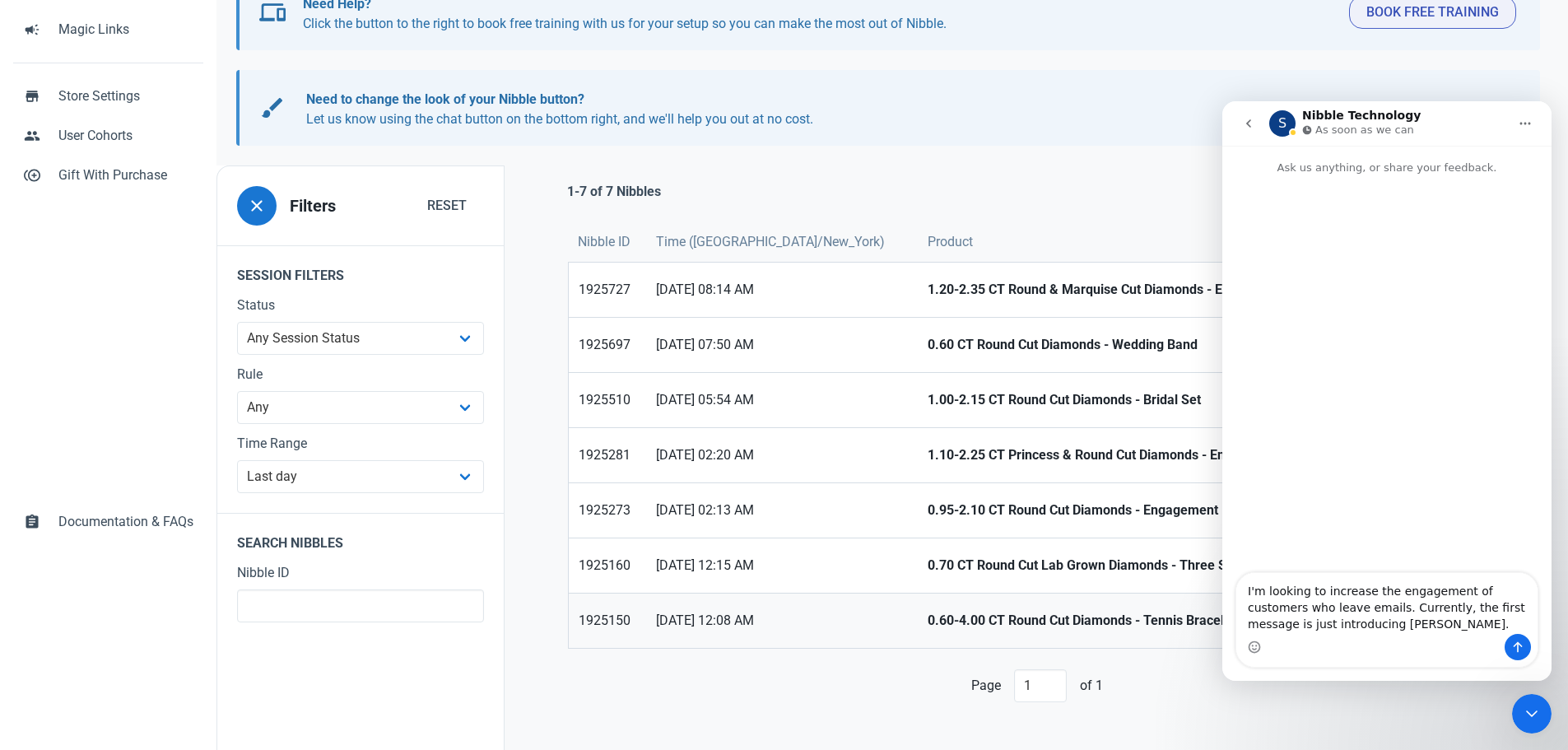
click at [748, 623] on span "14/08/2025 12:08 AM" at bounding box center [782, 620] width 251 height 20
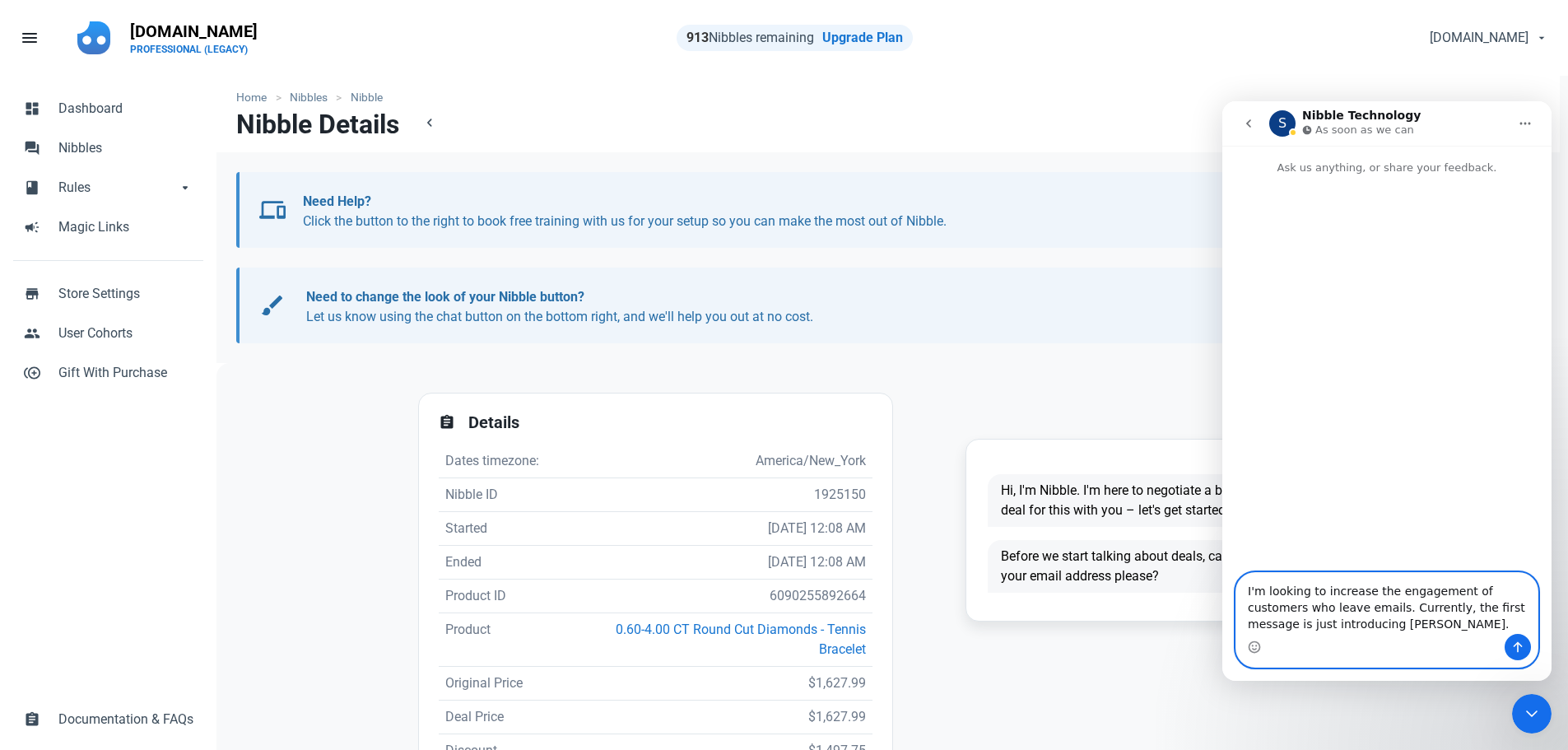
click at [1360, 626] on textarea "I'm looking to increase the engagement of customers who leave emails. Currently…" at bounding box center [1387, 603] width 301 height 61
paste textarea "Then, before we start talking about deals, can I have your email address?"
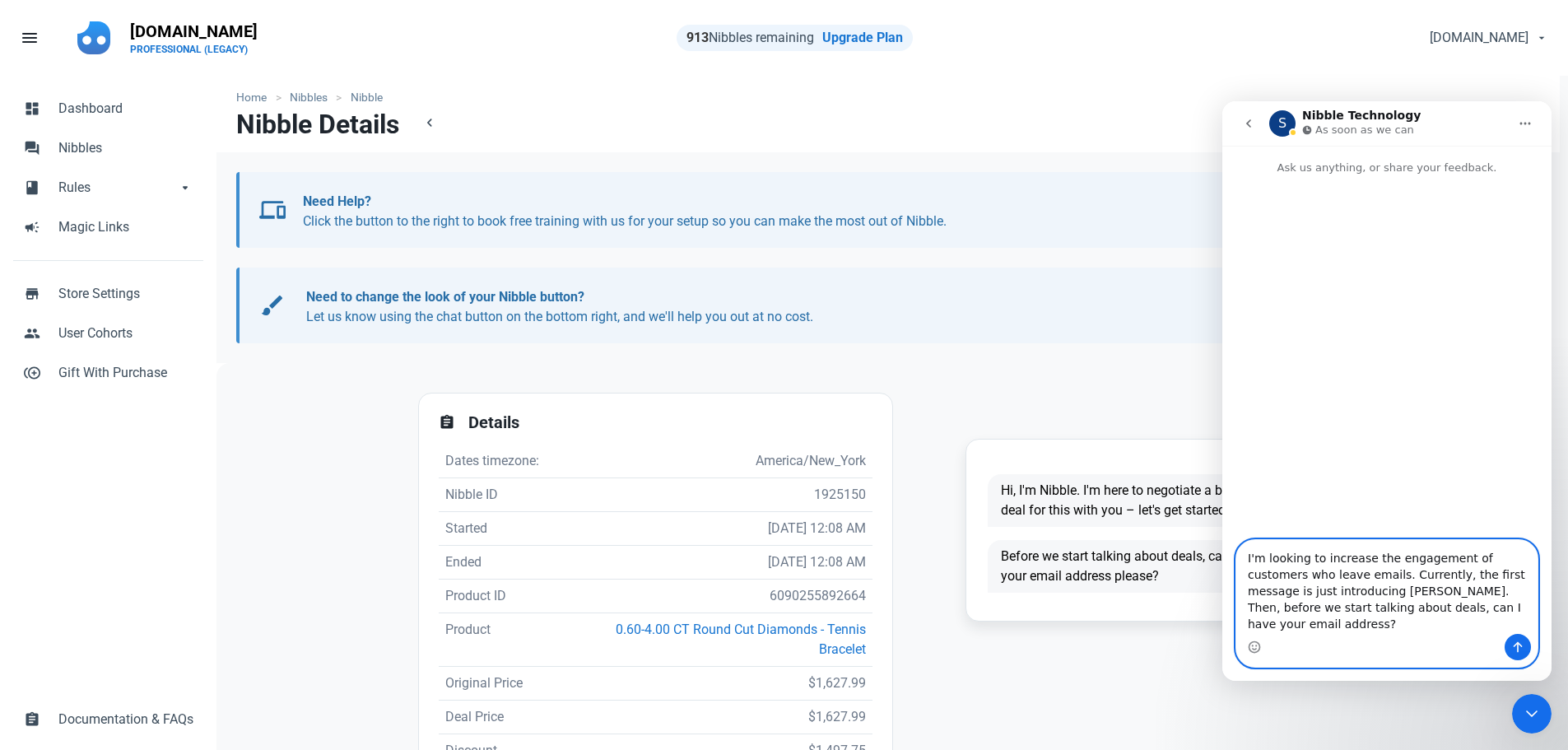
paste textarea "This is too early to ask for the email address. There needs to be at least one …"
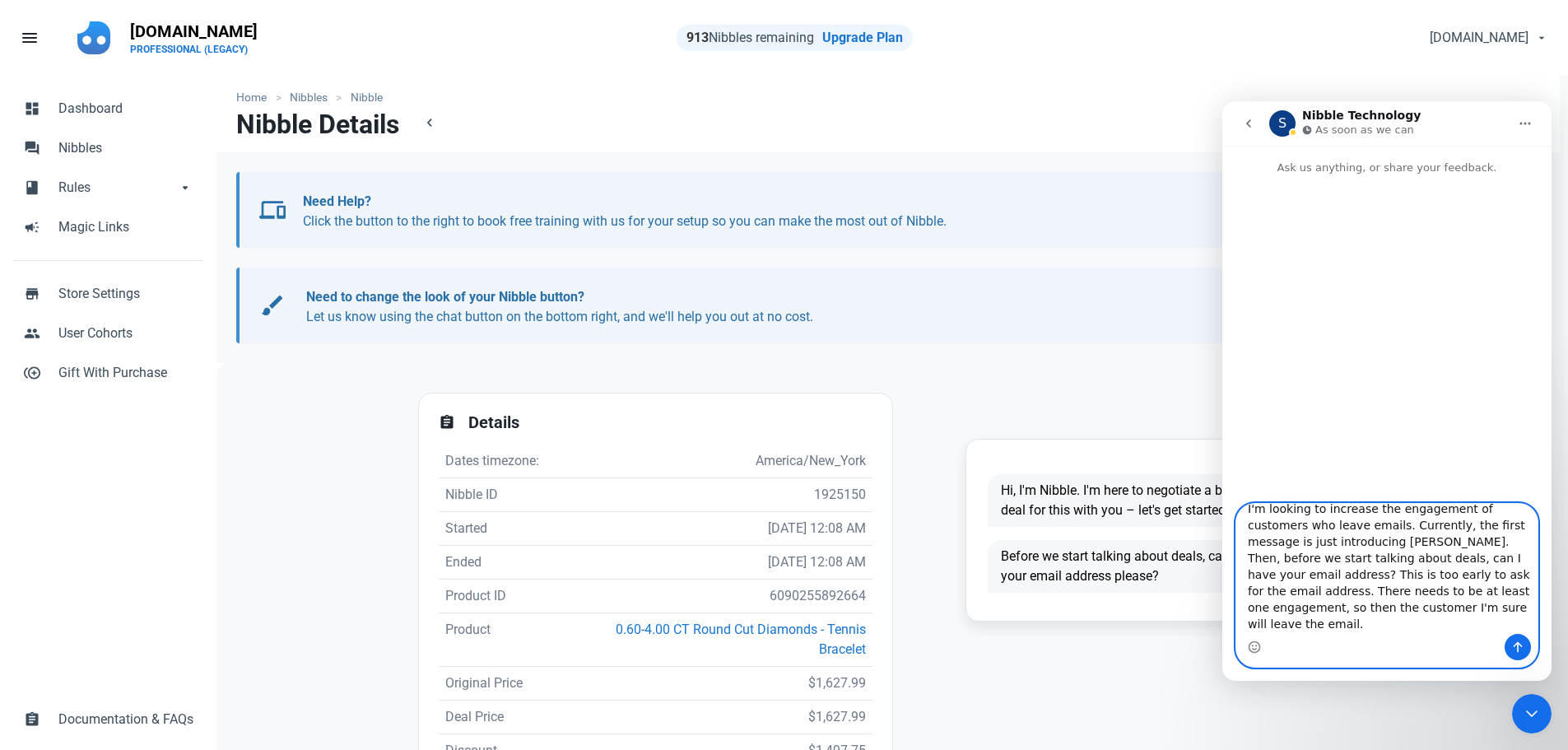
scroll to position [0, 0]
paste textarea "I would suggest having: 1. The introduction 2. After discussing the item, say s…"
paste textarea "Then give the options of Yes or No."
paste textarea "After that, request his email."
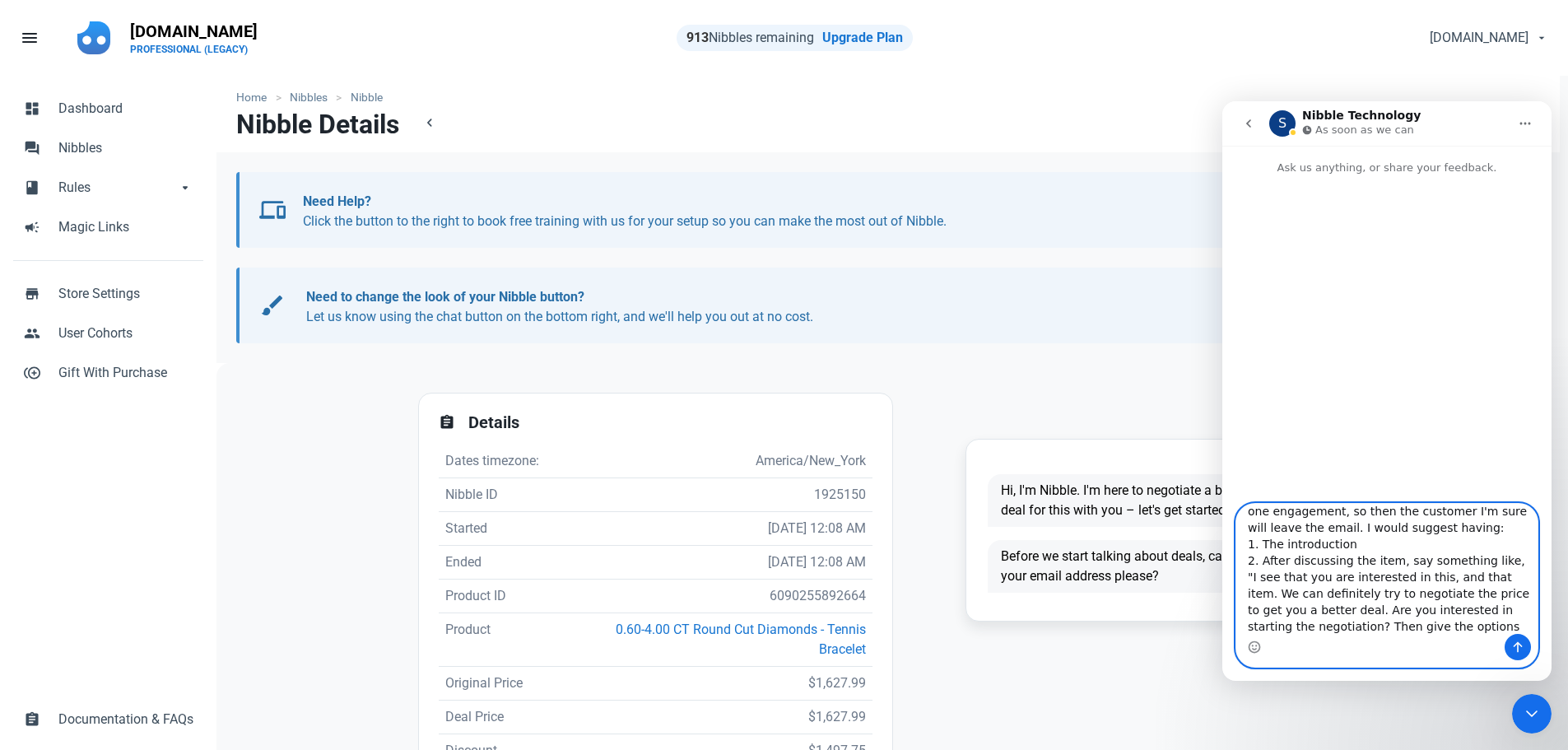
scroll to position [126, 0]
type textarea "I'm looking to increase the engagement of customers who leave emails. Currently…"
click at [1519, 644] on icon "Send a message…" at bounding box center [1518, 646] width 13 height 13
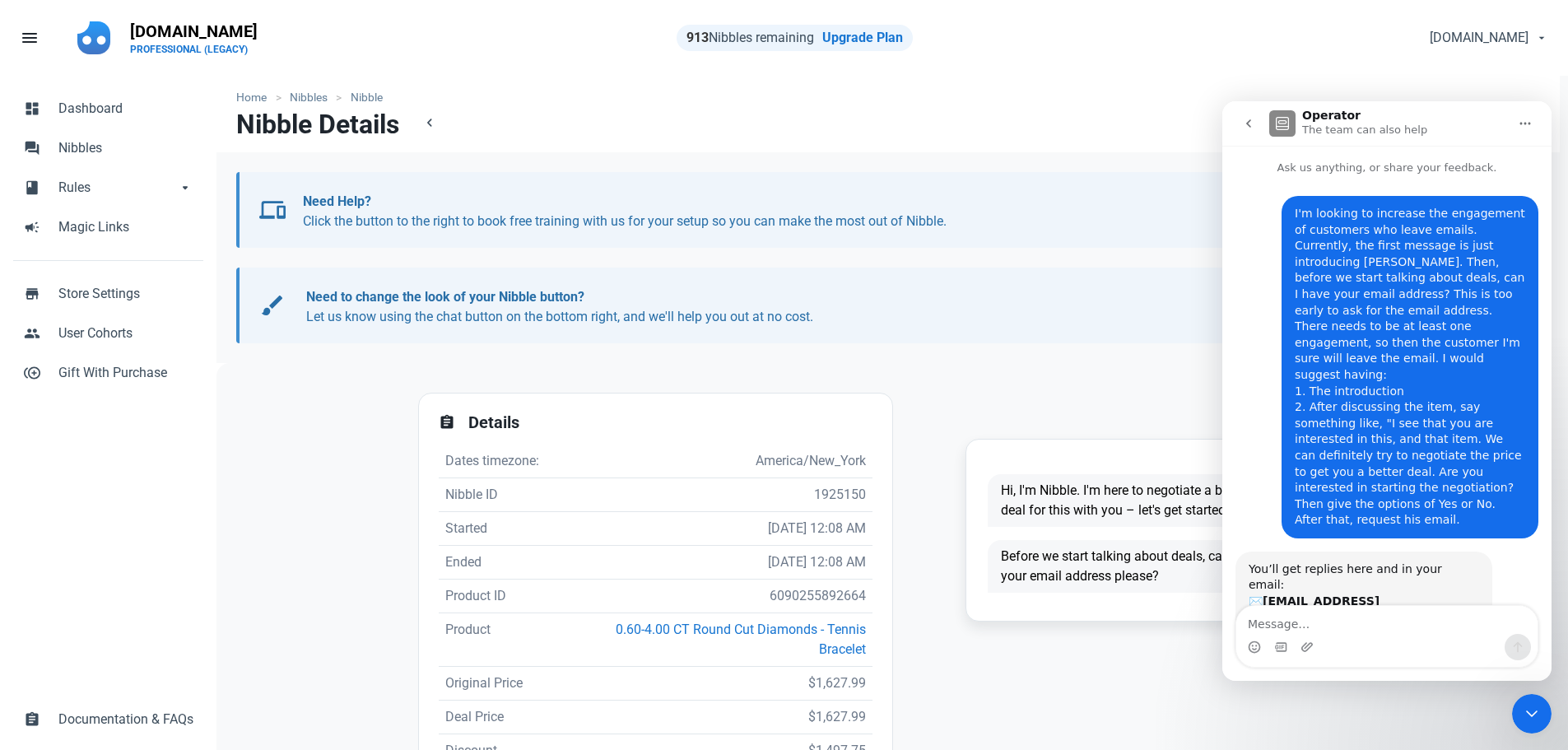
scroll to position [8, 0]
